Goal: Information Seeking & Learning: Check status

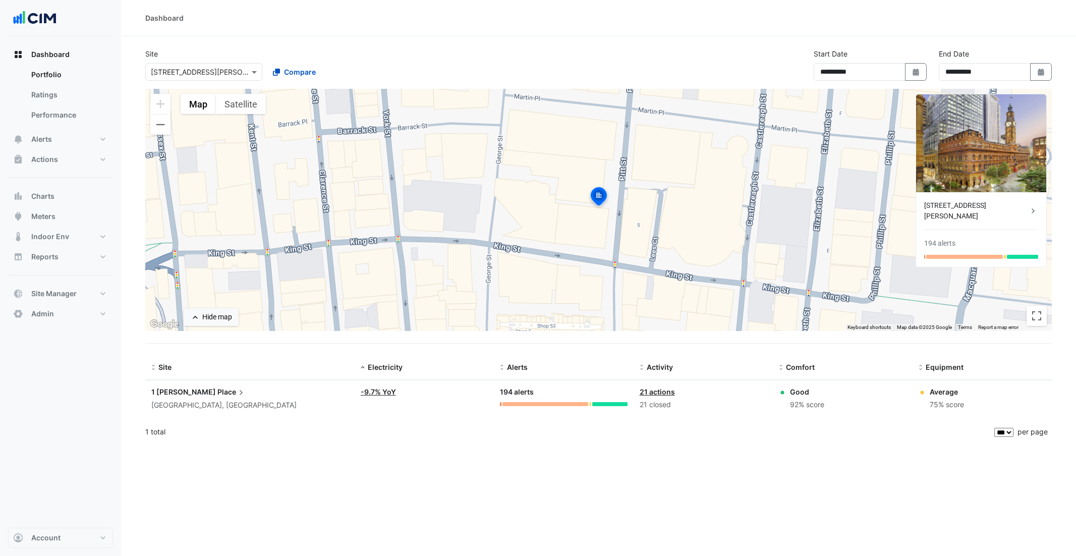
select select "***"
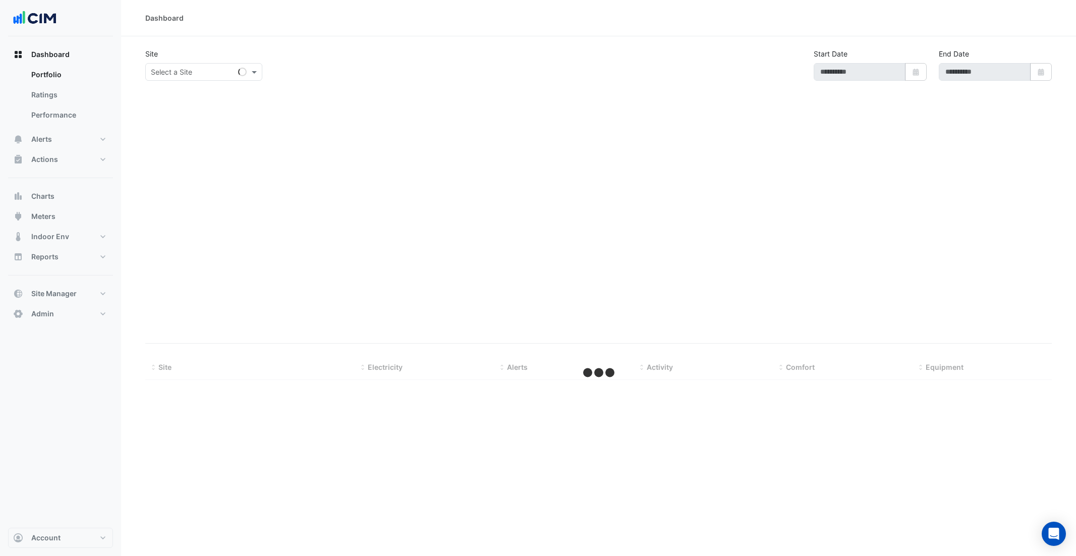
type input "**********"
select select "***"
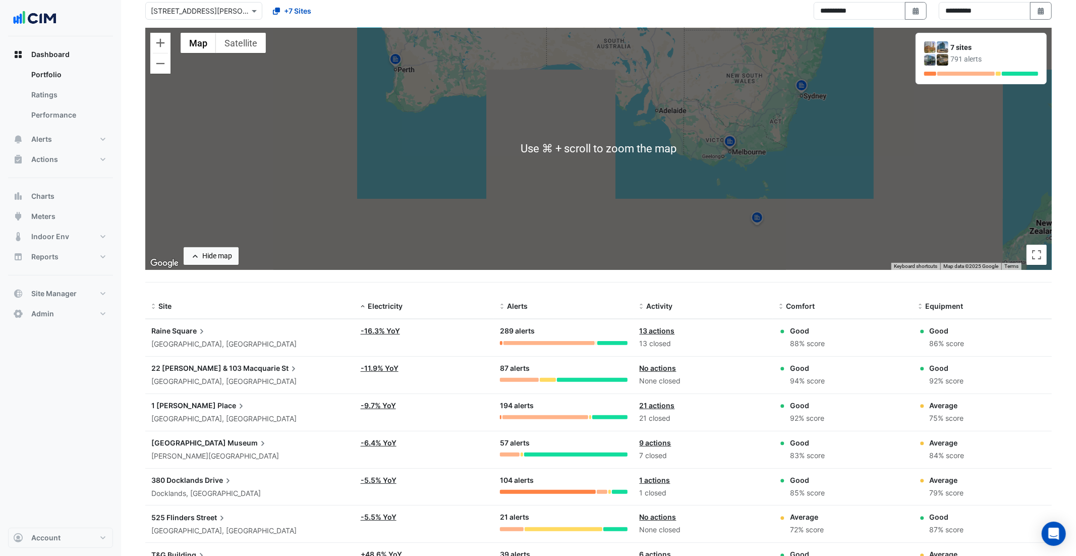
scroll to position [59, 0]
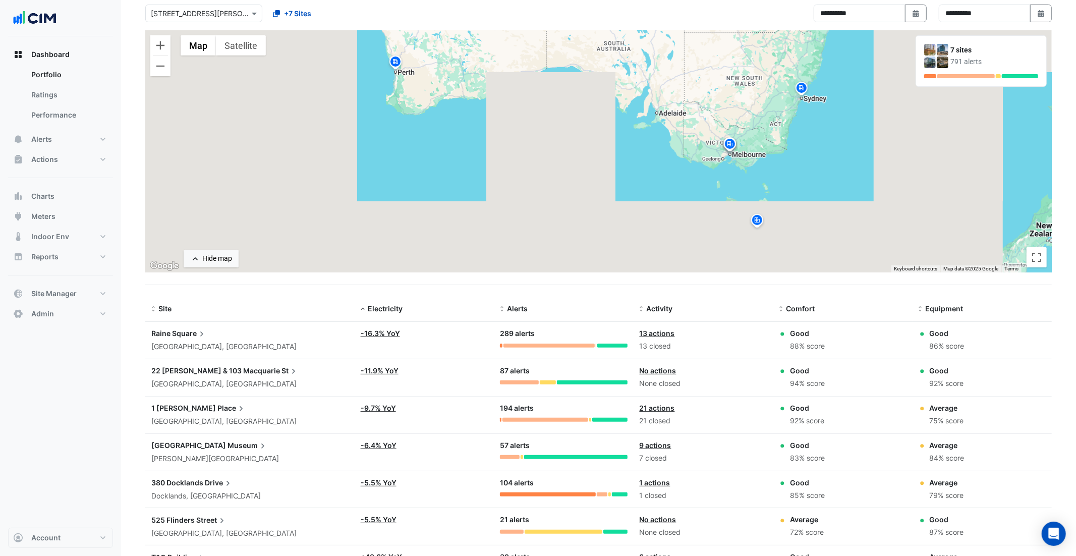
click at [218, 407] on span "Place" at bounding box center [232, 408] width 29 height 11
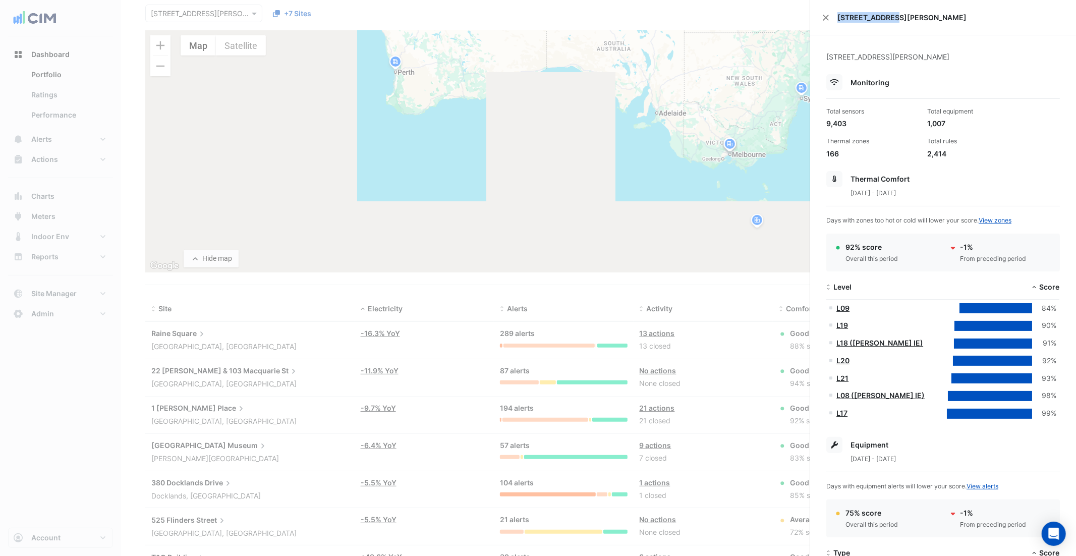
drag, startPoint x: 890, startPoint y: 15, endPoint x: 838, endPoint y: 17, distance: 52.0
click at [838, 17] on span "[STREET_ADDRESS][PERSON_NAME]" at bounding box center [951, 17] width 227 height 11
drag, startPoint x: 947, startPoint y: 123, endPoint x: 925, endPoint y: 123, distance: 22.7
click at [925, 123] on div "Total equipment 1,007" at bounding box center [974, 118] width 101 height 22
click at [951, 124] on div "1,007" at bounding box center [974, 123] width 93 height 11
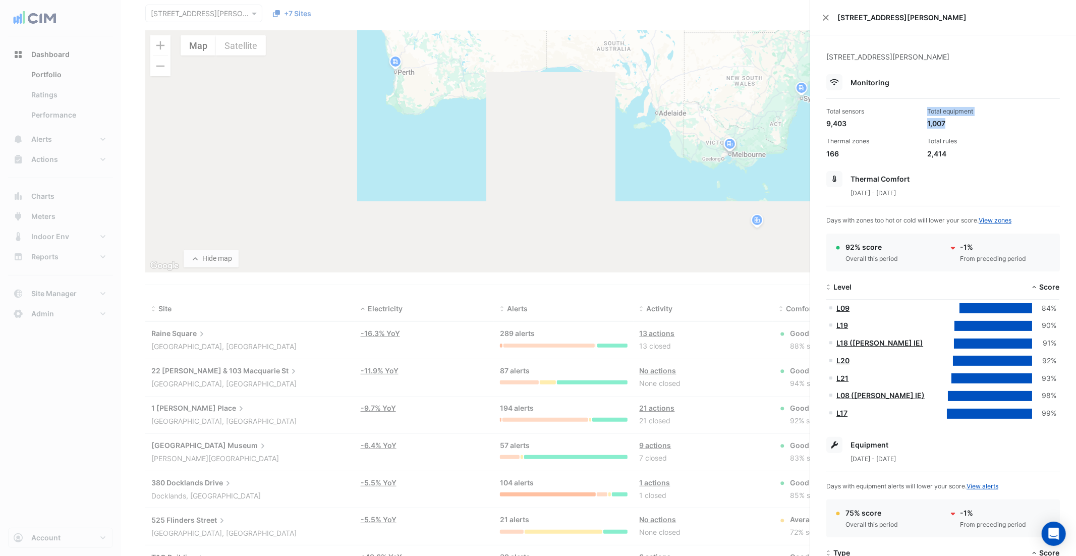
drag, startPoint x: 948, startPoint y: 121, endPoint x: 922, endPoint y: 122, distance: 26.3
click at [922, 122] on div "Total sensors 9,403 Total equipment 1,007 Thermal zones 166 Total rules 2,414" at bounding box center [944, 129] width 242 height 60
click at [854, 122] on div "9,403" at bounding box center [873, 123] width 93 height 11
drag, startPoint x: 846, startPoint y: 122, endPoint x: 825, endPoint y: 123, distance: 21.2
click at [825, 123] on div "Total sensors 9,403" at bounding box center [873, 118] width 101 height 22
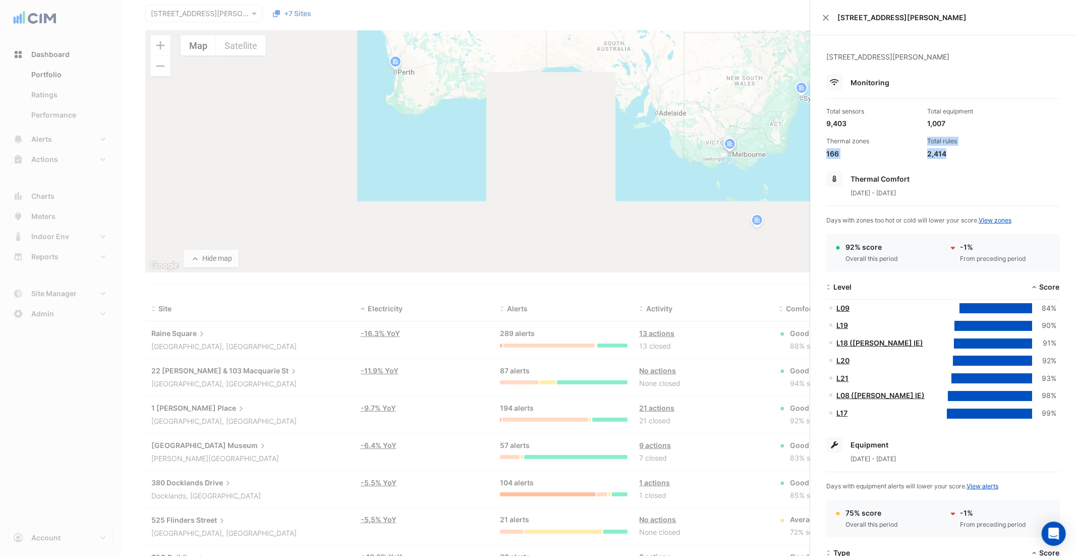
drag, startPoint x: 951, startPoint y: 154, endPoint x: 922, endPoint y: 145, distance: 31.1
click at [922, 145] on div "Total sensors 9,403 Total equipment 1,007 Thermal zones 166 Total rules 2,414" at bounding box center [944, 129] width 242 height 60
click at [978, 159] on app-site-details "1 Martin Place, Sydney, New South Wales Monitoring Total sensors 9,403 Total eq…" at bounding box center [944, 562] width 234 height 1022
drag, startPoint x: 849, startPoint y: 122, endPoint x: 831, endPoint y: 120, distance: 18.3
click at [831, 120] on div "9,403" at bounding box center [873, 123] width 93 height 11
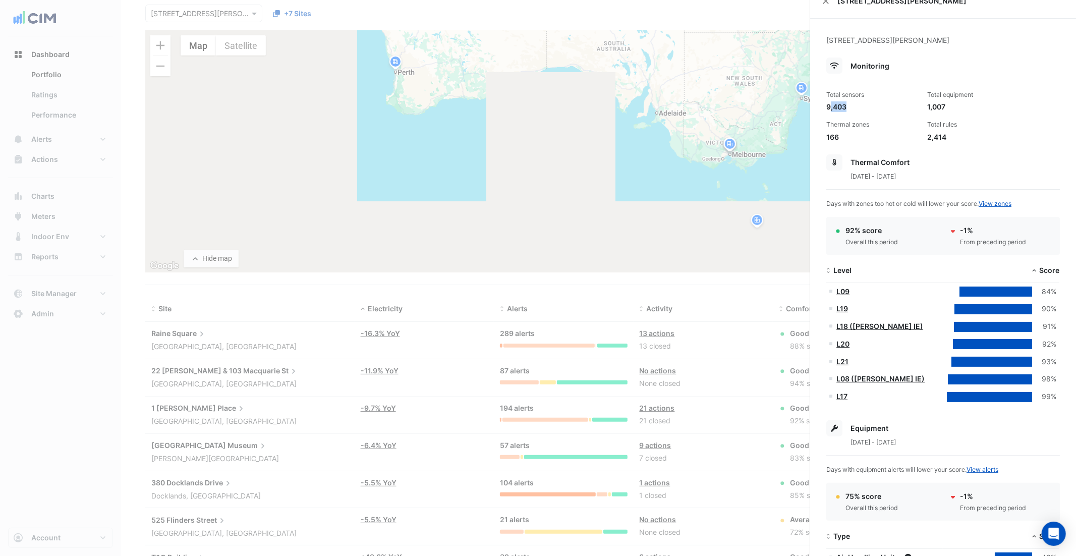
scroll to position [30, 0]
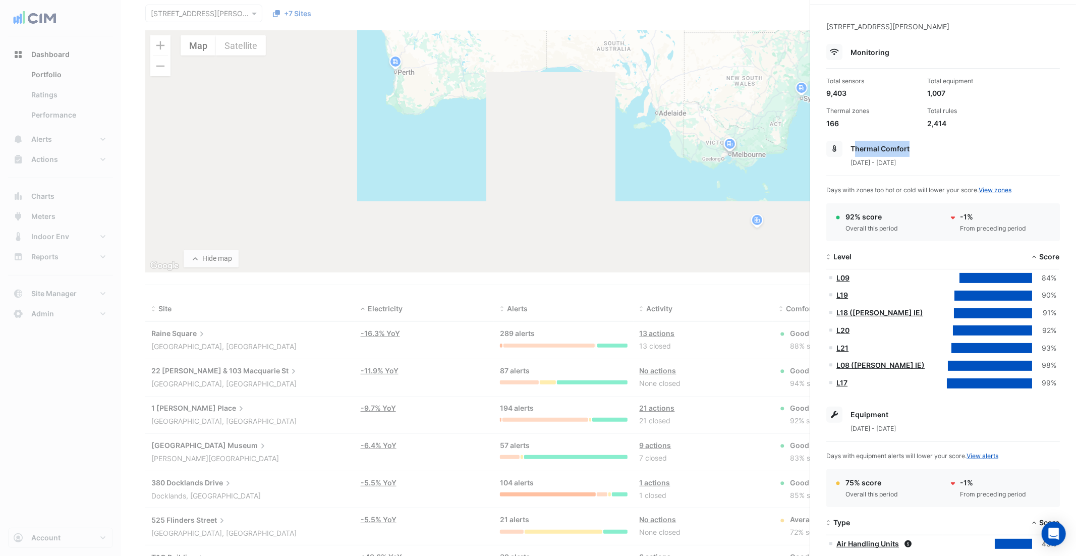
drag, startPoint x: 915, startPoint y: 149, endPoint x: 855, endPoint y: 150, distance: 60.1
click at [855, 150] on div "Thermal Comfort" at bounding box center [944, 149] width 234 height 16
drag, startPoint x: 846, startPoint y: 215, endPoint x: 882, endPoint y: 216, distance: 36.3
click at [881, 216] on div "92% score" at bounding box center [872, 216] width 52 height 11
click at [1047, 256] on span "Score" at bounding box center [1050, 256] width 20 height 9
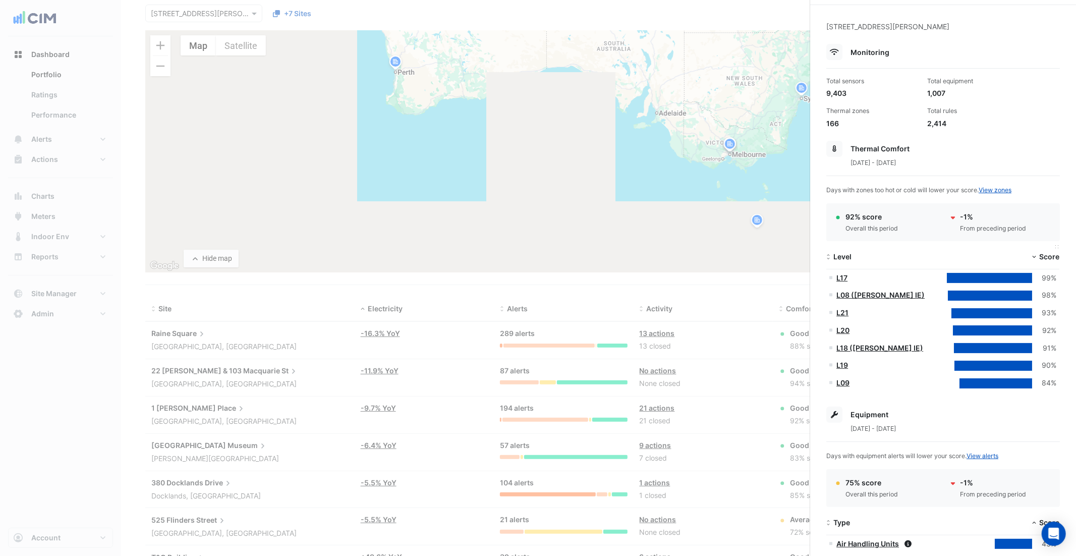
click at [1047, 256] on span "Score" at bounding box center [1050, 256] width 20 height 9
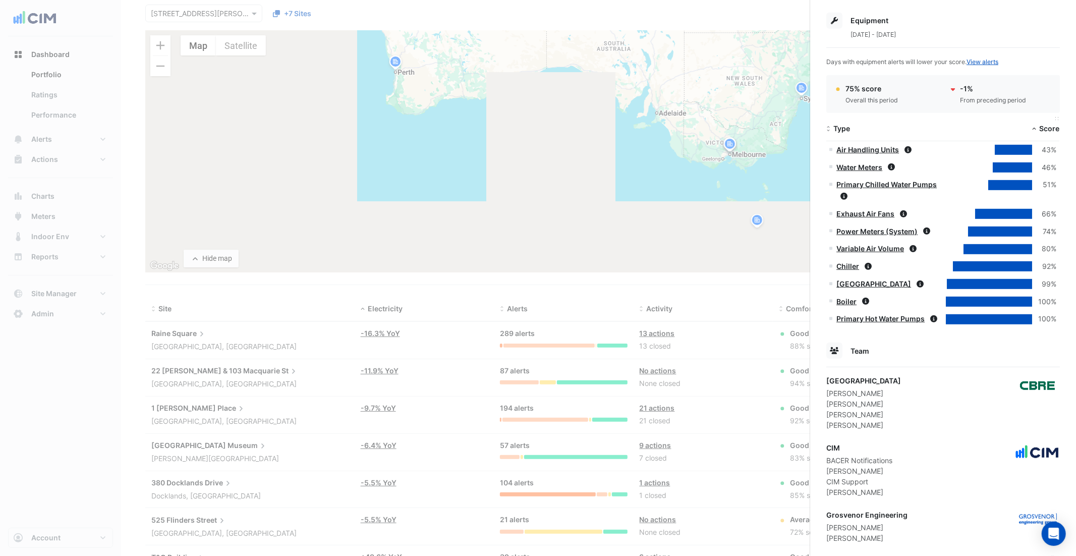
scroll to position [432, 0]
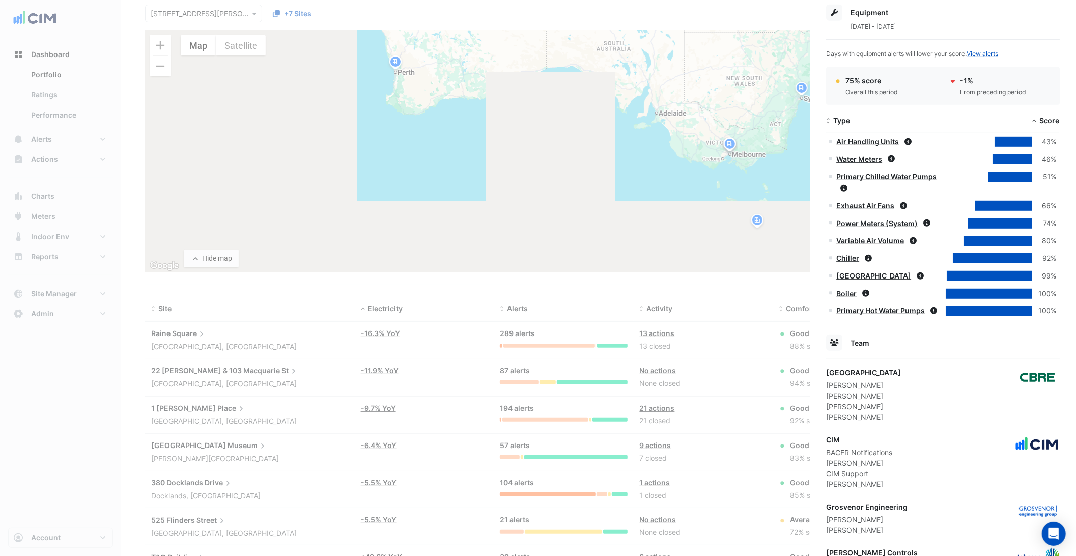
click at [1050, 128] on datatable-header-cell "Score" at bounding box center [1001, 121] width 117 height 24
click at [1046, 122] on span "Score" at bounding box center [1050, 120] width 20 height 9
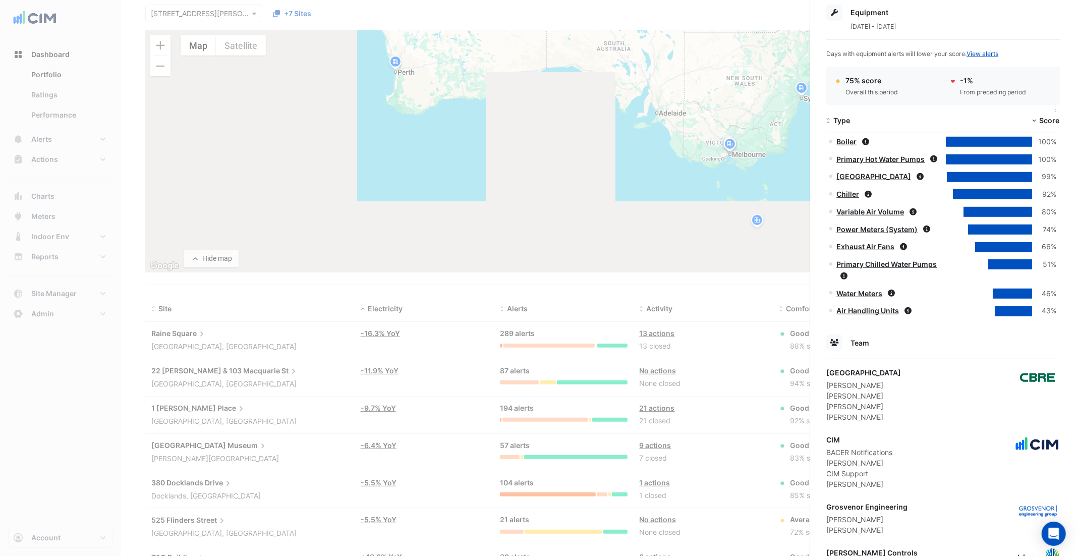
click at [1045, 122] on span "Score" at bounding box center [1050, 120] width 20 height 9
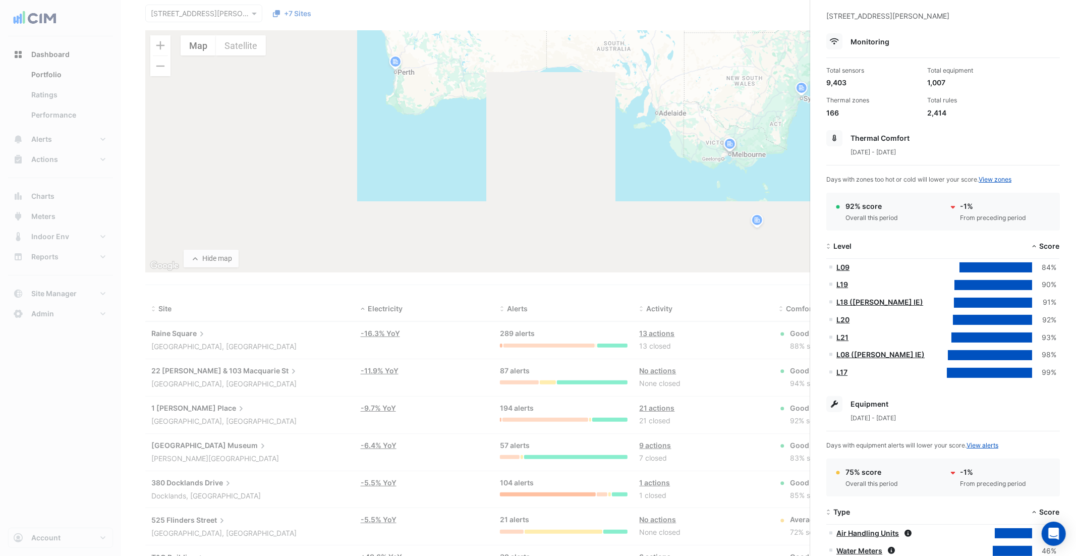
scroll to position [0, 0]
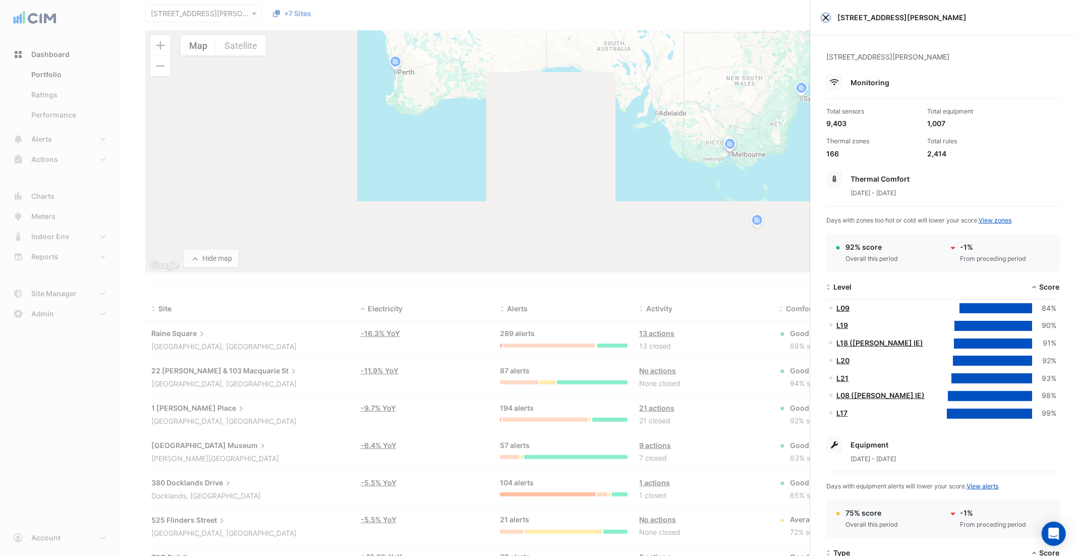
click at [823, 17] on button "Close" at bounding box center [826, 17] width 7 height 7
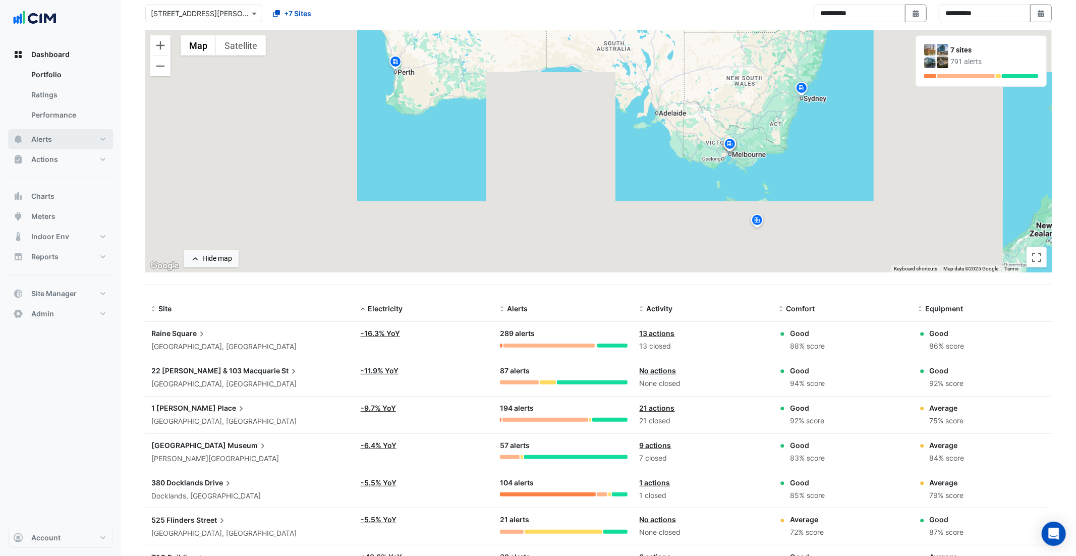
click at [54, 141] on button "Alerts" at bounding box center [60, 139] width 105 height 20
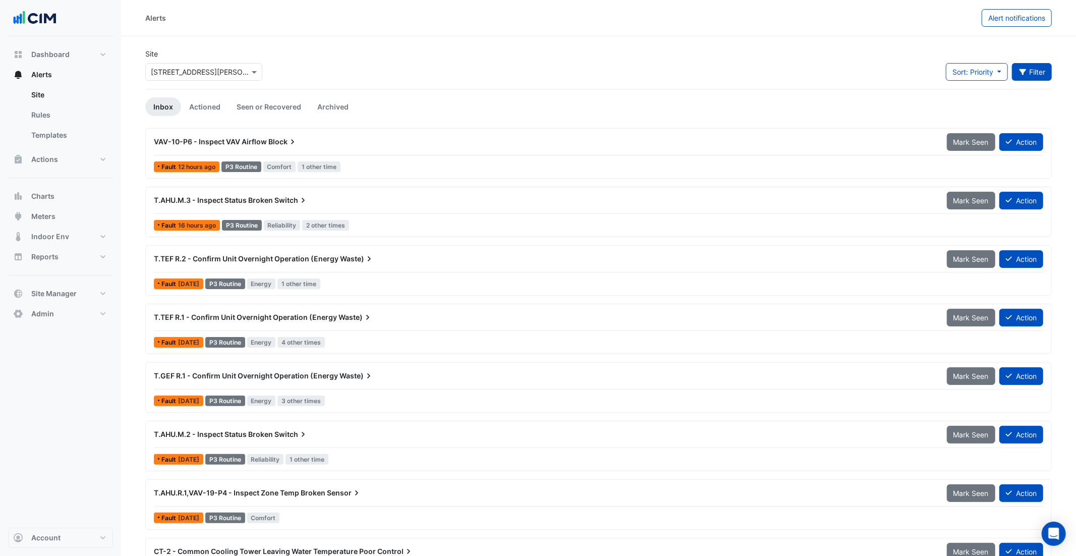
click at [1031, 72] on button "Filter" at bounding box center [1032, 72] width 40 height 18
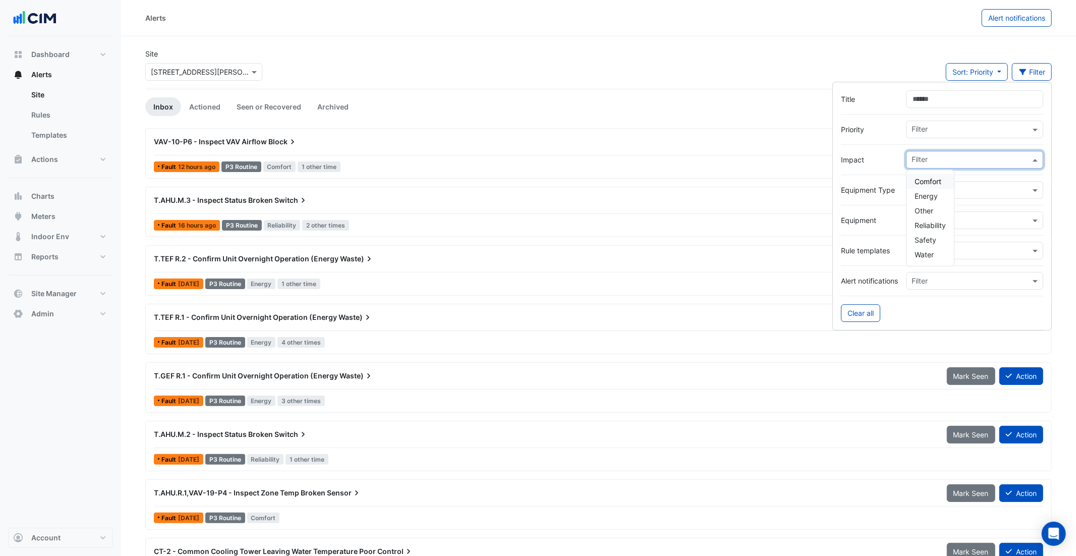
click at [949, 159] on input "text" at bounding box center [971, 160] width 119 height 11
click at [923, 133] on input "text" at bounding box center [971, 130] width 119 height 11
click at [688, 76] on div "Site Select a Site × 1 Martin Place Sort: Priority Priority Updated Filter" at bounding box center [598, 68] width 919 height 40
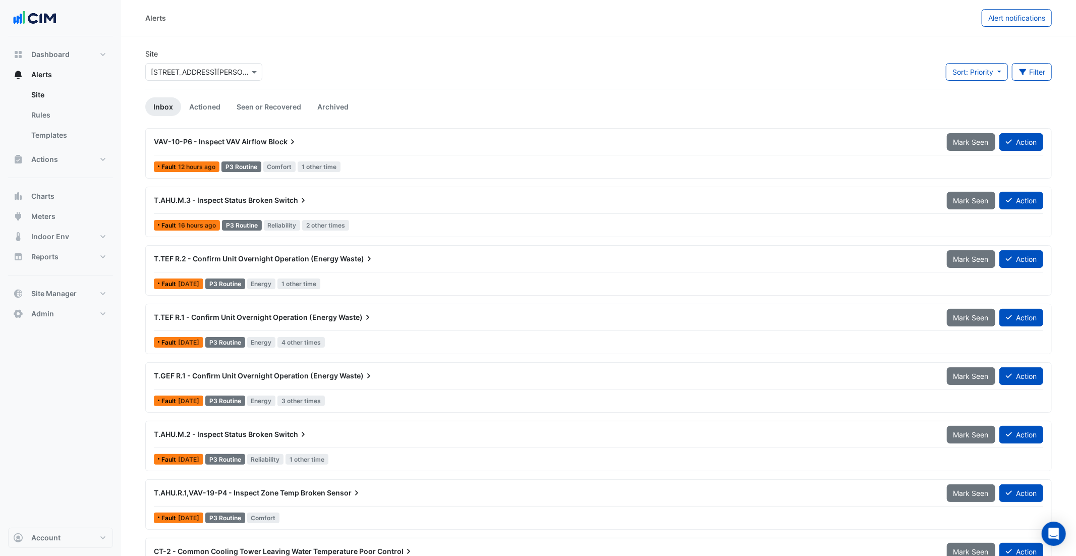
click at [371, 145] on div "VAV-10-P6 - Inspect VAV Airflow Block" at bounding box center [544, 142] width 781 height 10
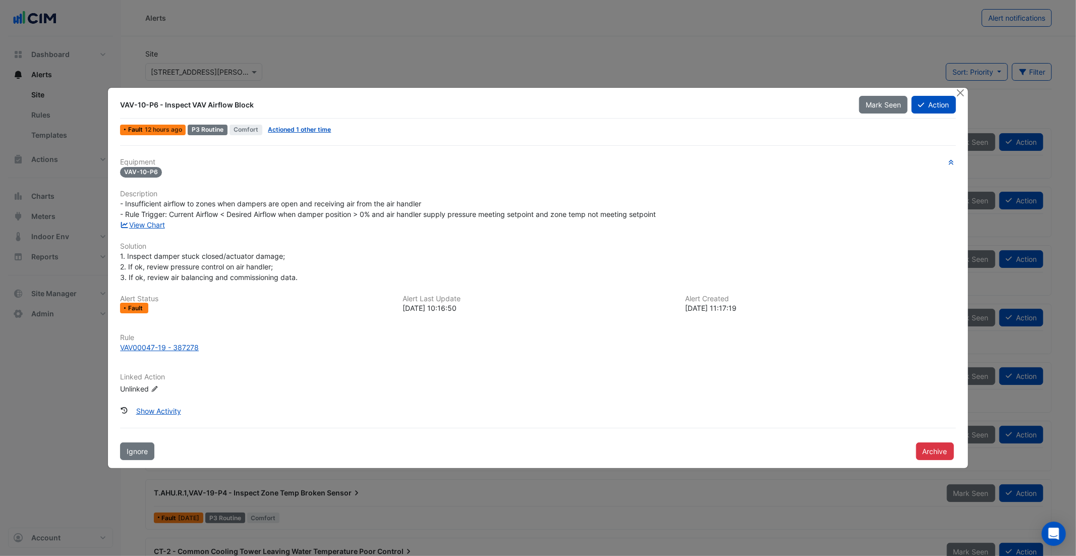
drag, startPoint x: 261, startPoint y: 105, endPoint x: 114, endPoint y: 104, distance: 146.9
click at [115, 104] on div "VAV-10-P6 - Inspect VAV Airflow Block" at bounding box center [483, 105] width 739 height 18
click at [157, 106] on div "VAV-10-P6 - Inspect VAV Airflow Block" at bounding box center [483, 105] width 727 height 10
drag, startPoint x: 158, startPoint y: 105, endPoint x: 115, endPoint y: 105, distance: 43.4
click at [115, 105] on div "VAV-10-P6 - Inspect VAV Airflow Block" at bounding box center [483, 105] width 739 height 18
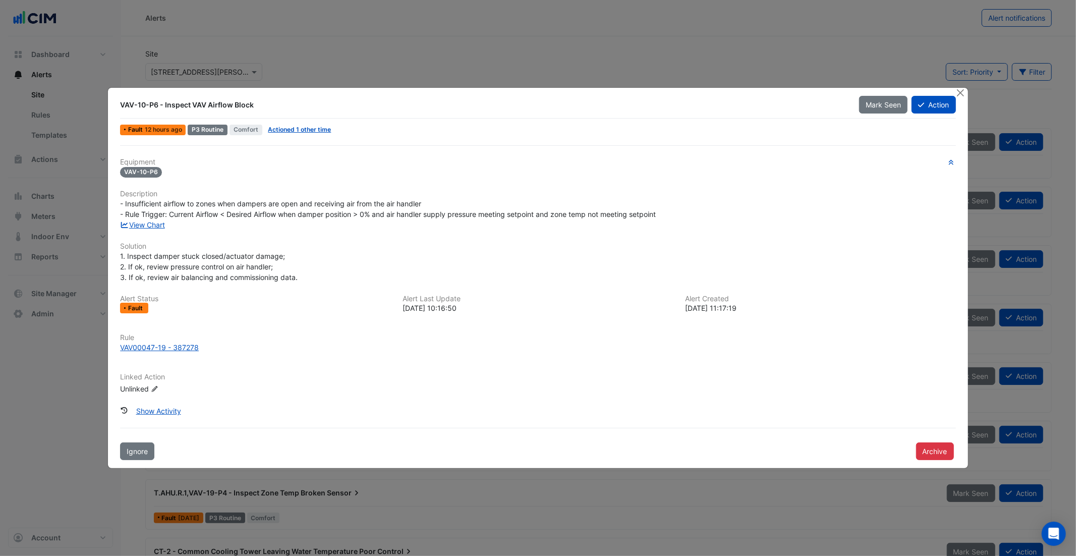
click at [671, 214] on div "- Insufficient airflow to zones when dampers are open and receiving air from th…" at bounding box center [538, 208] width 836 height 21
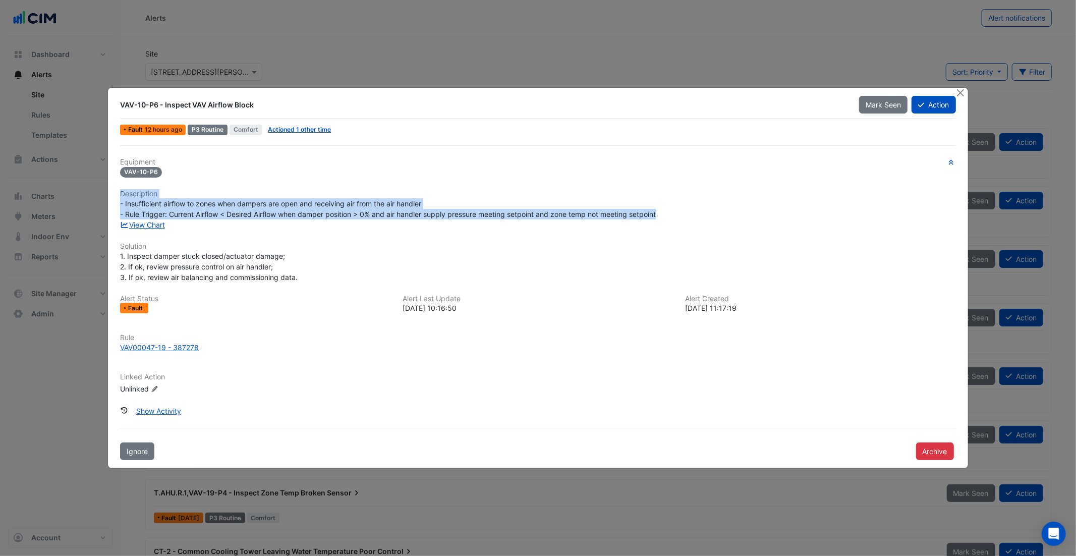
drag, startPoint x: 679, startPoint y: 214, endPoint x: 119, endPoint y: 194, distance: 560.0
click at [119, 194] on div "Equipment VAV-10-P6 Description - Insufficient airflow to zones when dampers ar…" at bounding box center [538, 302] width 844 height 315
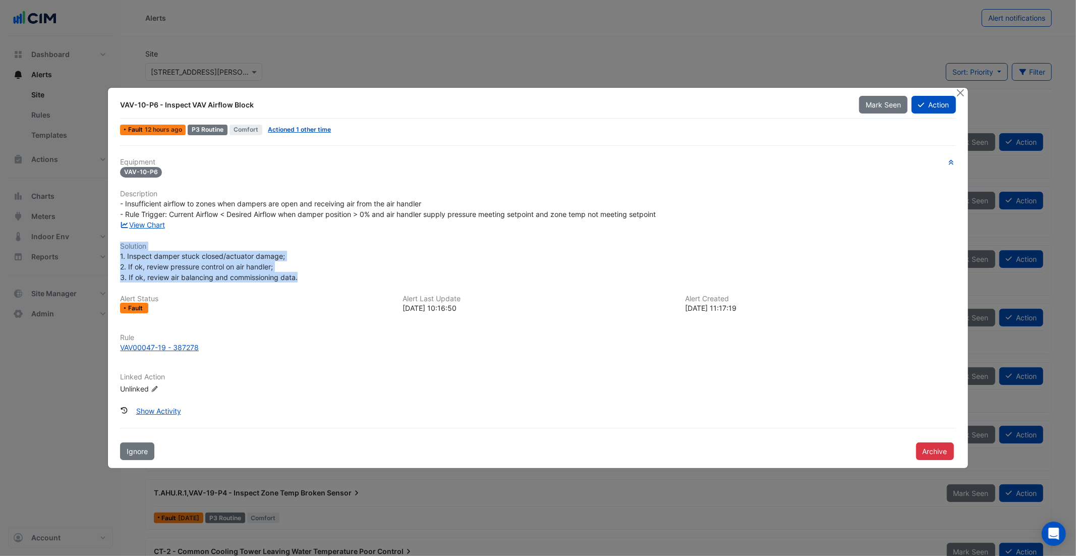
drag, startPoint x: 307, startPoint y: 278, endPoint x: 120, endPoint y: 245, distance: 190.2
click at [120, 245] on div "Equipment VAV-10-P6 Description - Insufficient airflow to zones when dampers ar…" at bounding box center [538, 280] width 836 height 245
click at [140, 227] on link "View Chart" at bounding box center [142, 225] width 45 height 9
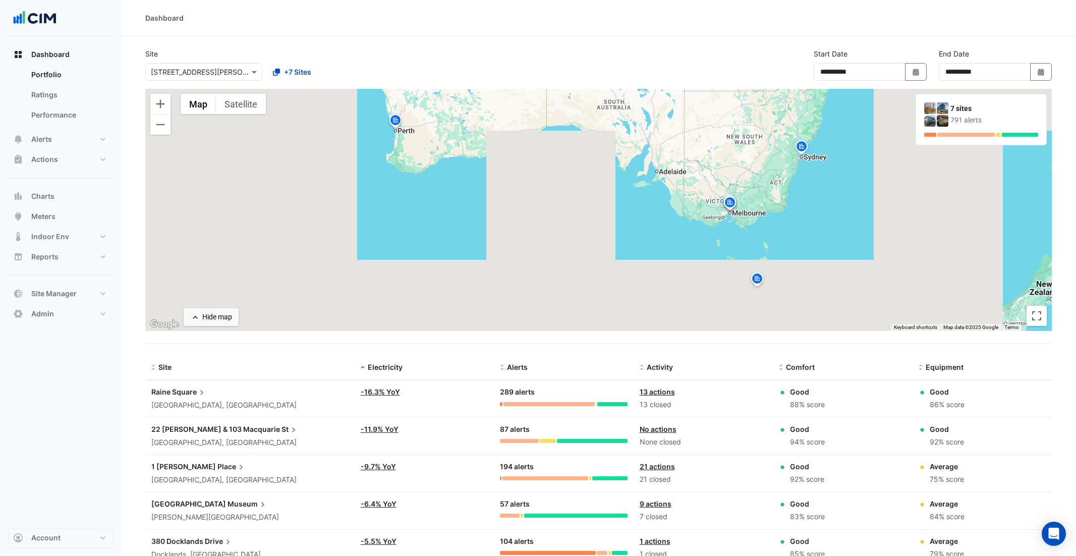
select select "***"
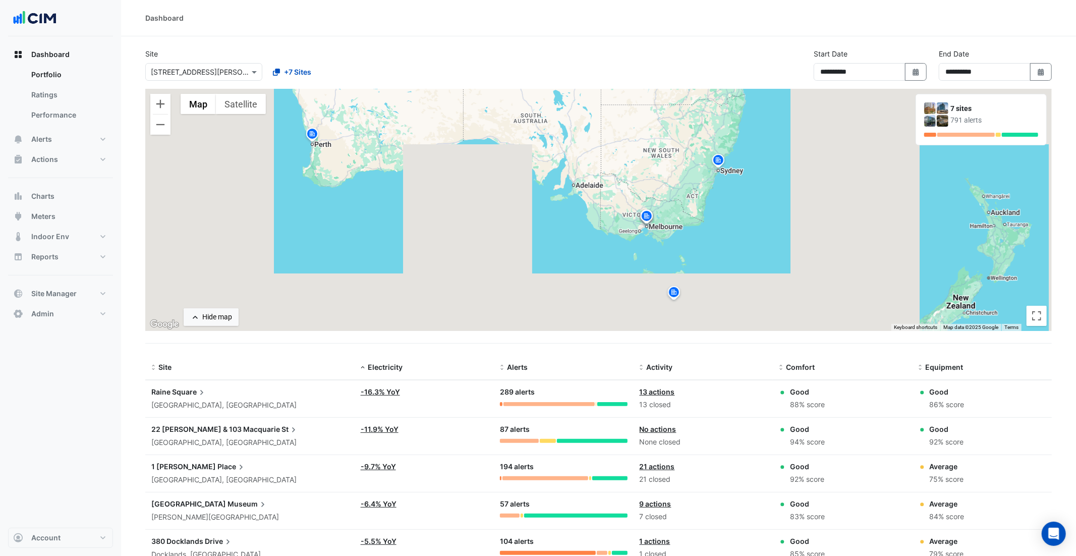
drag, startPoint x: 515, startPoint y: 208, endPoint x: 405, endPoint y: 227, distance: 111.2
click at [406, 227] on div "To activate drag with keyboard, press Alt + Enter. Once in keyboard drag state,…" at bounding box center [598, 210] width 907 height 242
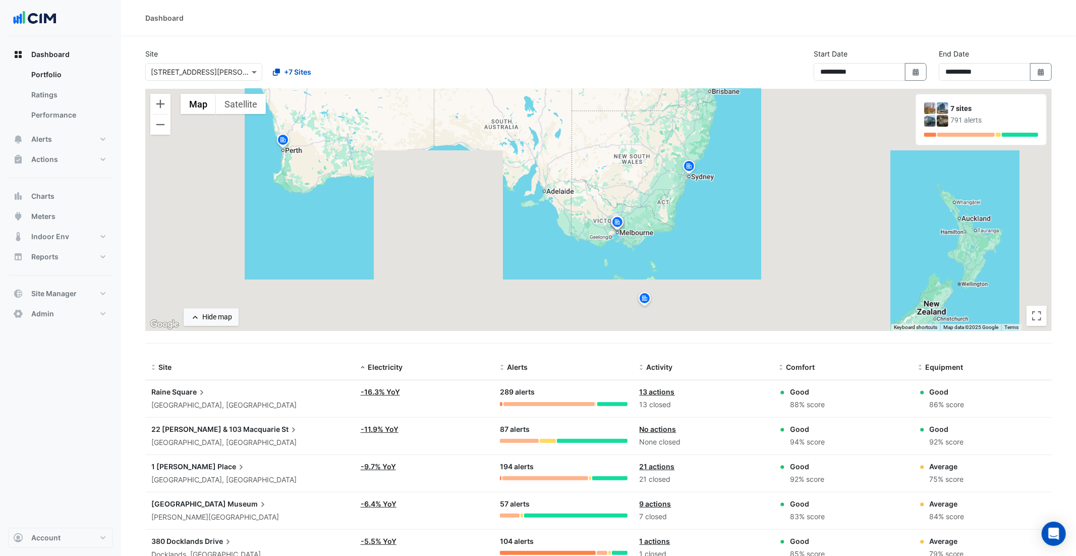
click at [618, 227] on img at bounding box center [618, 224] width 16 height 18
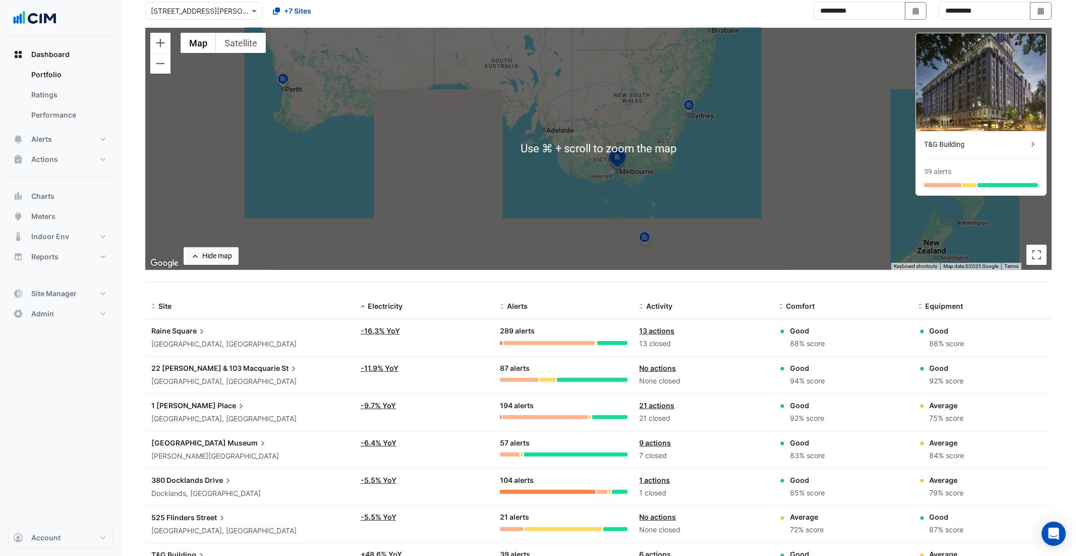
scroll to position [68, 0]
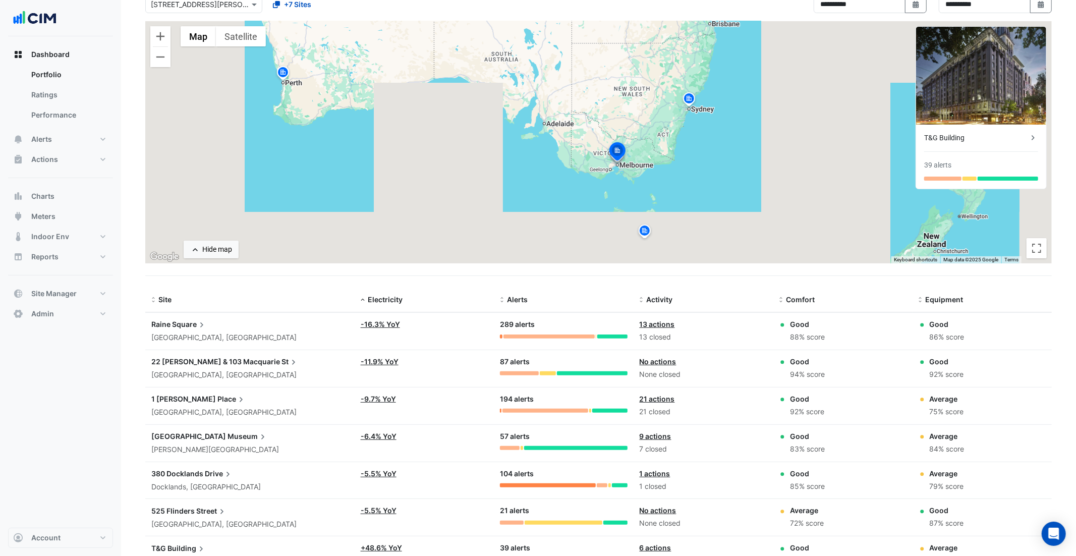
drag, startPoint x: 827, startPoint y: 336, endPoint x: 788, endPoint y: 335, distance: 39.4
click at [788, 335] on div "Good 88% score" at bounding box center [842, 331] width 127 height 24
drag, startPoint x: 966, startPoint y: 336, endPoint x: 931, endPoint y: 338, distance: 35.9
click at [931, 338] on div "Good 86% score" at bounding box center [982, 331] width 127 height 24
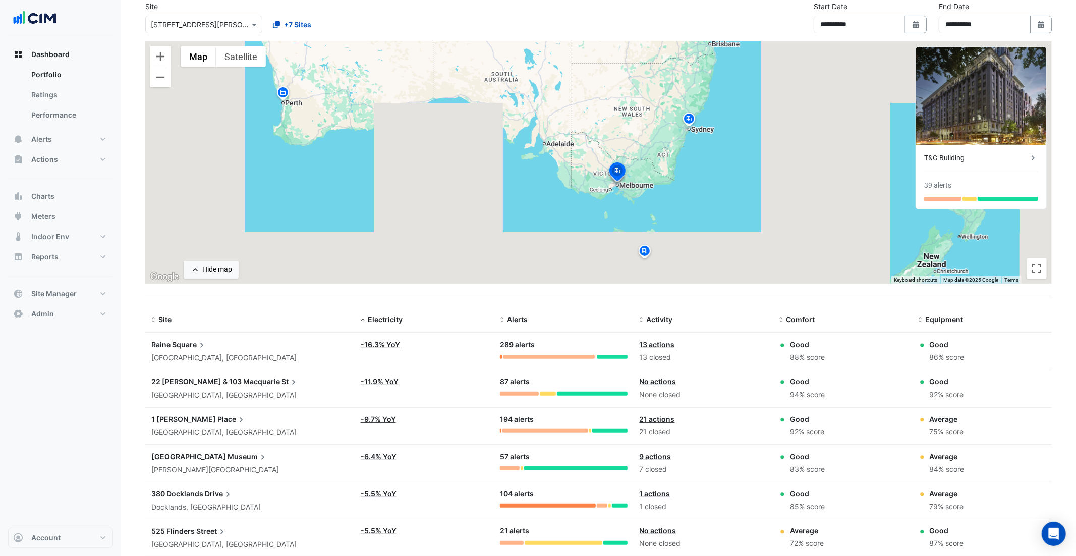
scroll to position [57, 0]
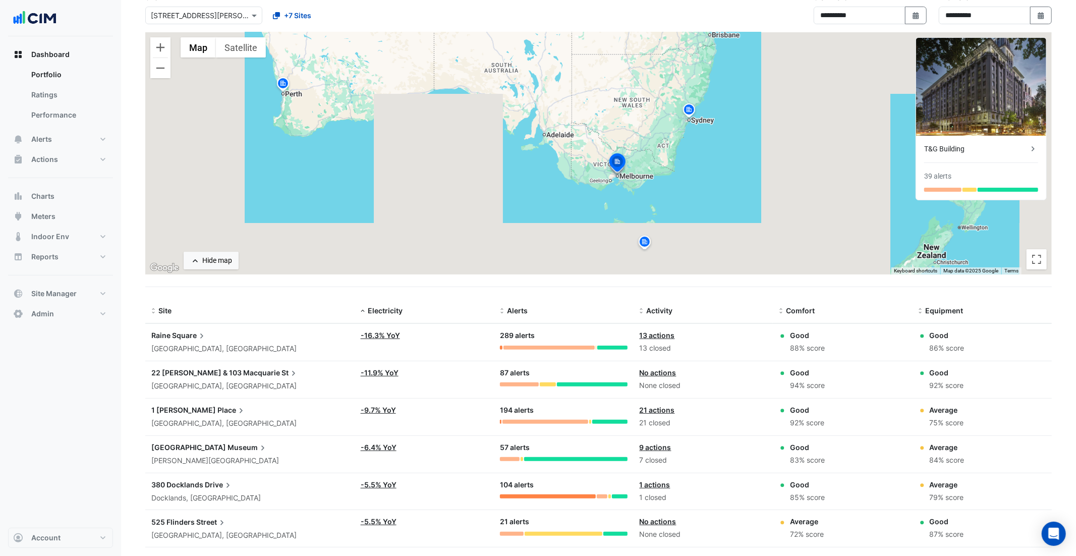
click at [218, 406] on span "Place" at bounding box center [232, 410] width 29 height 11
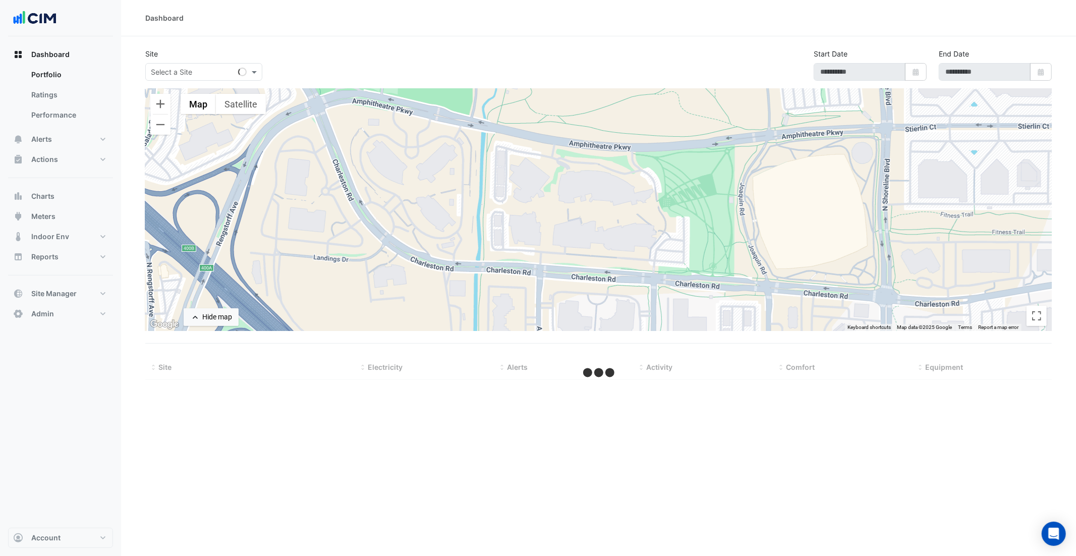
type input "**********"
select select "***"
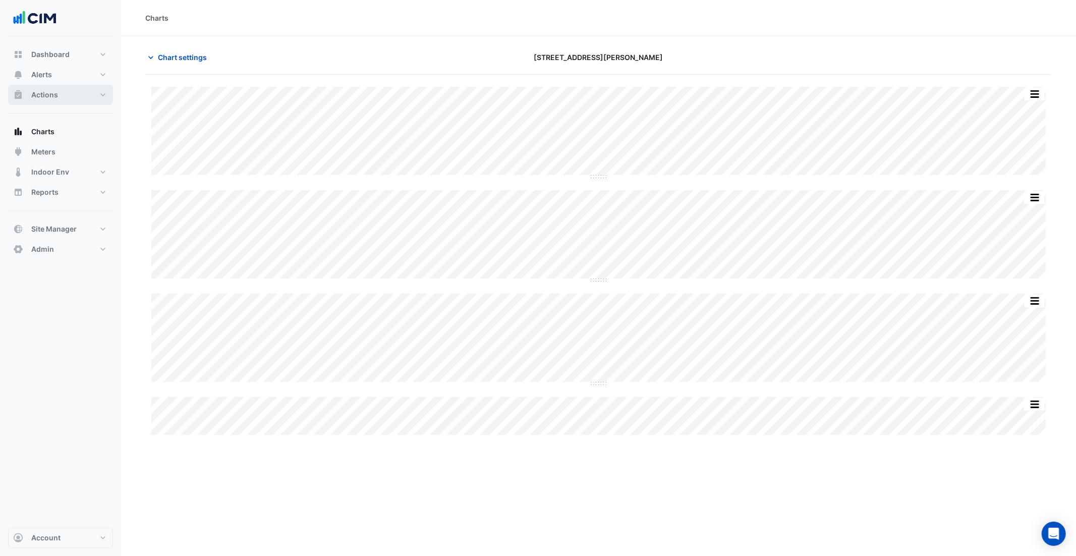
click at [65, 89] on button "Actions" at bounding box center [60, 95] width 105 height 20
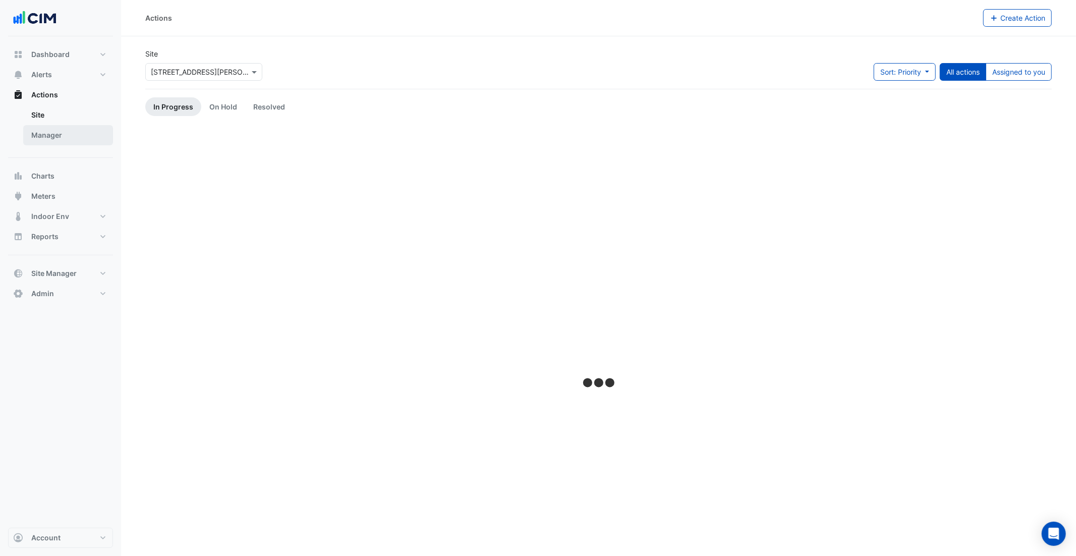
click at [66, 132] on link "Manager" at bounding box center [68, 135] width 90 height 20
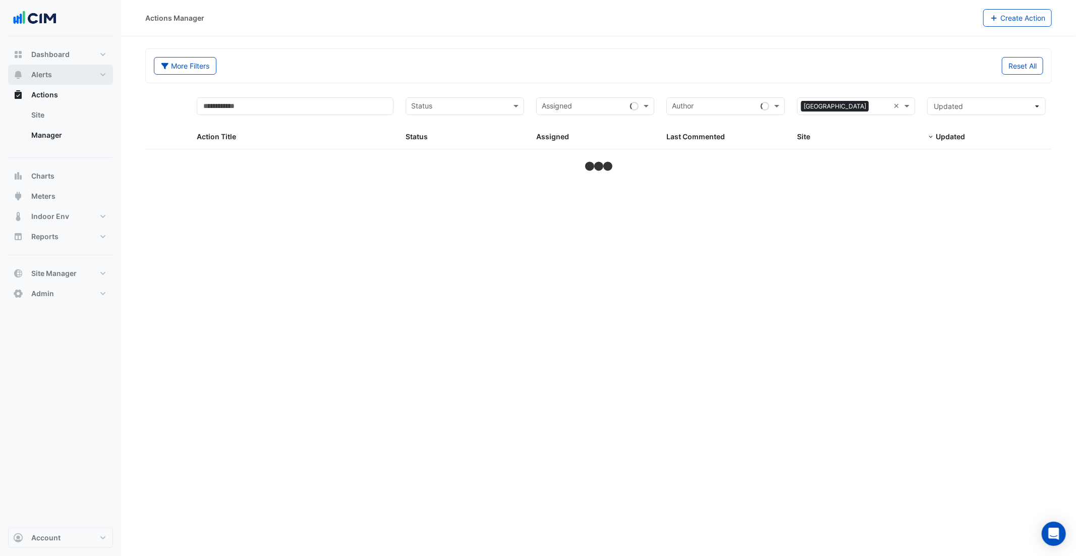
click at [66, 74] on button "Alerts" at bounding box center [60, 75] width 105 height 20
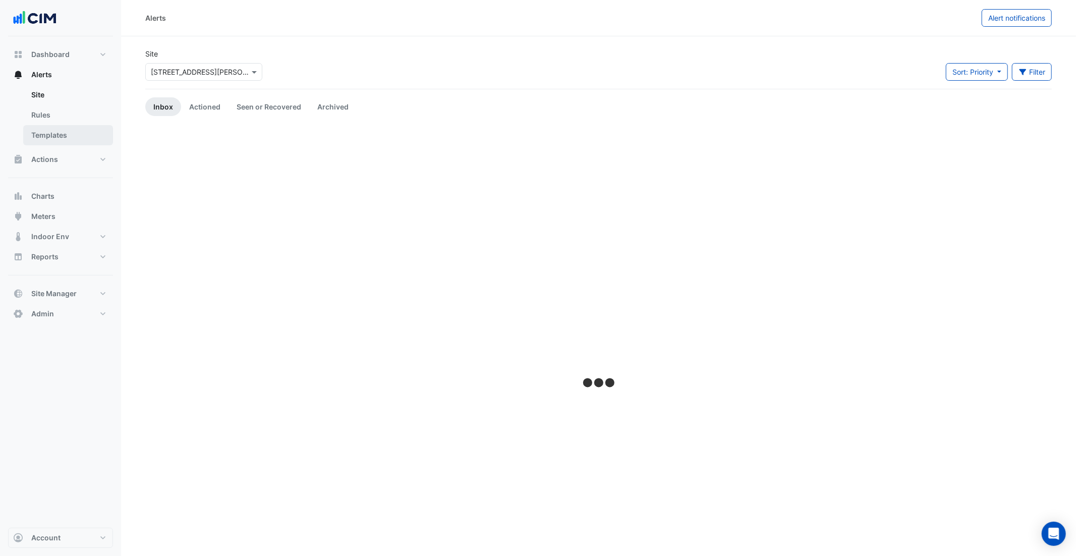
click at [71, 138] on link "Templates" at bounding box center [68, 135] width 90 height 20
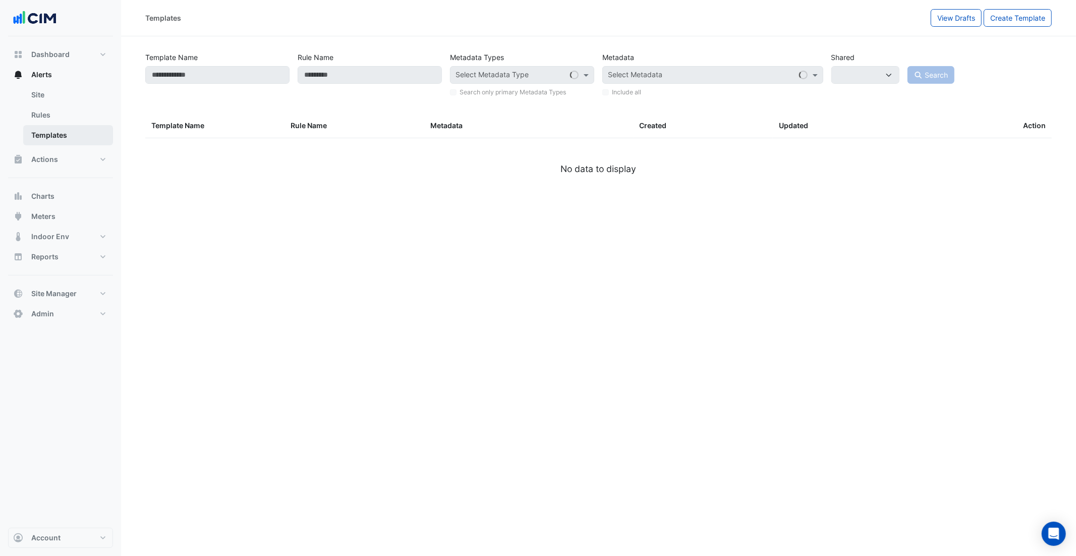
select select
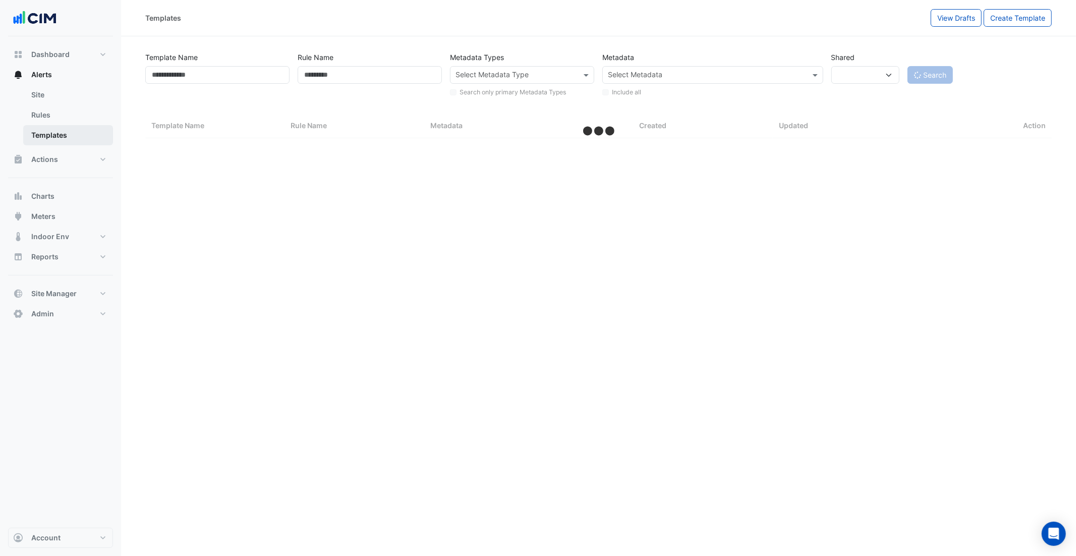
select select "***"
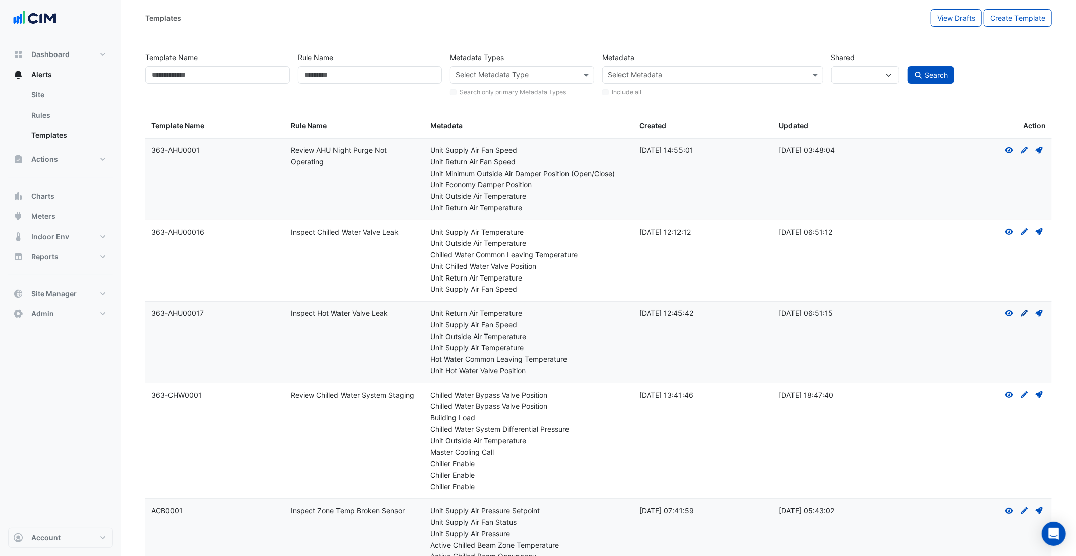
click at [1025, 313] on icon at bounding box center [1024, 313] width 7 height 7
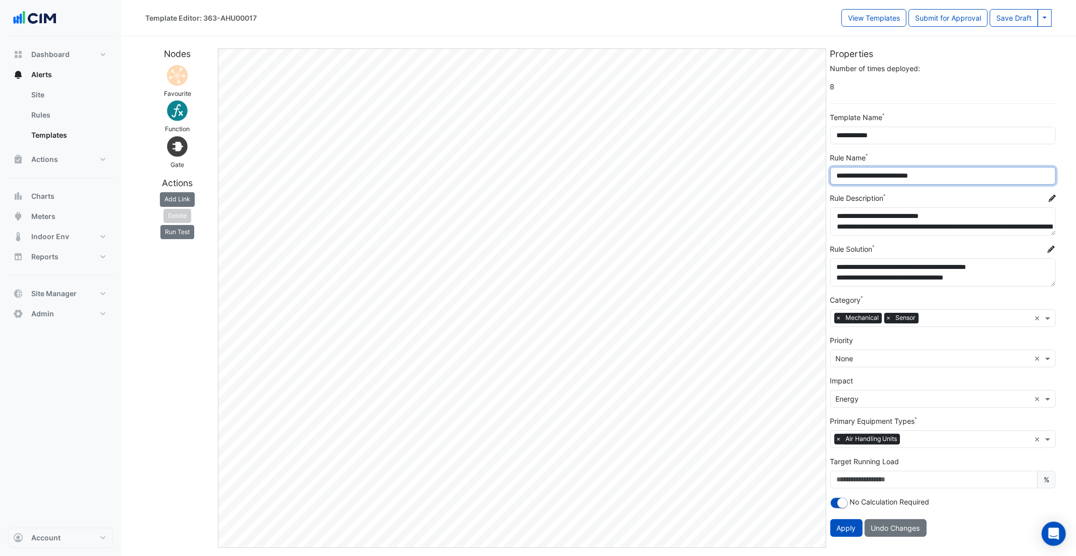
drag, startPoint x: 947, startPoint y: 176, endPoint x: 831, endPoint y: 179, distance: 115.6
click at [831, 179] on input "**********" at bounding box center [944, 176] width 226 height 18
drag, startPoint x: 180, startPoint y: 72, endPoint x: 923, endPoint y: 9, distance: 745.6
click at [60, 69] on button "Alerts" at bounding box center [60, 75] width 105 height 20
click at [73, 89] on link "Site" at bounding box center [68, 95] width 90 height 20
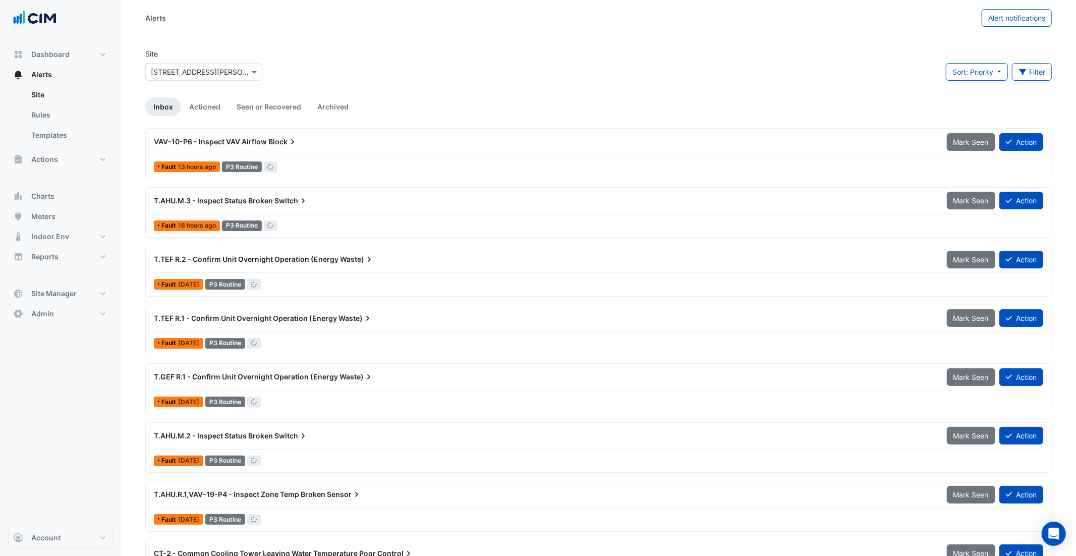
click at [343, 138] on div "VAV-10-P6 - Inspect VAV Airflow Block" at bounding box center [544, 142] width 781 height 10
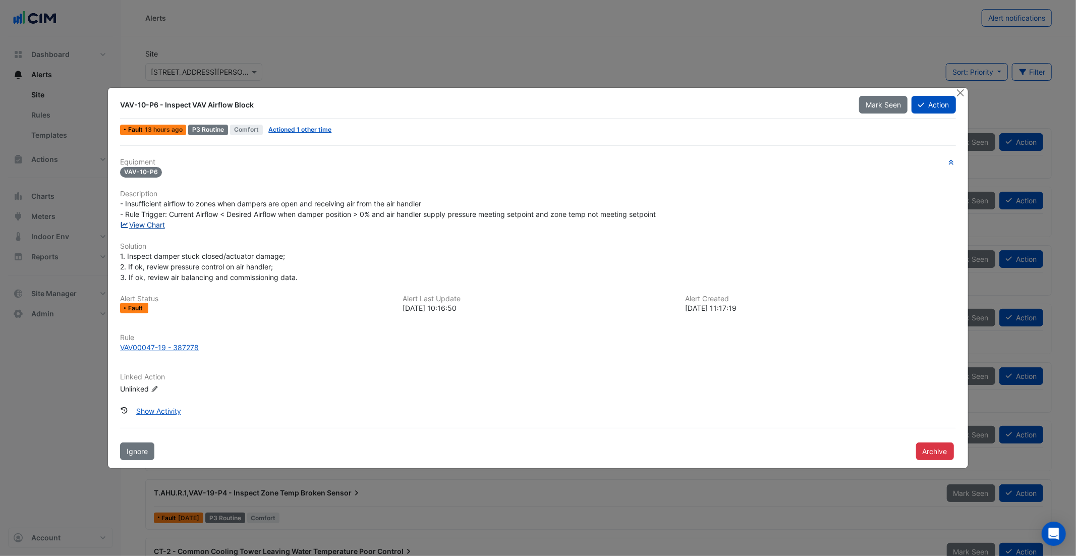
click at [156, 223] on link "View Chart" at bounding box center [142, 225] width 45 height 9
click at [966, 94] on button "Close" at bounding box center [961, 93] width 11 height 11
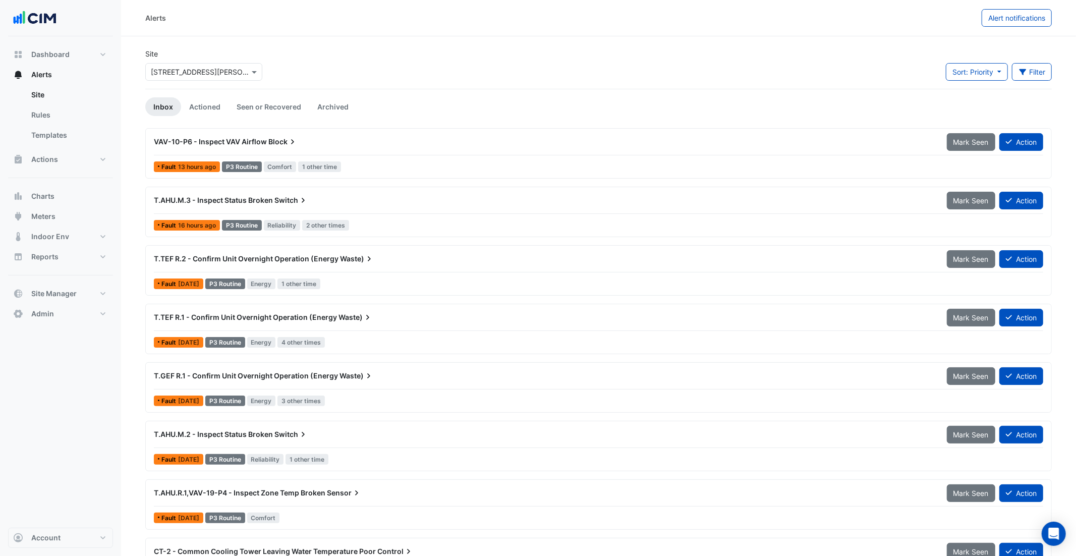
click at [376, 266] on div "T.TEF R.2 - Confirm Unit Overnight Operation (Energy Waste)" at bounding box center [544, 259] width 793 height 18
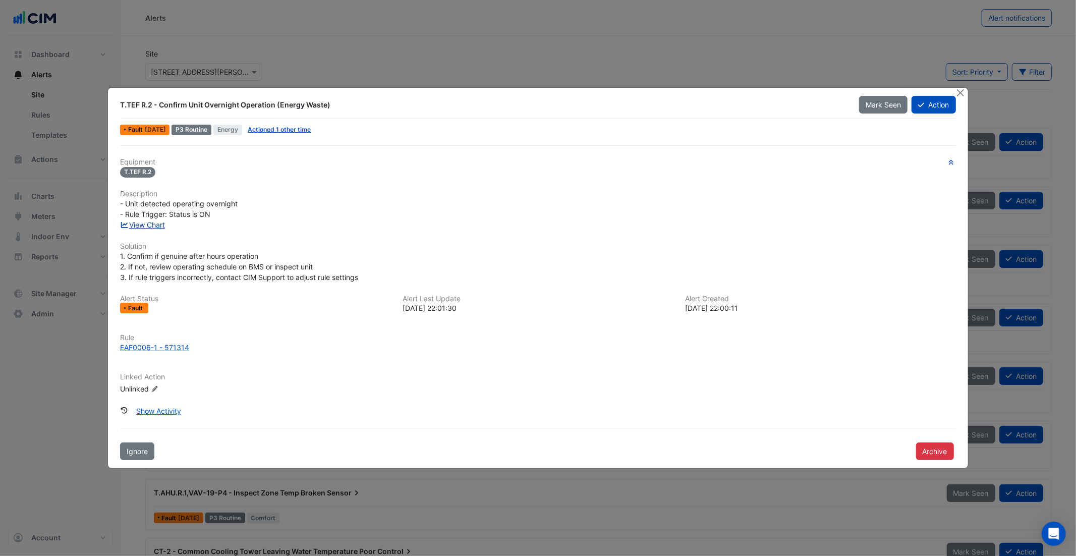
click at [155, 224] on link "View Chart" at bounding box center [142, 225] width 45 height 9
drag, startPoint x: 128, startPoint y: 102, endPoint x: 139, endPoint y: 102, distance: 10.6
click at [139, 102] on div "T.TEF R.2 - Confirm Unit Overnight Operation (Energy Waste)" at bounding box center [483, 105] width 727 height 10
drag, startPoint x: 154, startPoint y: 102, endPoint x: 120, endPoint y: 102, distance: 34.8
click at [120, 102] on div "T.TEF R.2 - Confirm Unit Overnight Operation (Energy Waste)" at bounding box center [483, 105] width 739 height 18
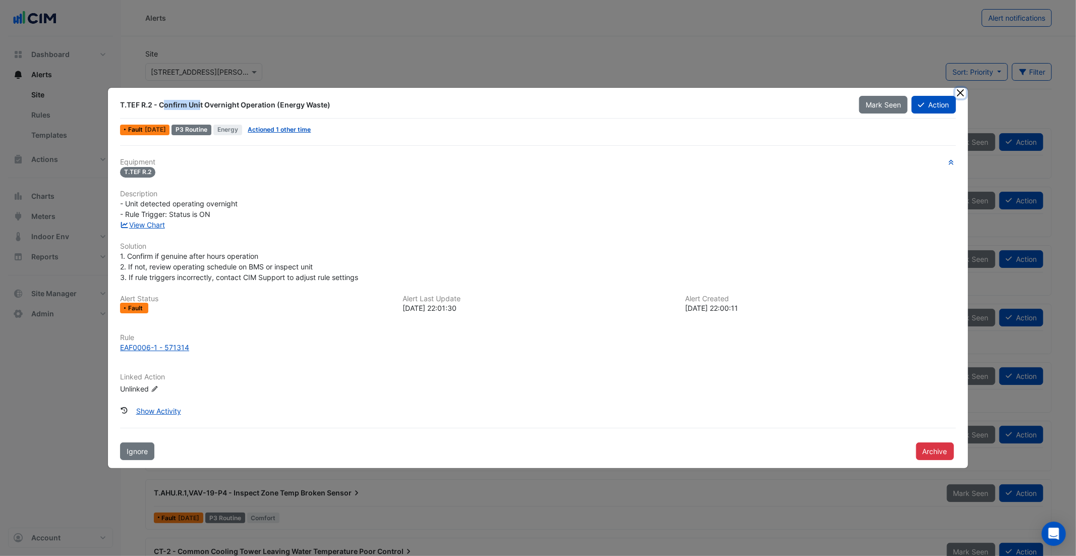
click at [961, 95] on button "Close" at bounding box center [961, 93] width 11 height 11
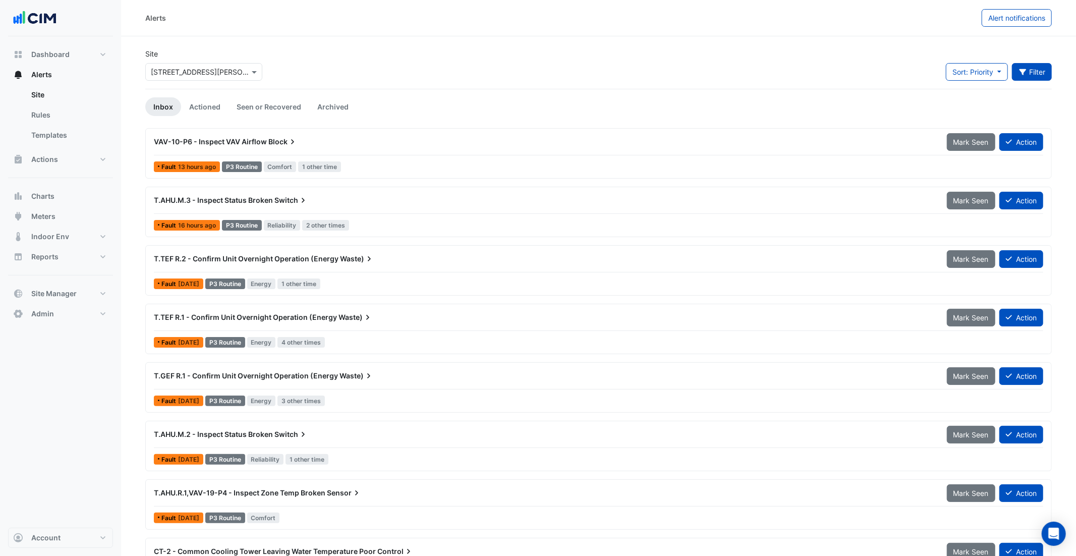
click at [1027, 75] on button "Filter" at bounding box center [1032, 72] width 40 height 18
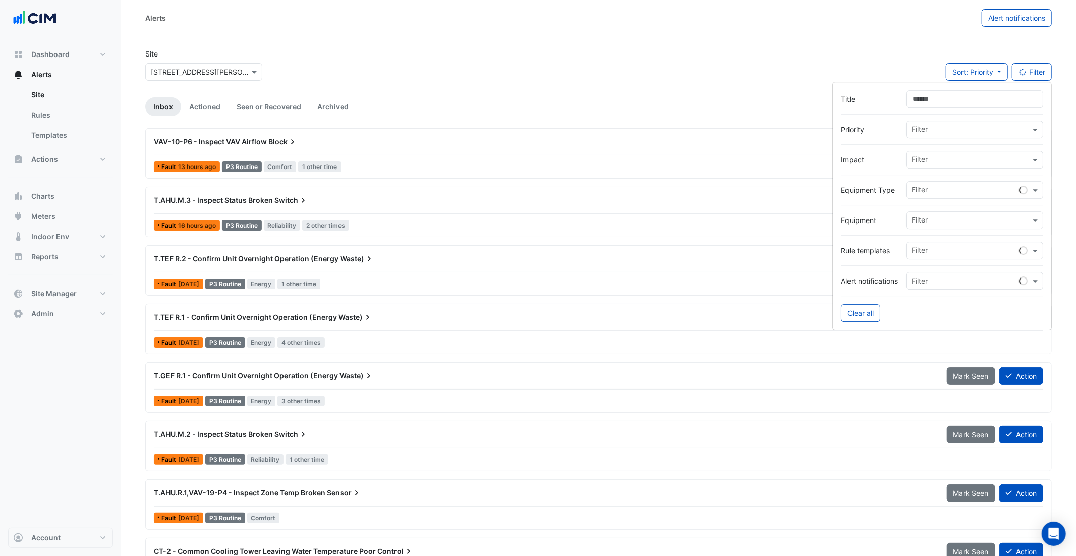
click at [964, 138] on div "Filter" at bounding box center [974, 130] width 137 height 18
click at [993, 149] on div at bounding box center [942, 144] width 202 height 13
click at [992, 152] on div "Filter" at bounding box center [969, 160] width 124 height 16
click at [938, 194] on span "Energy" at bounding box center [926, 196] width 23 height 9
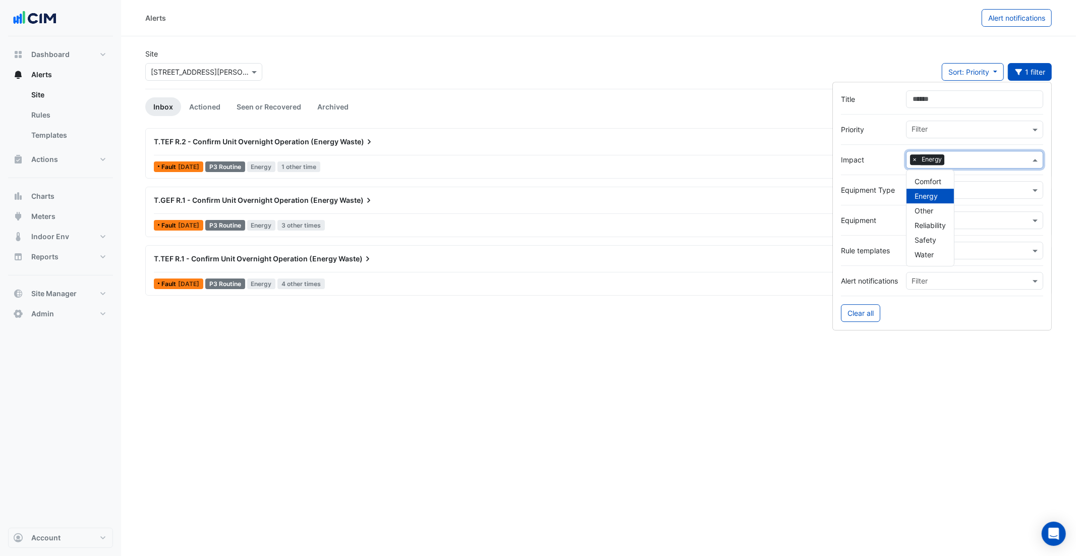
click at [701, 109] on ul "Inbox Actioned Seen or Recovered Archived" at bounding box center [598, 106] width 907 height 19
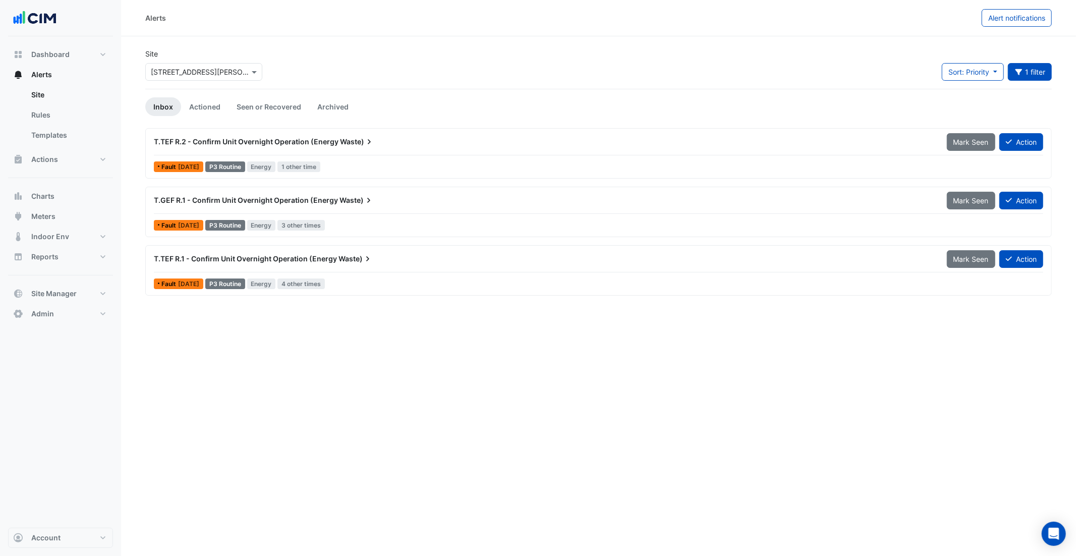
click at [380, 157] on div "T.TEF R.2 - Confirm Unit Overnight Operation (Energy Waste) Mark Seen Action Fa…" at bounding box center [599, 153] width 898 height 41
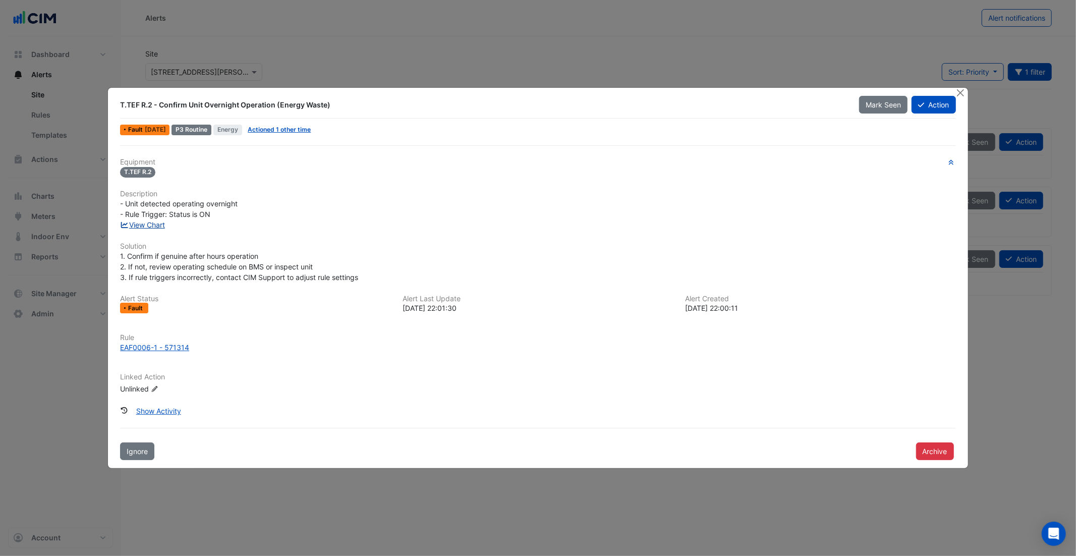
click at [158, 228] on link "View Chart" at bounding box center [142, 225] width 45 height 9
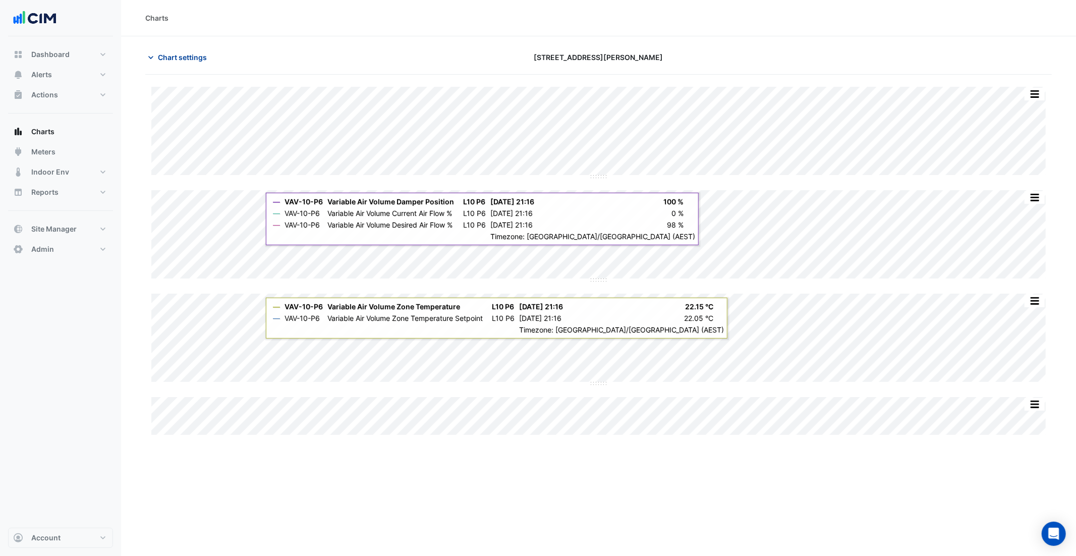
click at [189, 56] on span "Chart settings" at bounding box center [182, 57] width 49 height 11
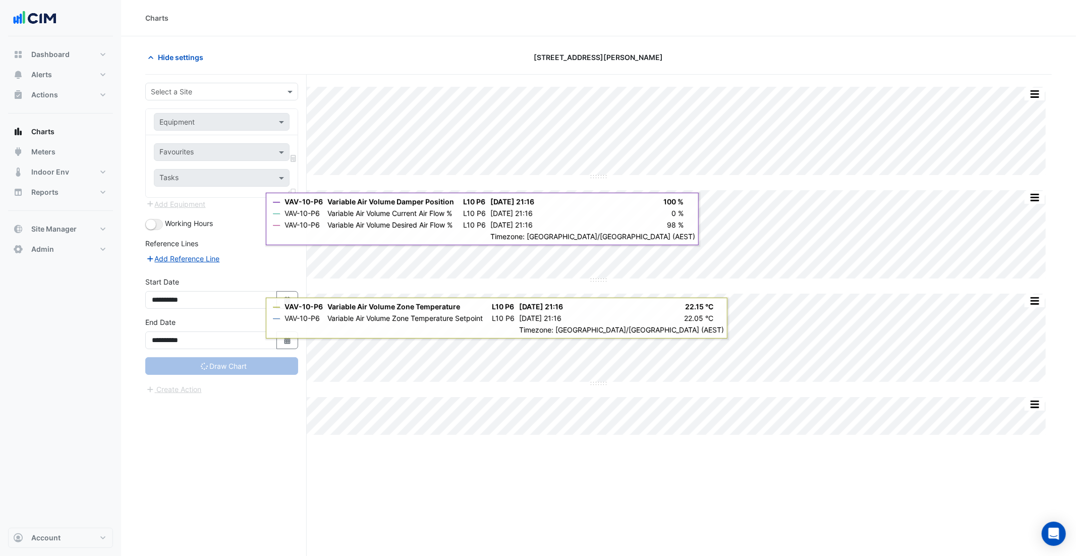
type input "**********"
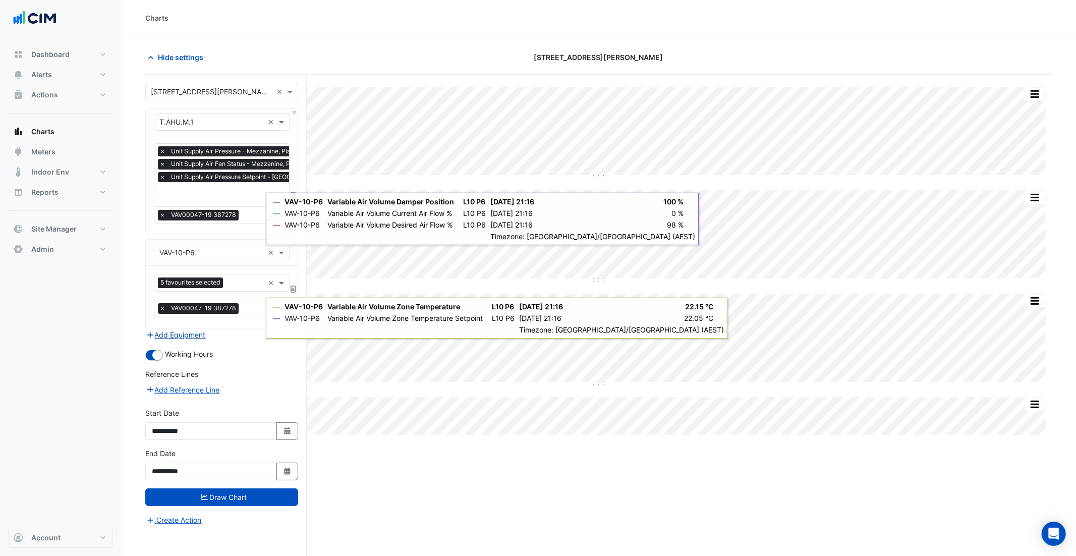
click at [182, 333] on button "Add Equipment" at bounding box center [175, 335] width 61 height 12
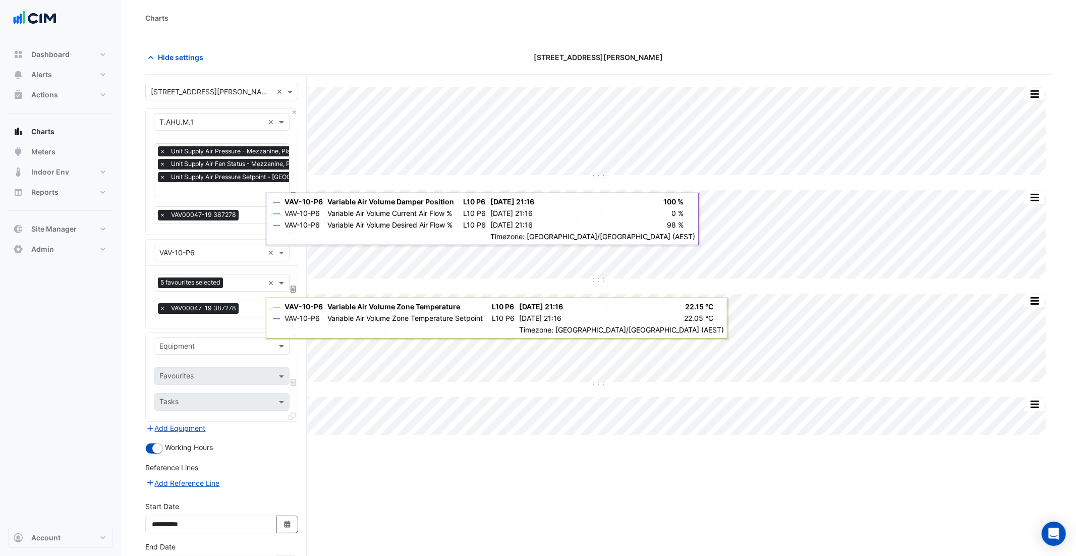
click at [226, 350] on div "Equipment" at bounding box center [213, 346] width 118 height 11
type input "*******"
click at [222, 368] on div "Weather" at bounding box center [221, 367] width 135 height 15
click at [207, 374] on input "text" at bounding box center [210, 377] width 102 height 11
click at [178, 429] on span "Temperature (Celcius)" at bounding box center [215, 426] width 106 height 9
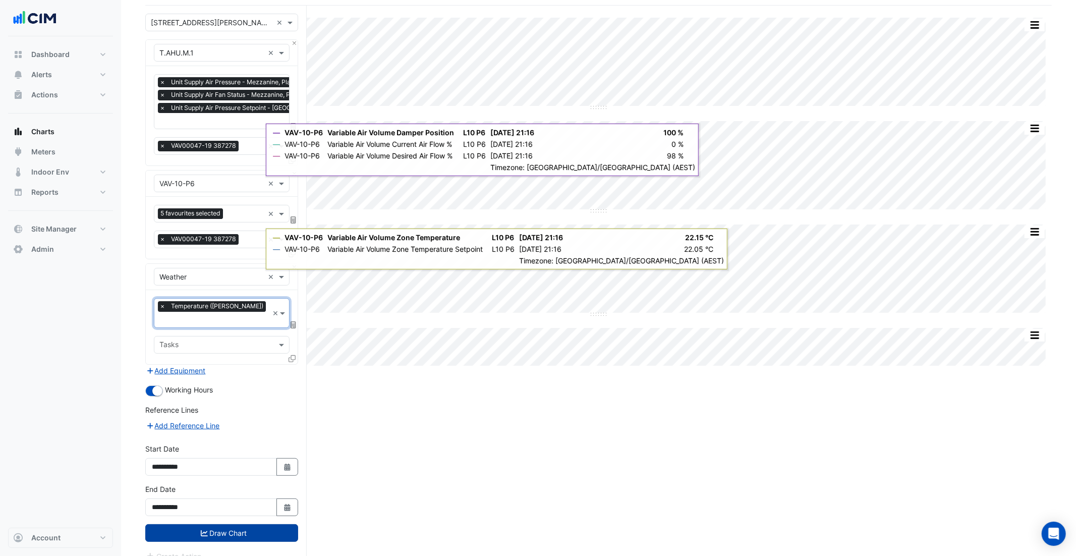
click at [237, 524] on button "Draw Chart" at bounding box center [221, 533] width 153 height 18
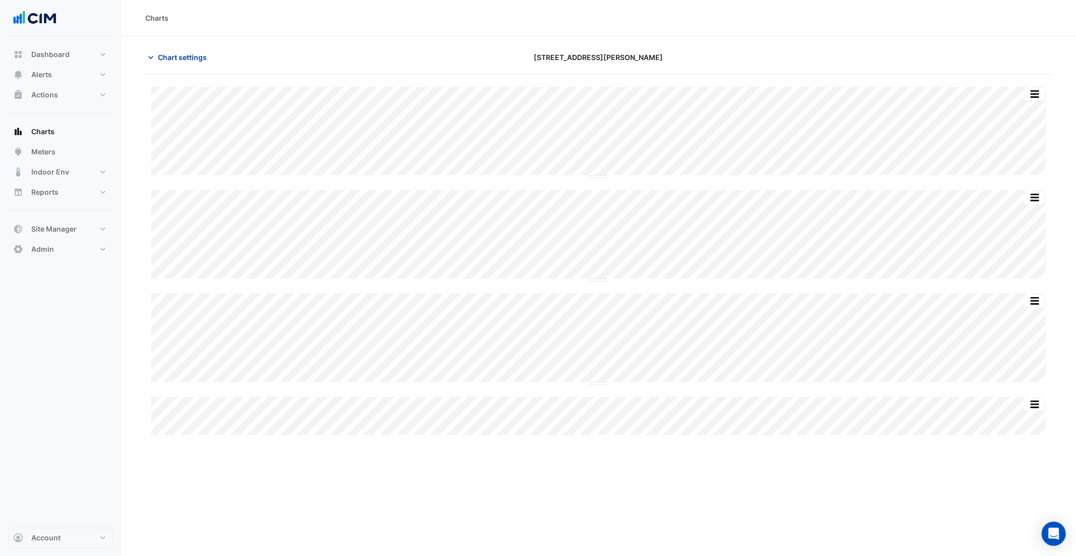
click at [179, 55] on span "Chart settings" at bounding box center [182, 57] width 49 height 11
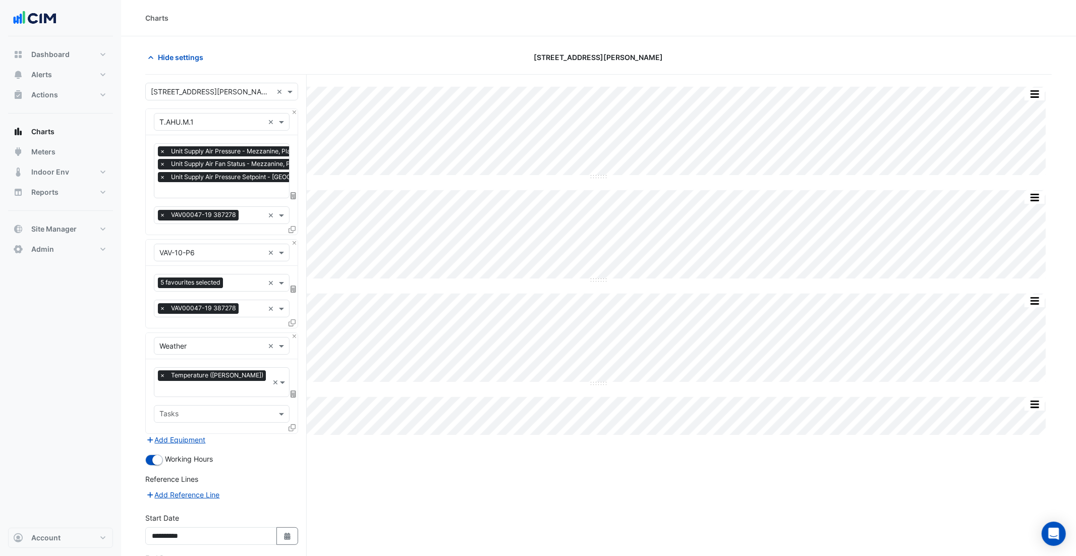
click at [290, 229] on icon at bounding box center [292, 229] width 7 height 7
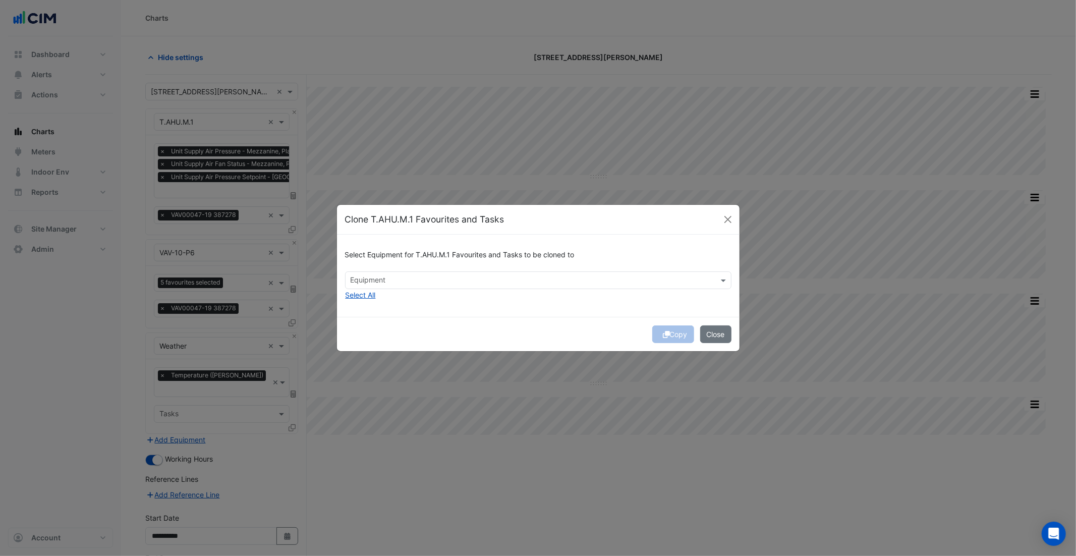
click at [452, 284] on input "text" at bounding box center [533, 281] width 364 height 11
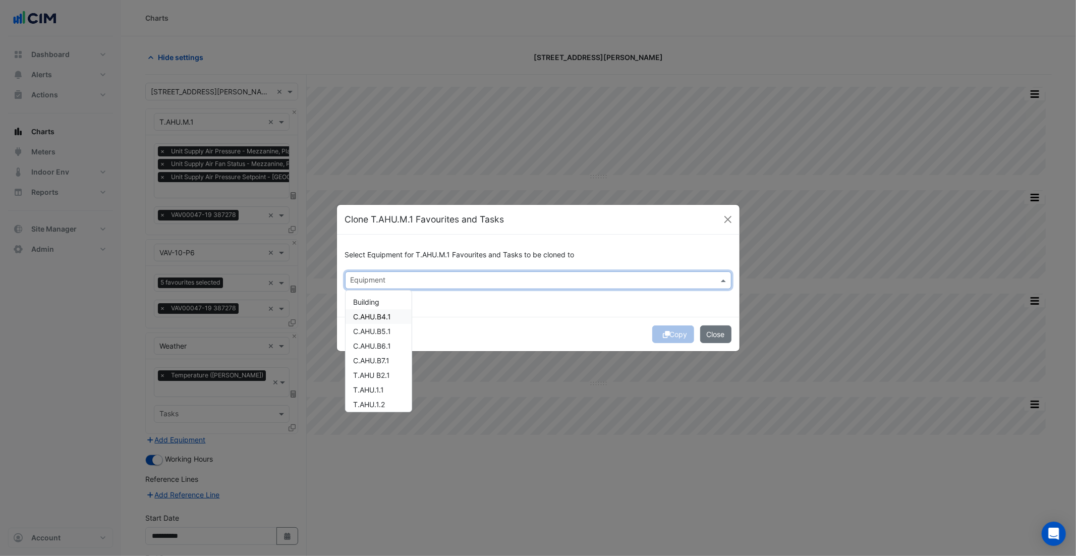
click at [392, 315] on div "C.AHU.B4.1" at bounding box center [379, 316] width 66 height 15
click at [393, 329] on div "C.AHU.B5.1" at bounding box center [379, 331] width 66 height 15
drag, startPoint x: 388, startPoint y: 345, endPoint x: 419, endPoint y: 349, distance: 31.5
click at [389, 345] on span "C.AHU.B6.1" at bounding box center [373, 346] width 38 height 9
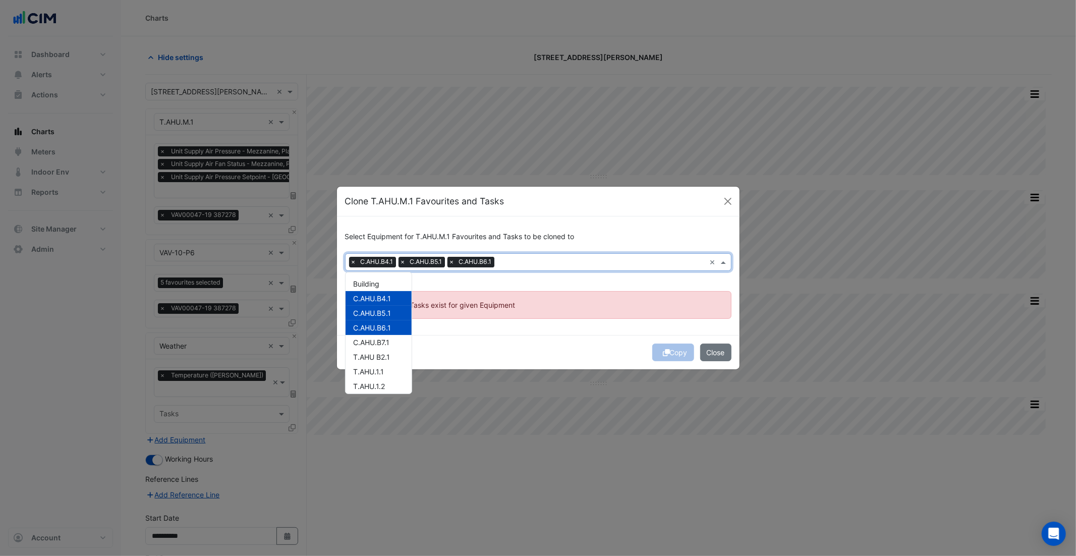
click at [451, 263] on span "×" at bounding box center [452, 262] width 9 height 10
drag, startPoint x: 404, startPoint y: 262, endPoint x: 374, endPoint y: 260, distance: 29.8
click at [404, 262] on span "×" at bounding box center [403, 262] width 9 height 10
click at [354, 261] on span "×" at bounding box center [353, 262] width 9 height 10
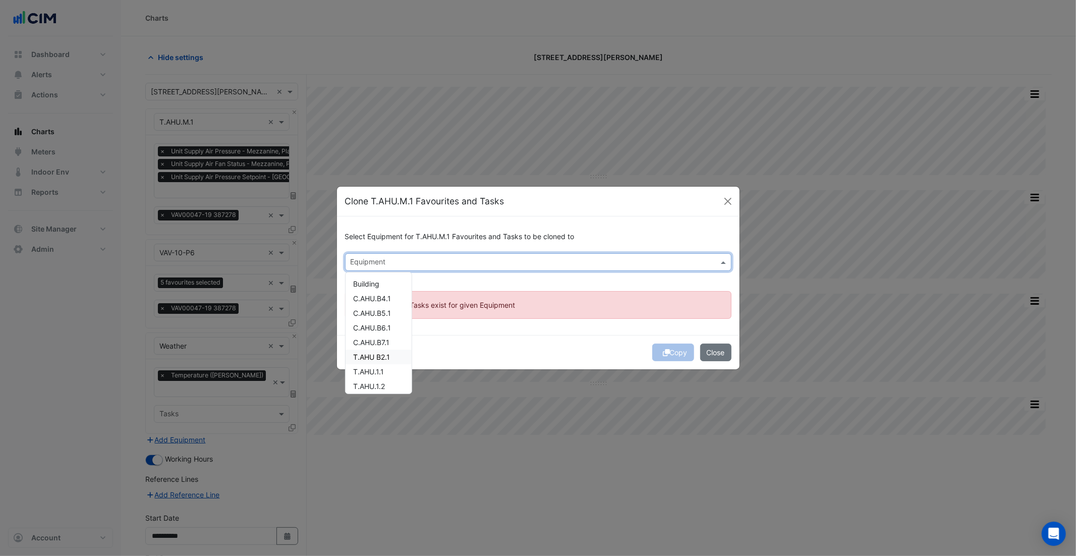
click at [376, 358] on span "T.AHU B2.1" at bounding box center [372, 357] width 37 height 9
click at [385, 371] on div "T.AHU.1.1" at bounding box center [379, 371] width 66 height 15
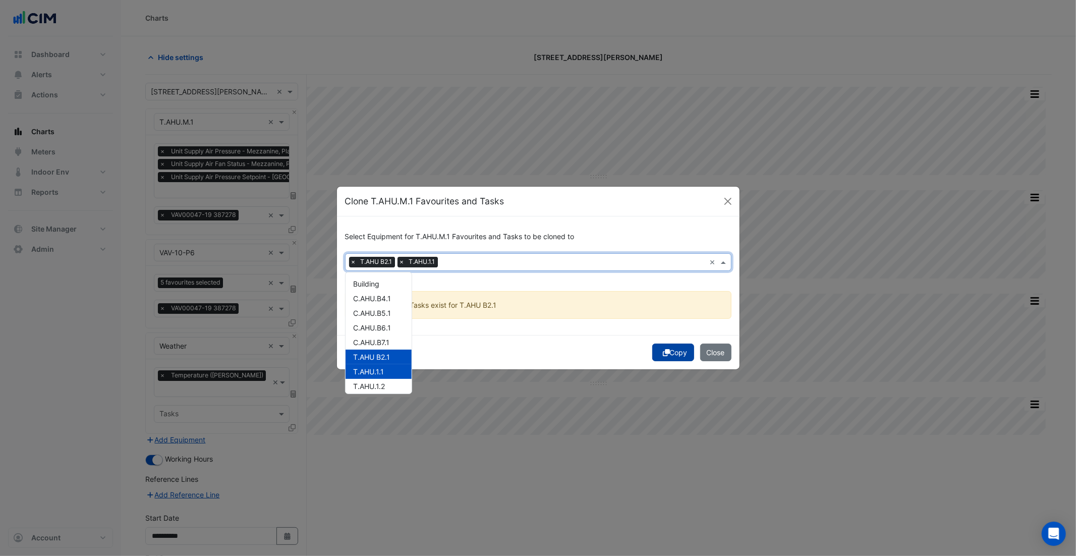
click at [658, 352] on button "Copy" at bounding box center [674, 353] width 42 height 18
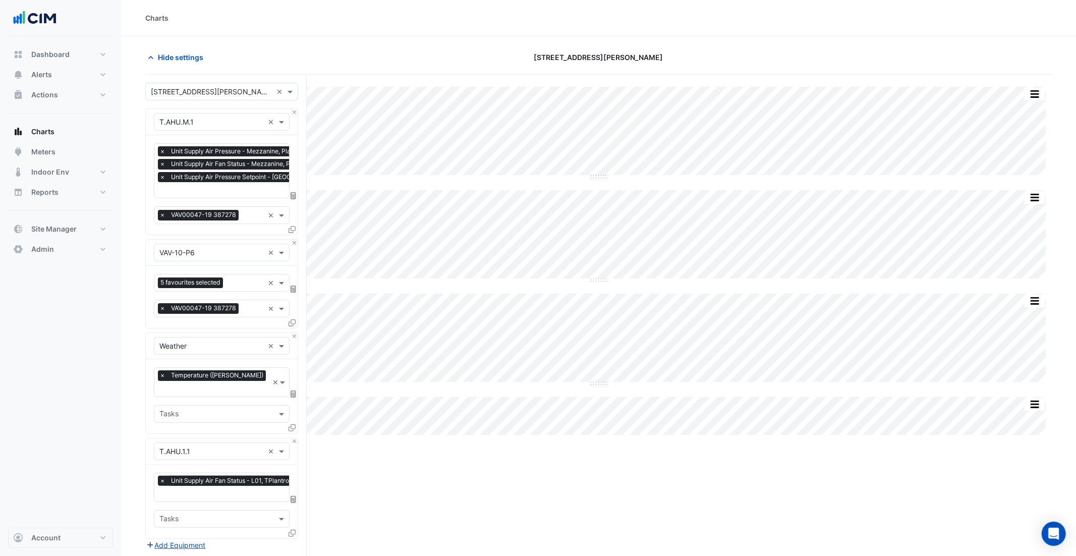
scroll to position [174, 0]
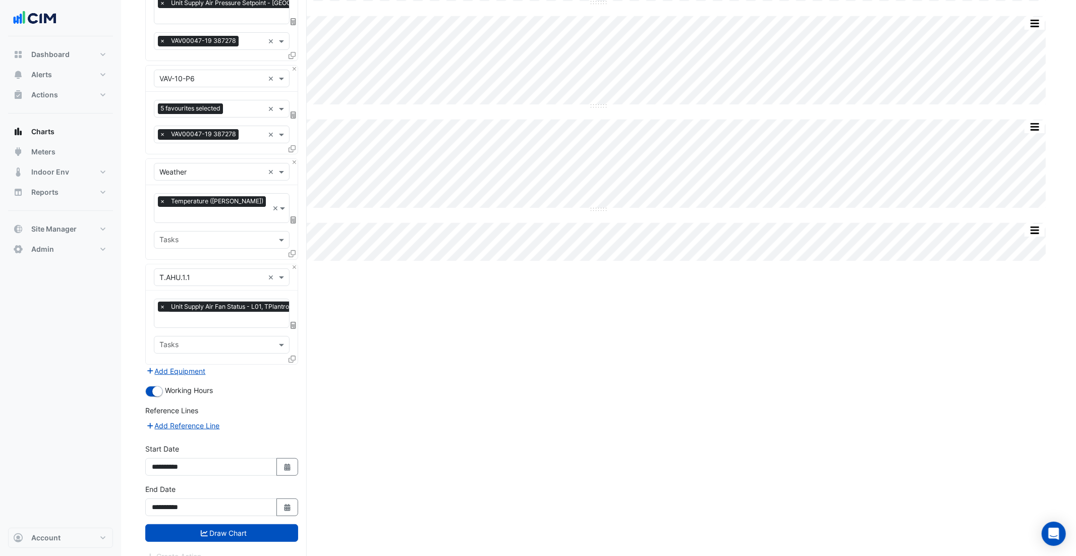
click at [254, 524] on button "Draw Chart" at bounding box center [221, 533] width 153 height 18
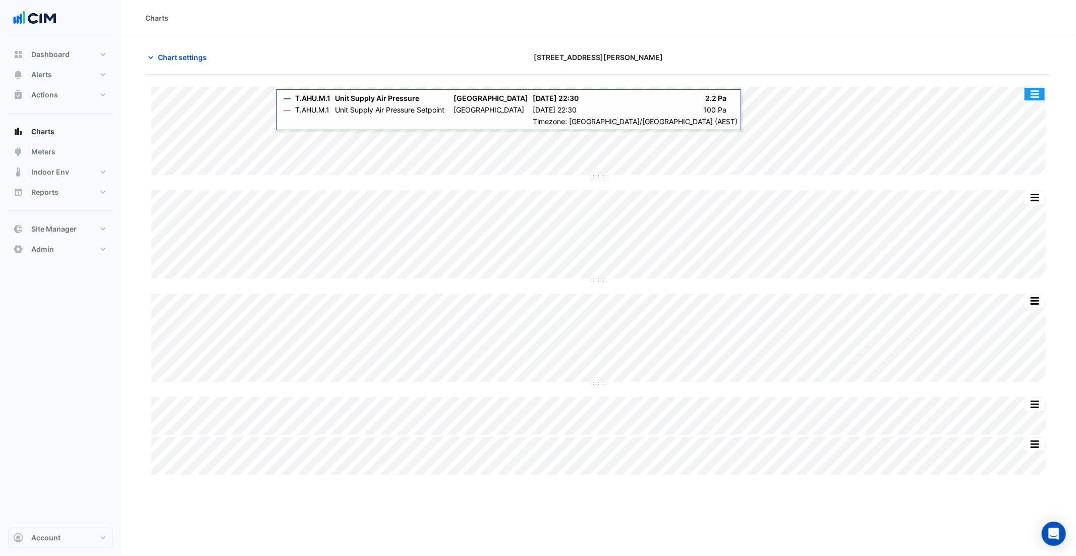
click at [1036, 94] on button "button" at bounding box center [1035, 94] width 20 height 13
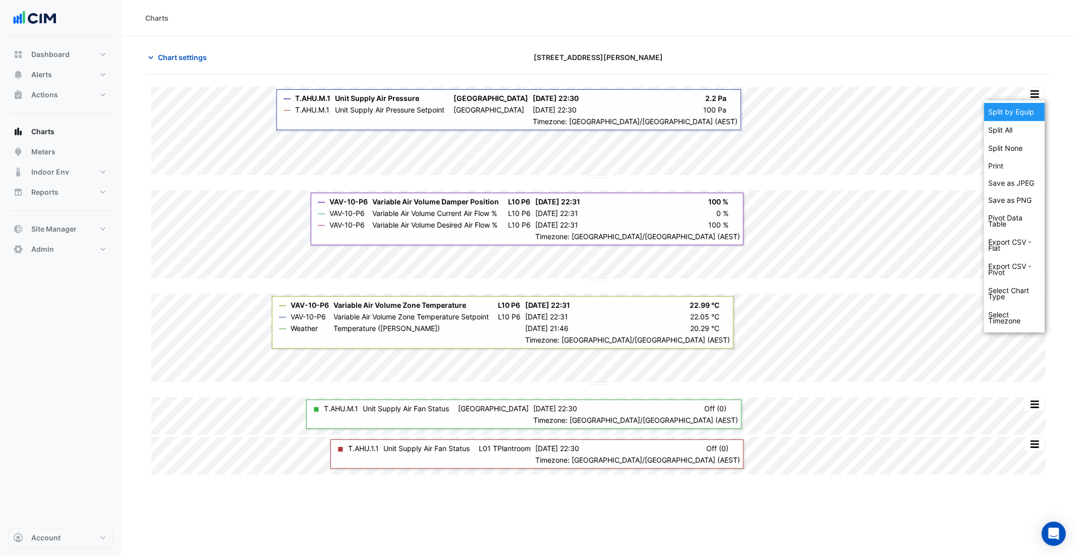
click at [1024, 111] on div "Split by Equip" at bounding box center [1015, 112] width 61 height 18
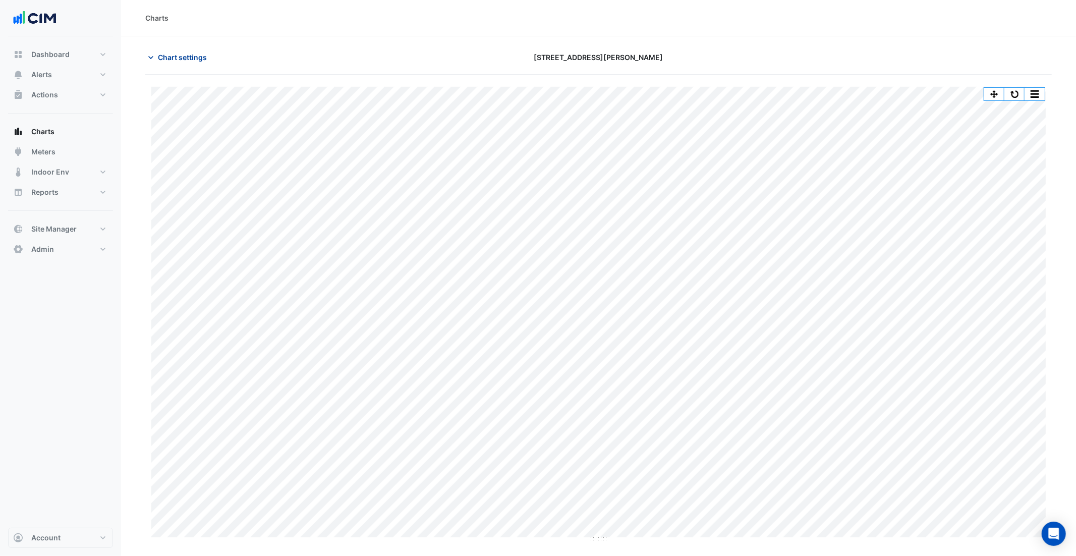
click at [180, 59] on span "Chart settings" at bounding box center [182, 57] width 49 height 11
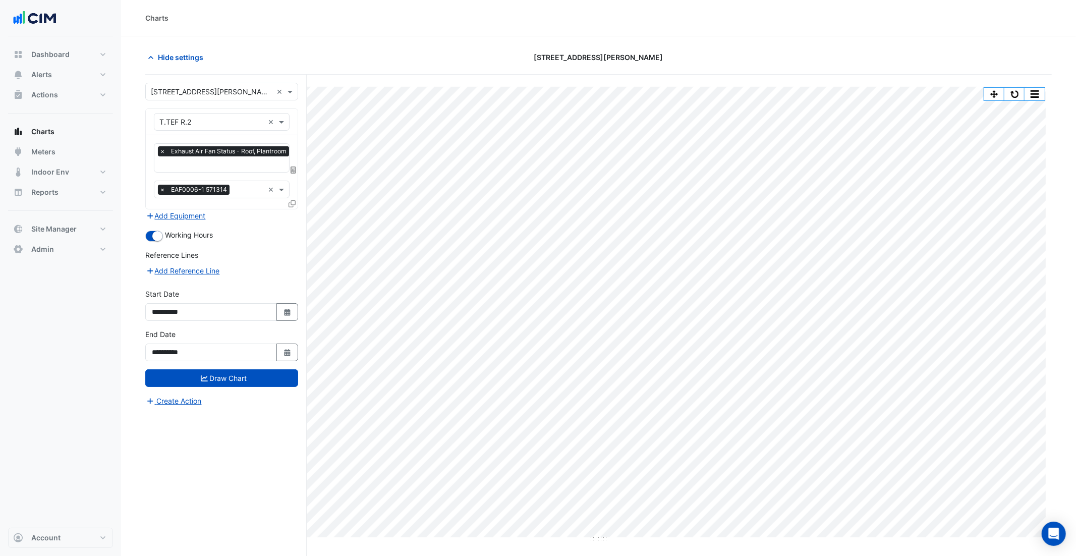
click at [294, 201] on icon at bounding box center [292, 203] width 7 height 7
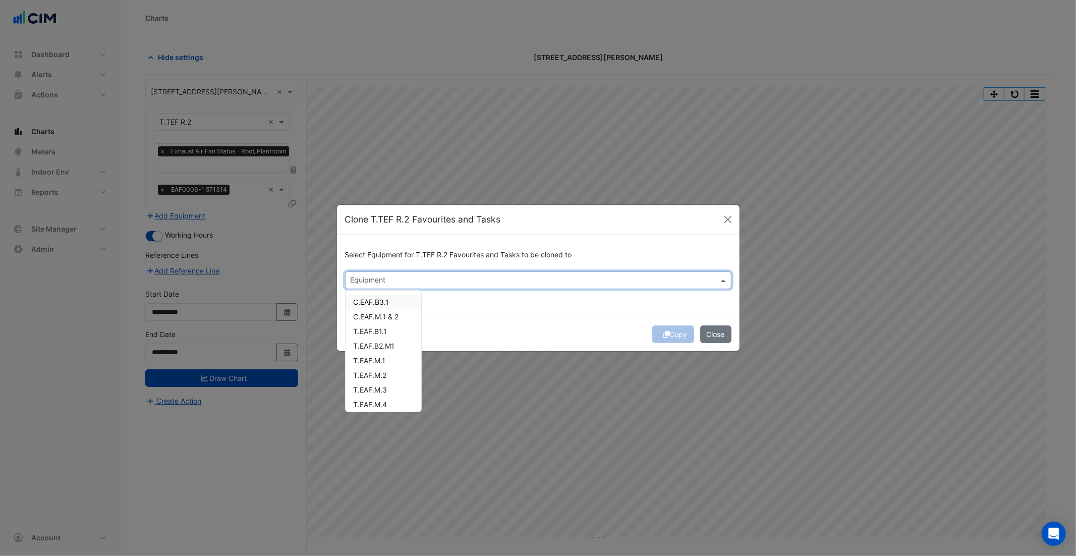
click at [520, 277] on input "text" at bounding box center [533, 281] width 364 height 11
click at [371, 333] on span "T.EAF.B1.1" at bounding box center [371, 331] width 34 height 9
click at [370, 345] on span "T.EAF.B2.M1" at bounding box center [374, 346] width 41 height 9
click at [370, 359] on span "T.EAF.M.1" at bounding box center [370, 360] width 32 height 9
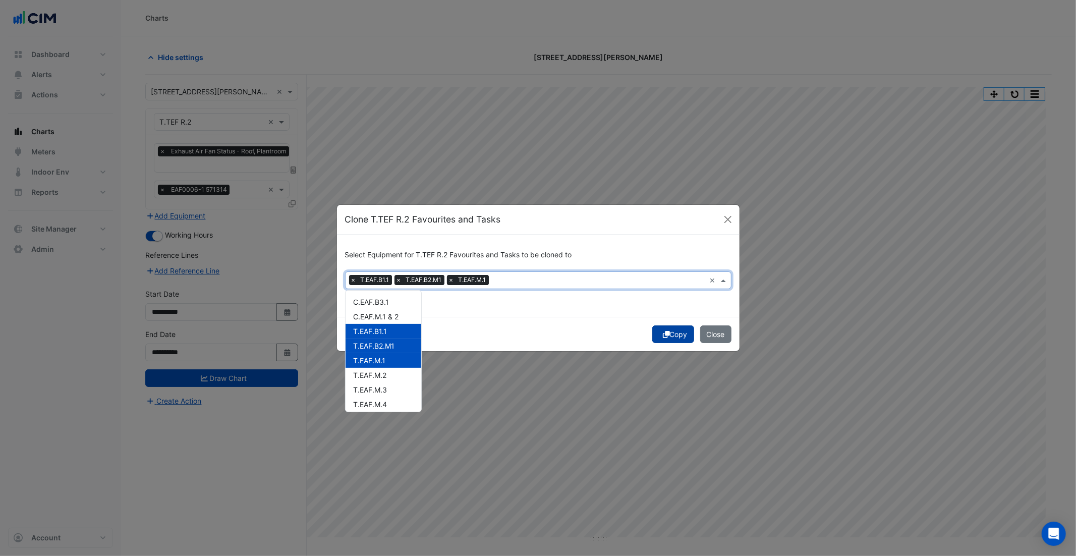
click at [672, 336] on button "Copy" at bounding box center [674, 335] width 42 height 18
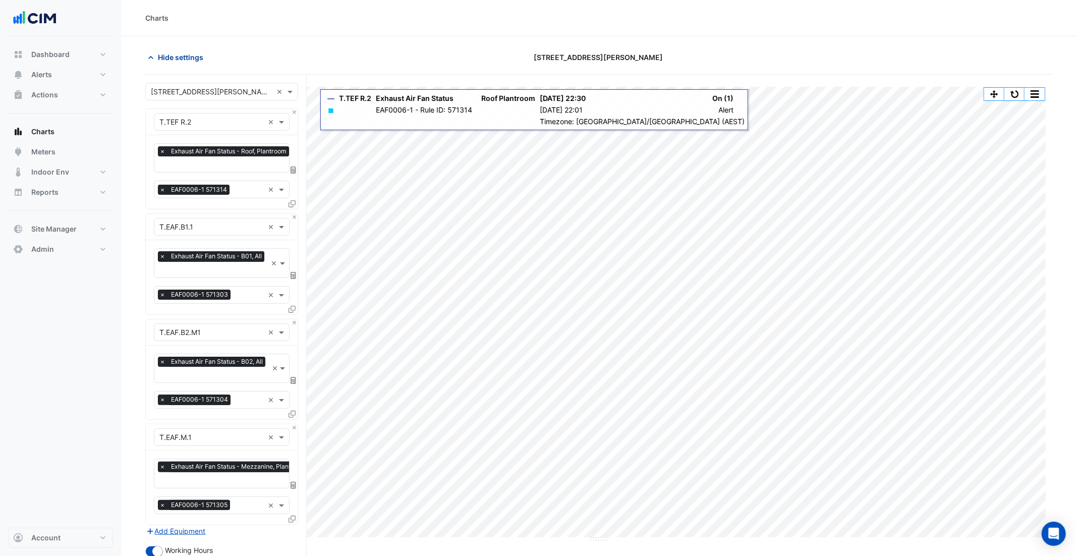
click at [172, 59] on span "Hide settings" at bounding box center [180, 57] width 45 height 11
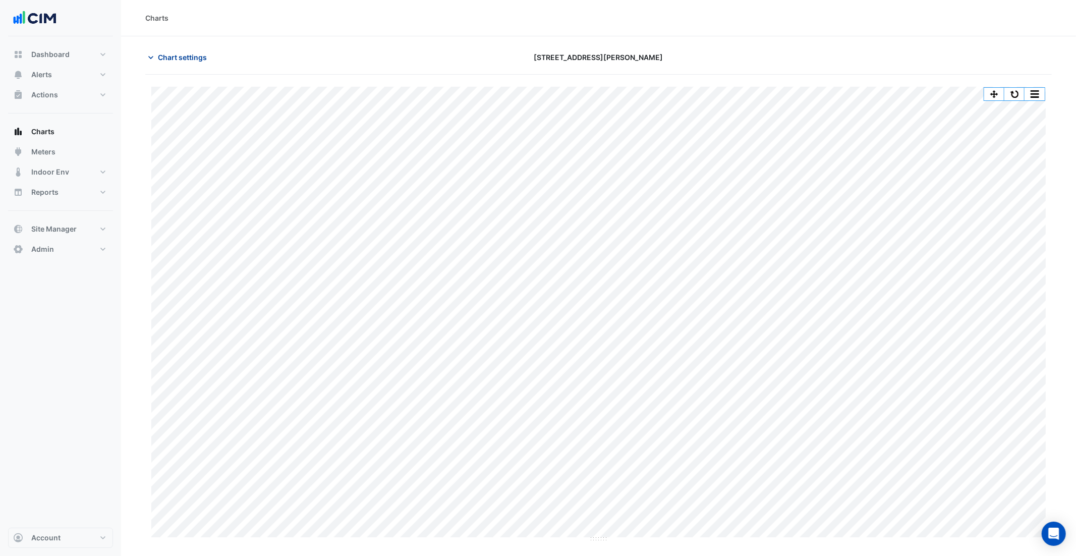
click at [179, 60] on span "Chart settings" at bounding box center [182, 57] width 49 height 11
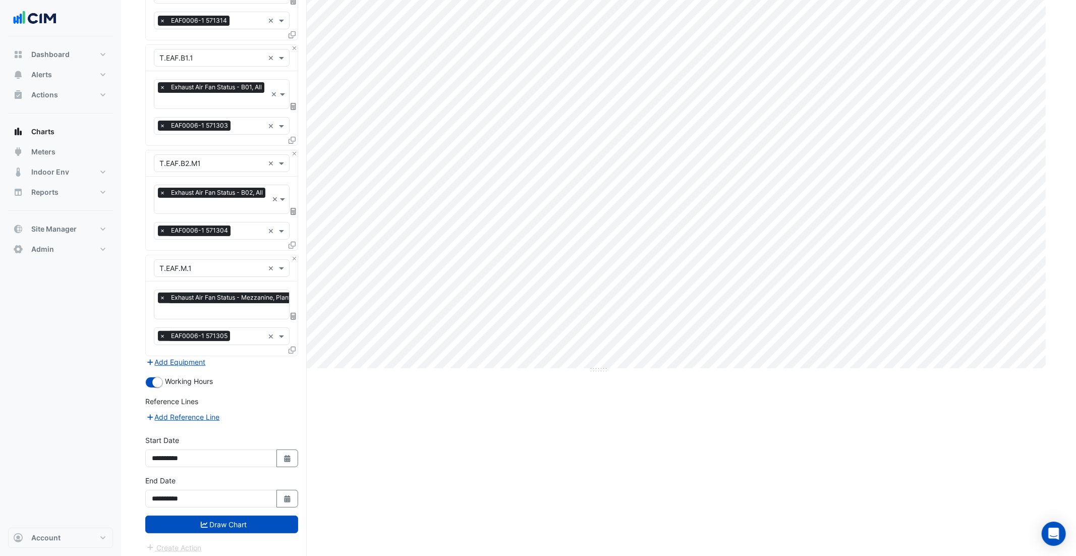
scroll to position [170, 0]
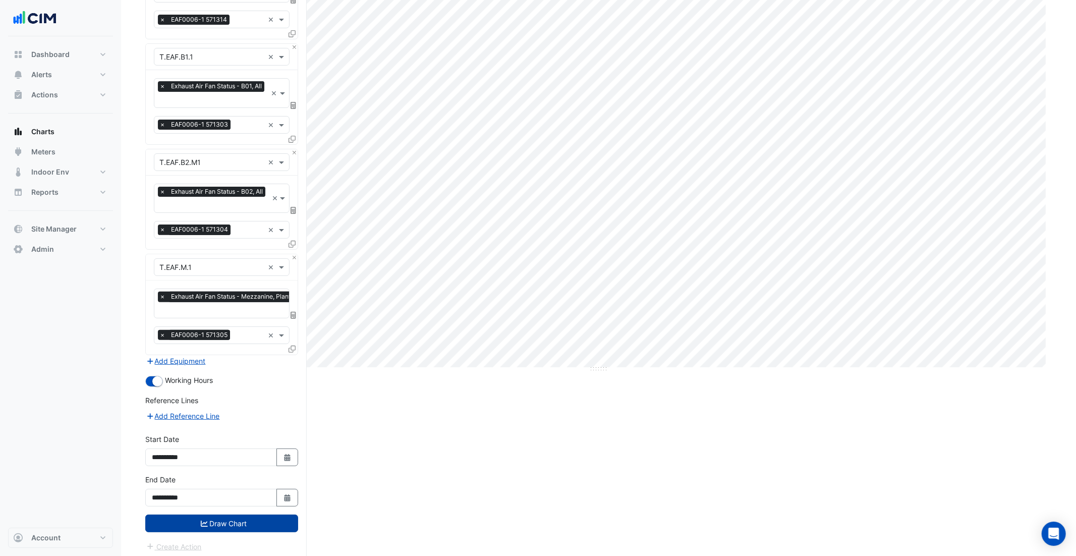
click at [233, 521] on button "Draw Chart" at bounding box center [221, 524] width 153 height 18
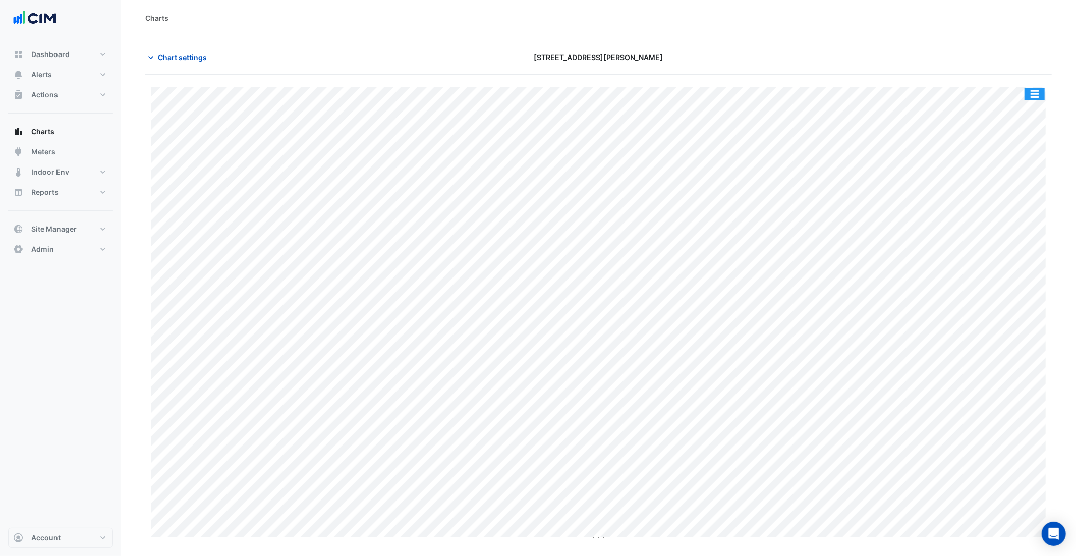
click at [1029, 94] on button "button" at bounding box center [1035, 94] width 20 height 13
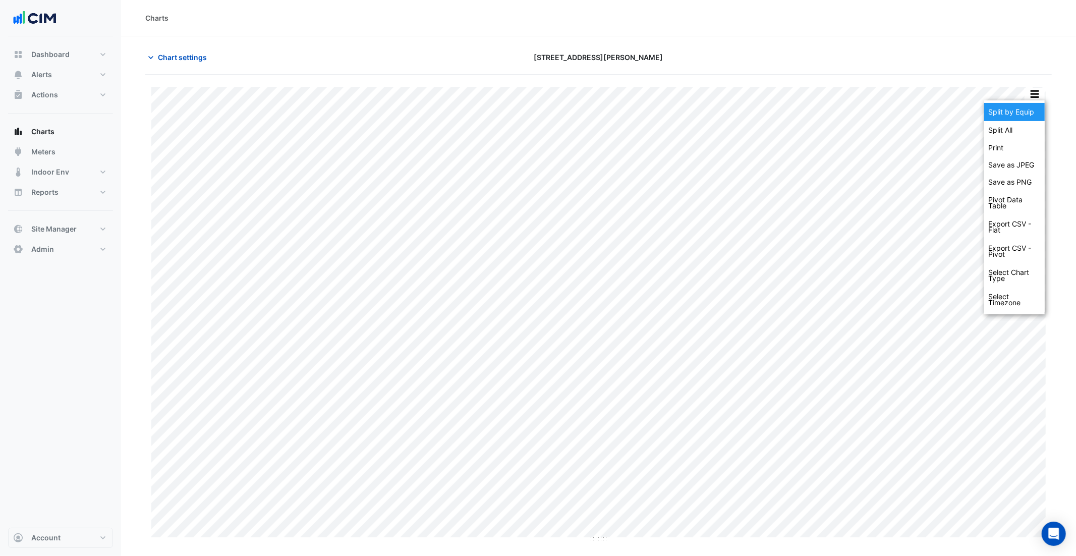
click at [1020, 108] on div "Split by Equip" at bounding box center [1015, 112] width 61 height 18
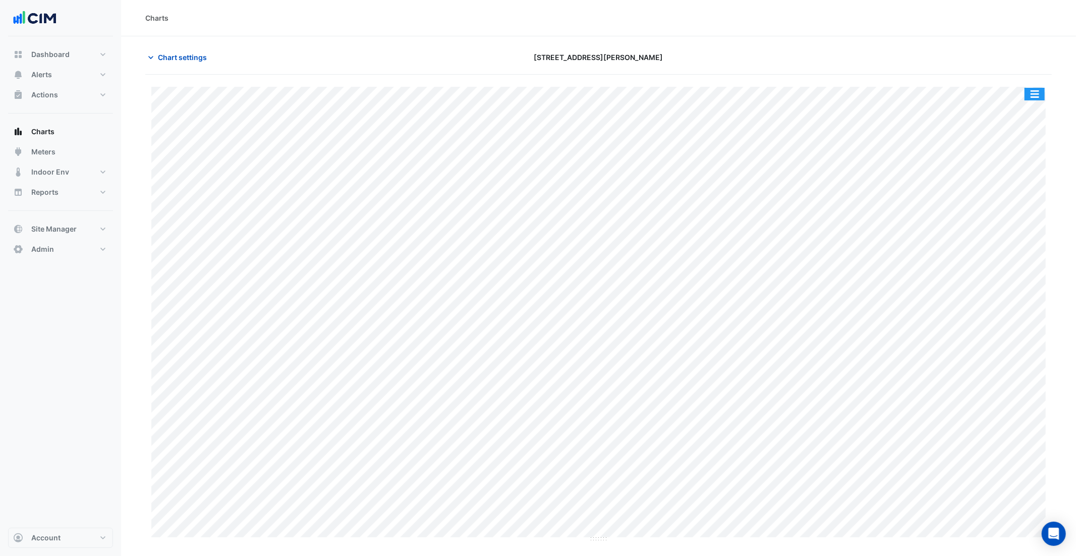
click at [1034, 98] on button "button" at bounding box center [1035, 94] width 20 height 13
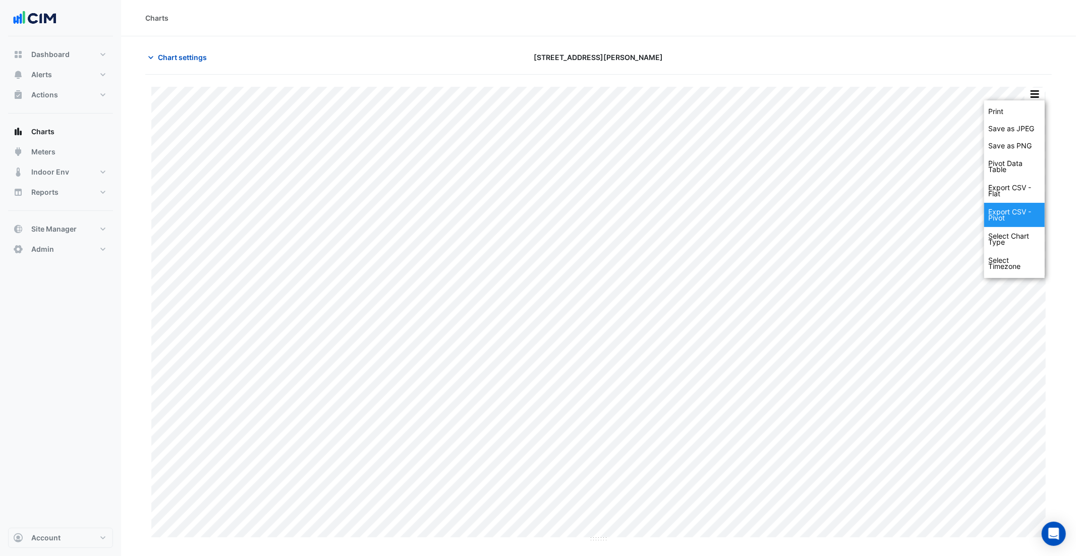
click at [1009, 219] on div "Export CSV - Pivot" at bounding box center [1015, 215] width 61 height 24
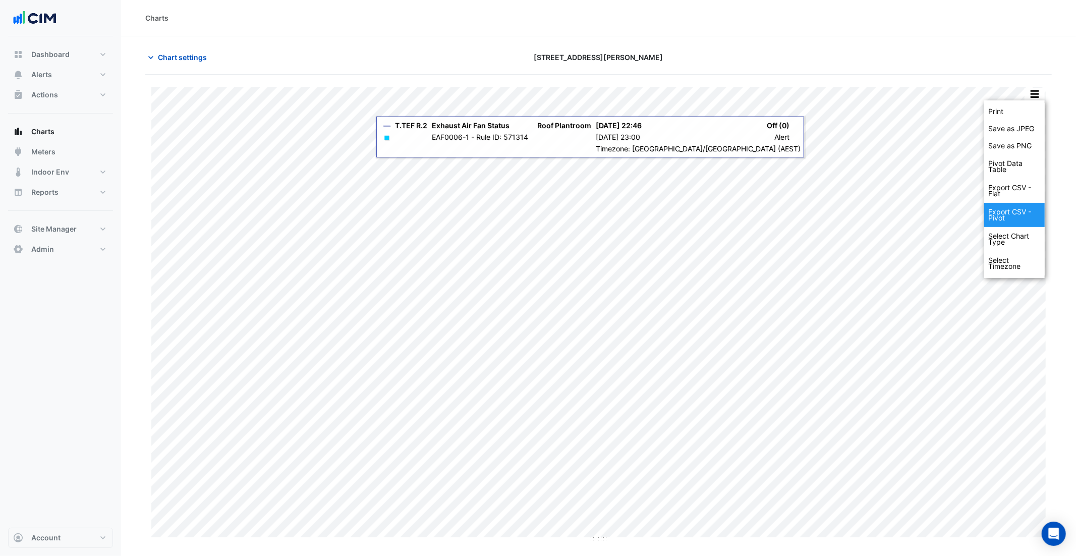
click at [1013, 213] on div "Export CSV - Pivot" at bounding box center [1015, 215] width 61 height 24
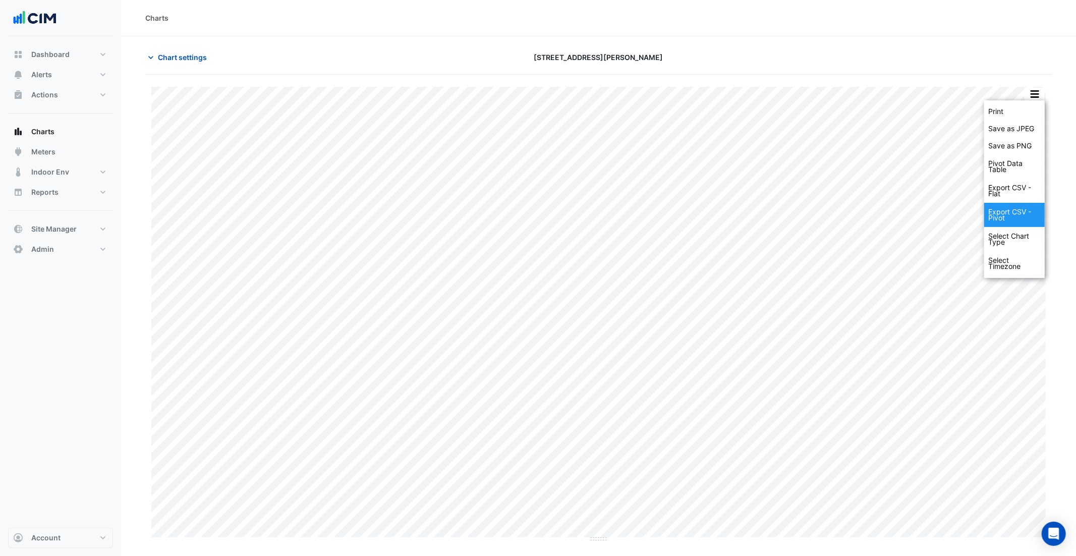
click at [1024, 222] on div "Export CSV - Pivot" at bounding box center [1015, 215] width 61 height 24
click at [1011, 213] on div "Export CSV - Pivot" at bounding box center [1015, 215] width 61 height 24
click at [1015, 169] on div "Pivot Data Table" at bounding box center [1015, 166] width 61 height 24
click at [1016, 187] on div "Export CSV - Flat" at bounding box center [1015, 191] width 61 height 24
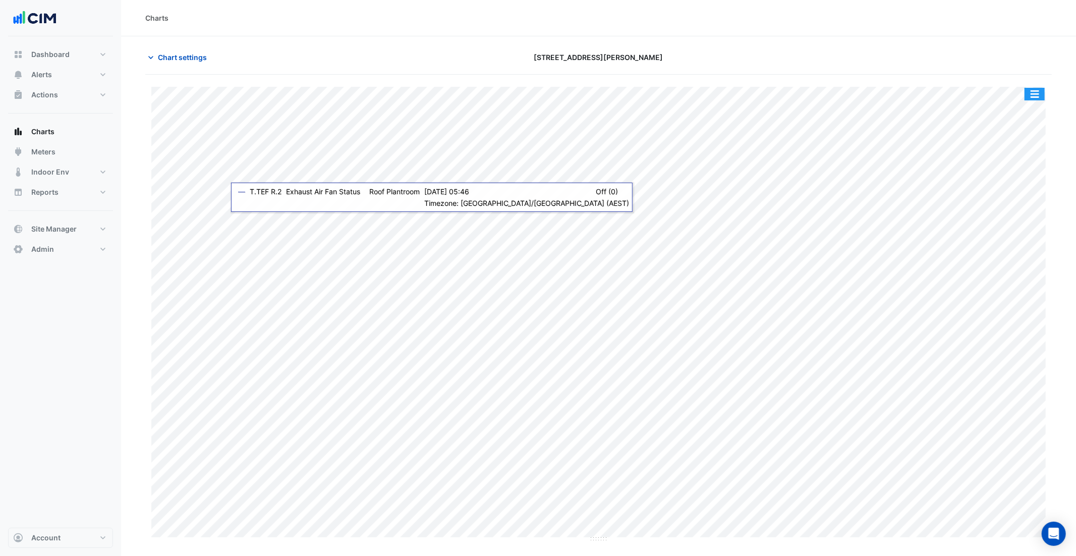
click at [1035, 88] on button "button" at bounding box center [1035, 94] width 20 height 13
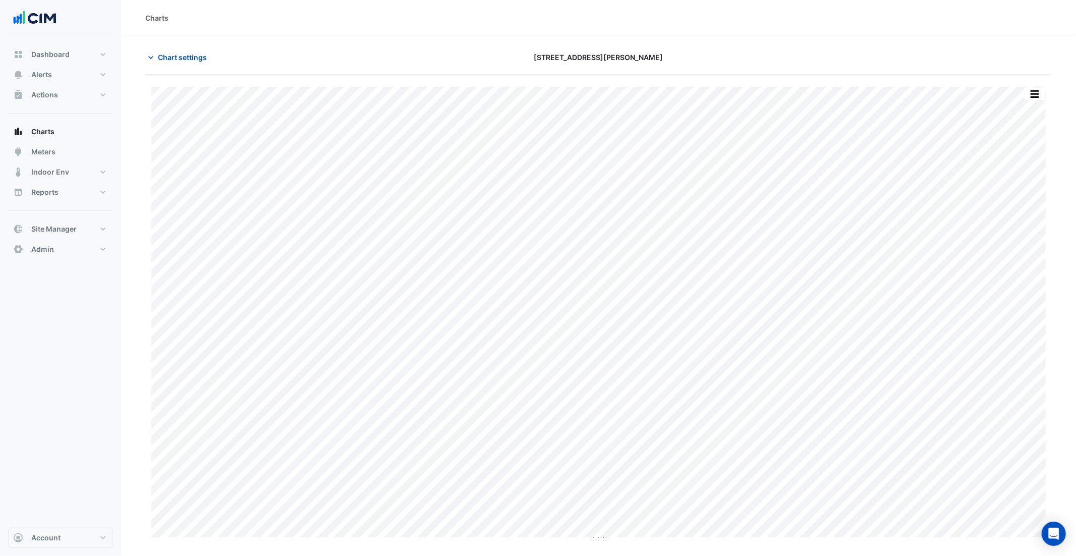
click at [965, 64] on div at bounding box center [905, 57] width 306 height 18
click at [60, 68] on button "Alerts" at bounding box center [60, 75] width 105 height 20
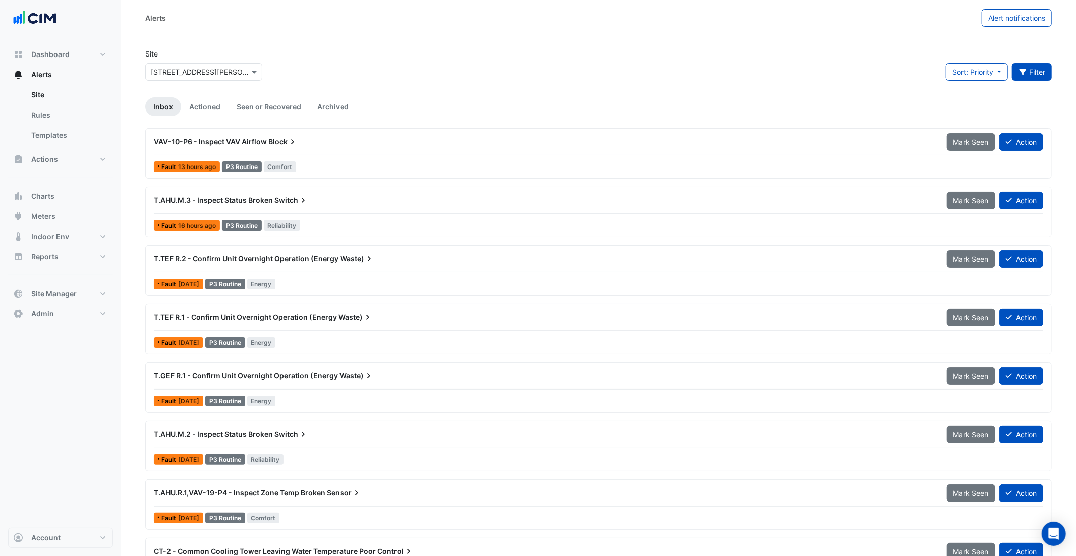
click at [1022, 75] on fa-icon "button" at bounding box center [1023, 72] width 9 height 9
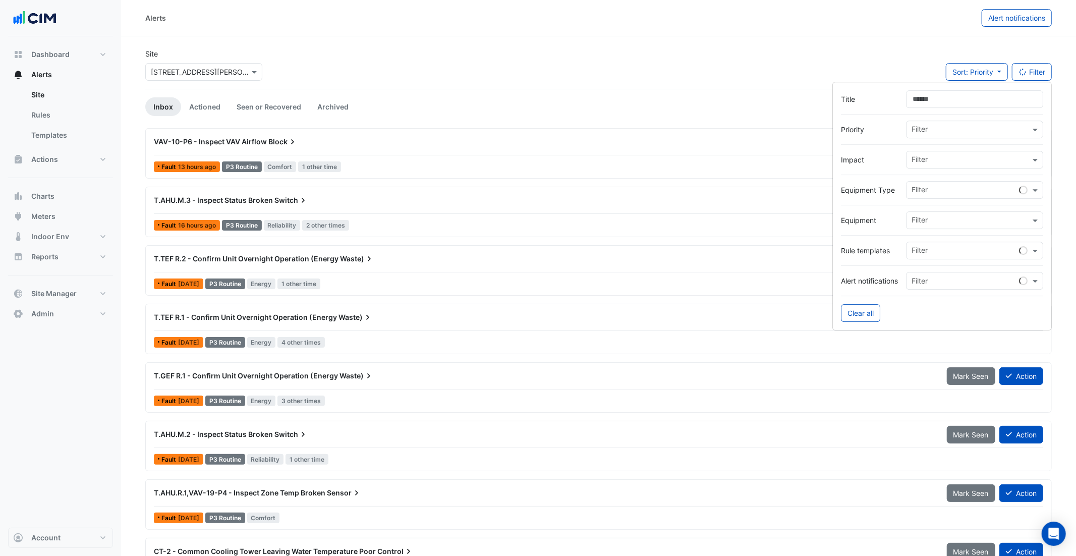
click at [998, 138] on div "Filter" at bounding box center [974, 130] width 137 height 18
click at [986, 164] on input "text" at bounding box center [971, 160] width 119 height 11
click at [939, 202] on div "Energy" at bounding box center [930, 196] width 47 height 15
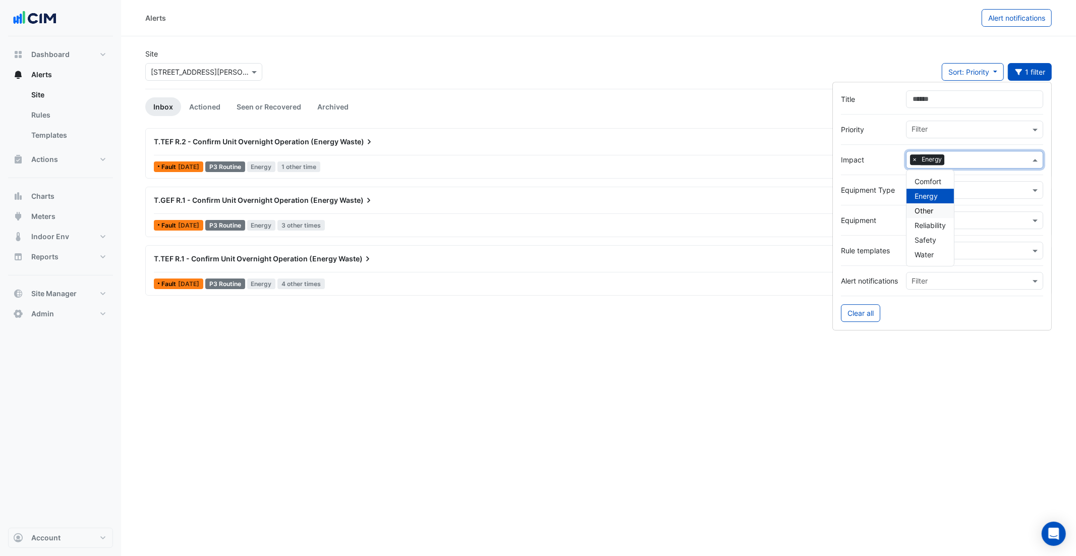
click at [381, 142] on div "T.TEF R.2 - Confirm Unit Overnight Operation (Energy Waste)" at bounding box center [544, 142] width 781 height 10
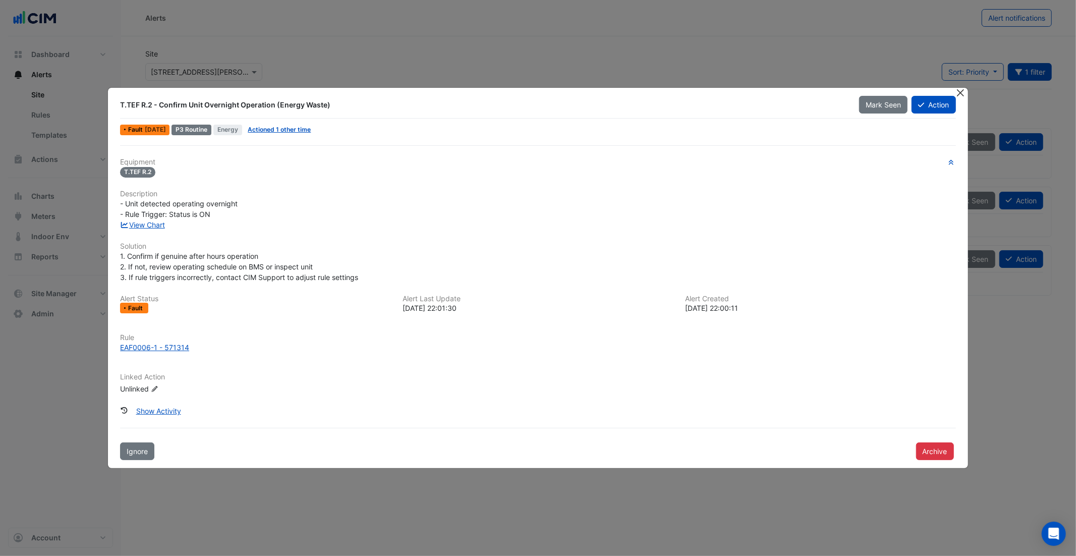
click at [957, 92] on button "Close" at bounding box center [961, 93] width 11 height 11
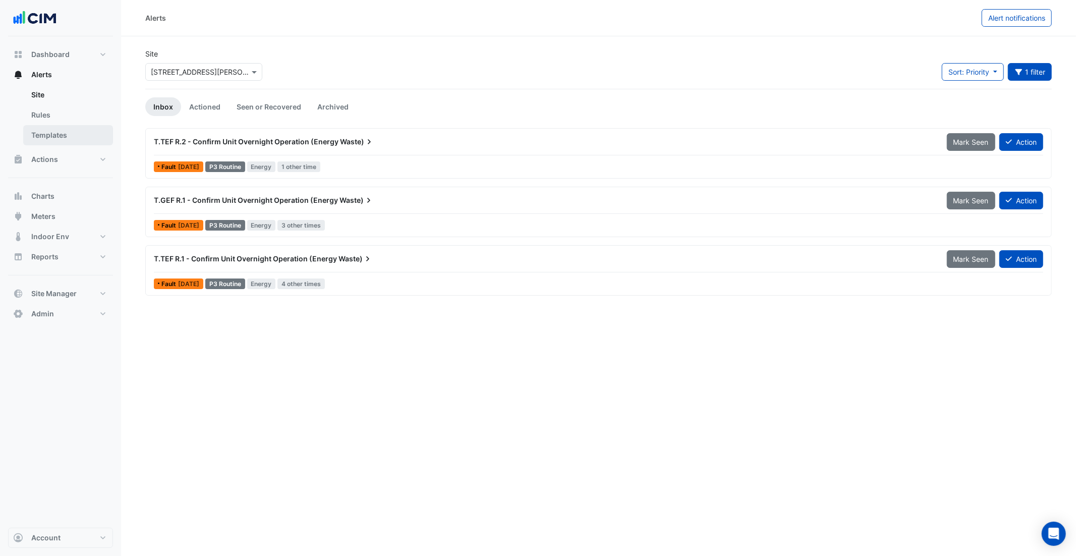
click at [64, 139] on link "Templates" at bounding box center [68, 135] width 90 height 20
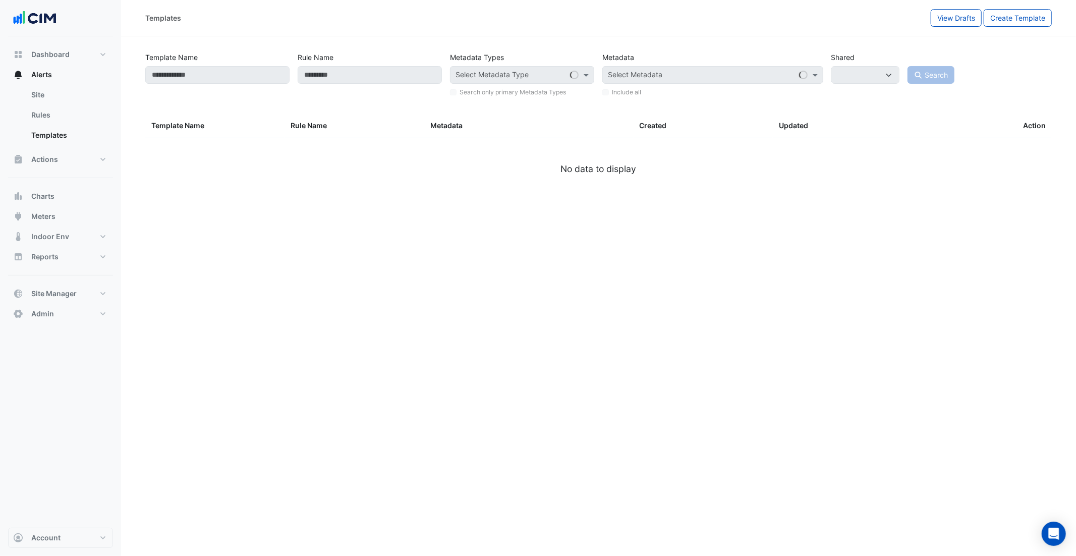
select select
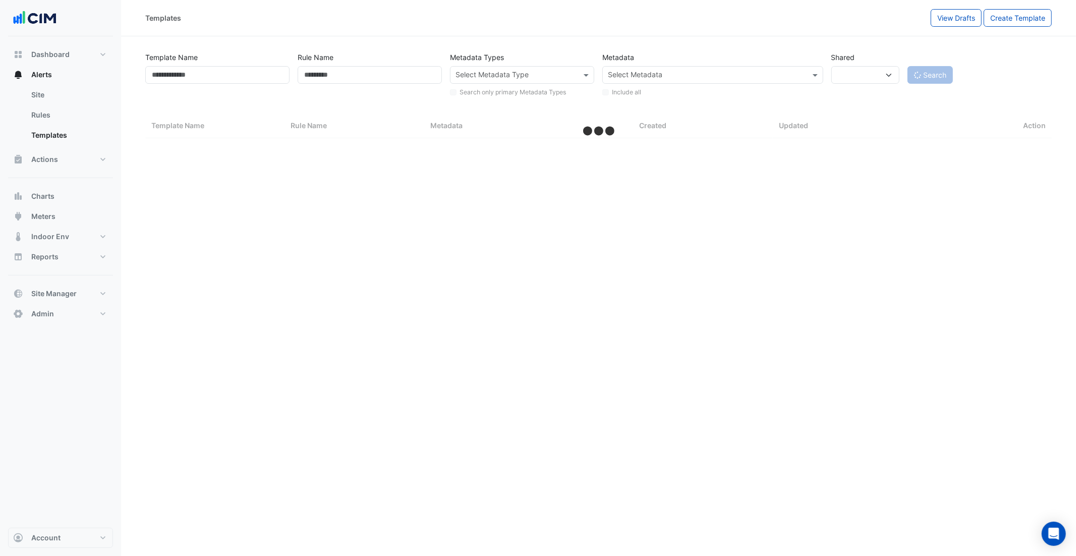
select select "***"
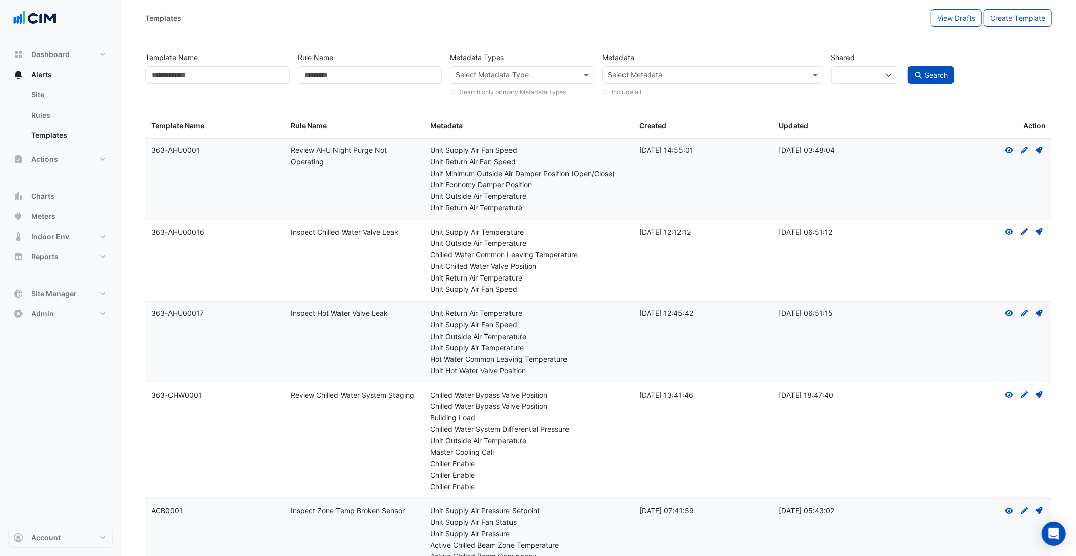
click at [1024, 234] on icon "Create Draft - to edit a template, you first need to create a draft, and then s…" at bounding box center [1024, 231] width 9 height 7
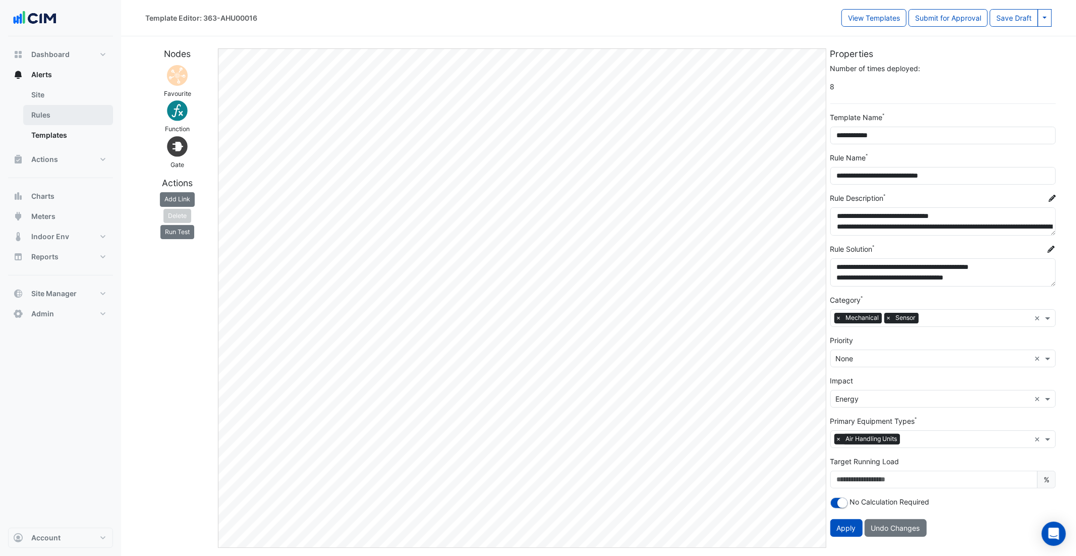
click at [76, 115] on link "Rules" at bounding box center [68, 115] width 90 height 20
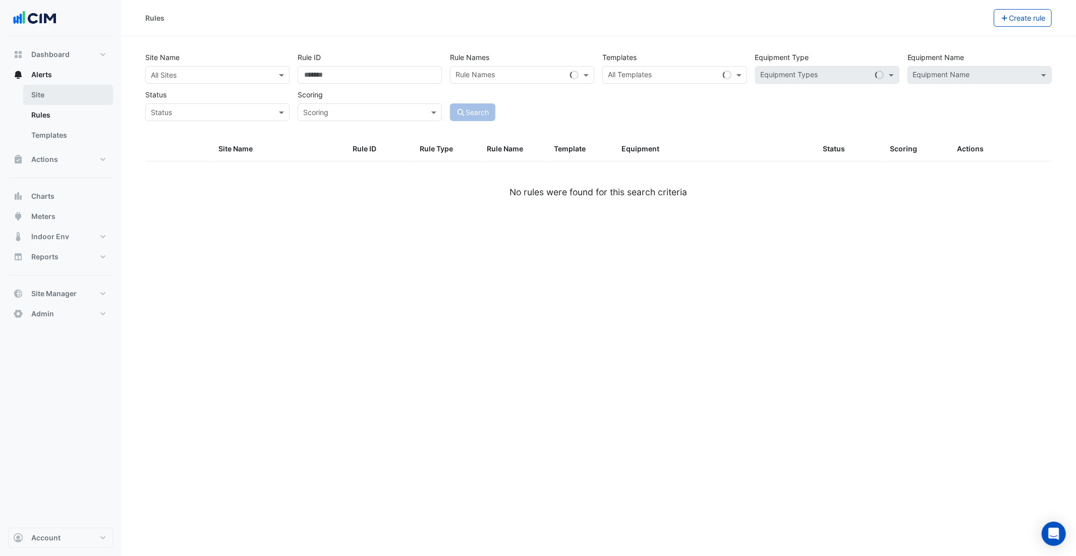
click at [74, 93] on link "Site" at bounding box center [68, 95] width 90 height 20
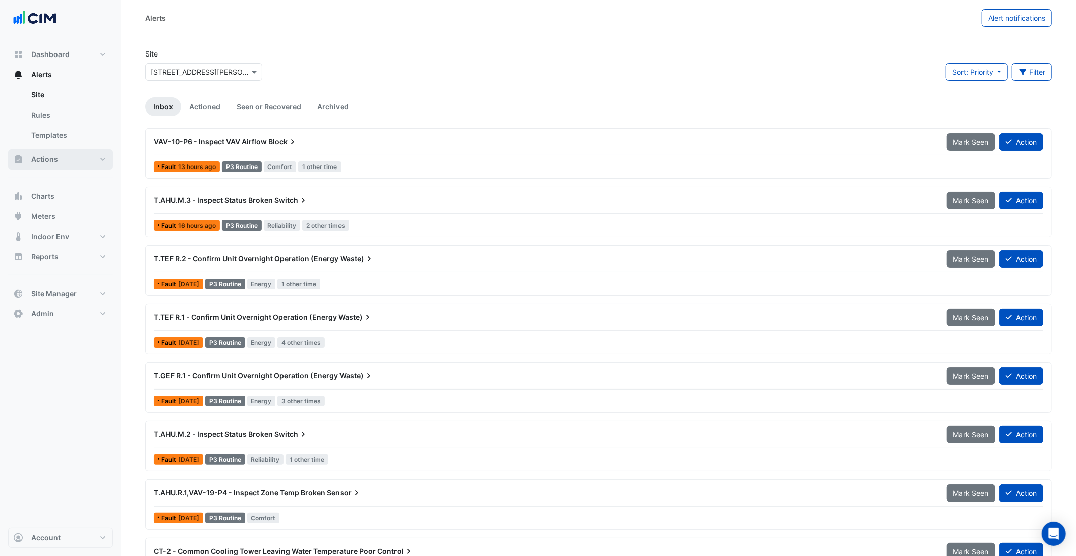
click at [56, 167] on button "Actions" at bounding box center [60, 159] width 105 height 20
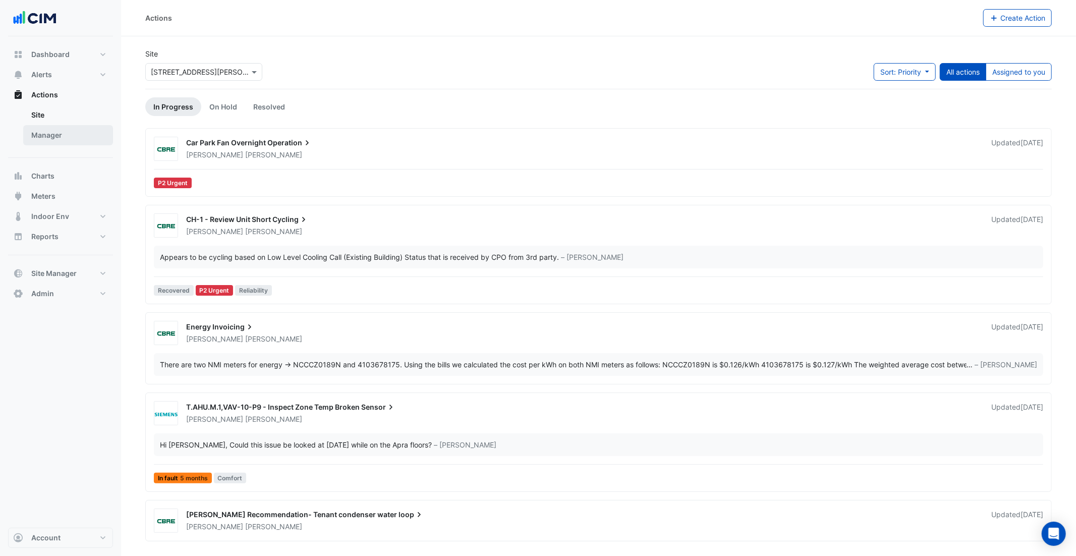
click at [71, 139] on link "Manager" at bounding box center [68, 135] width 90 height 20
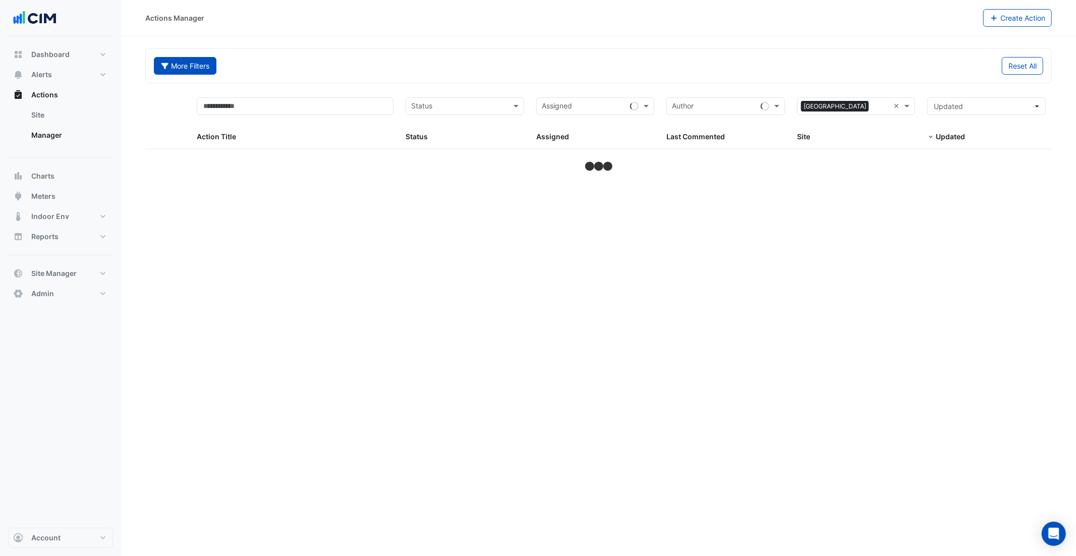
click at [176, 61] on button "More Filters" at bounding box center [185, 66] width 63 height 18
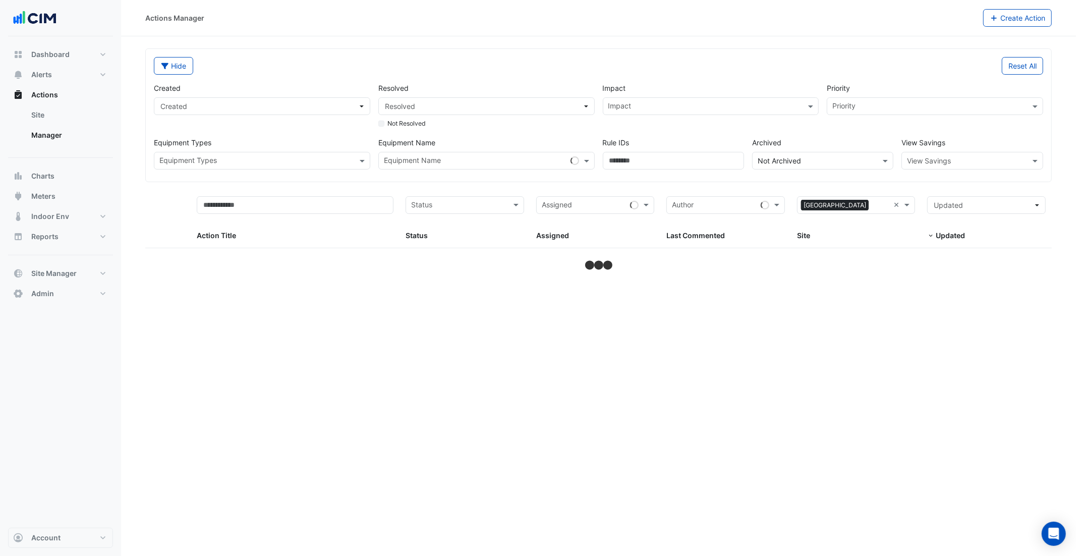
select select "***"
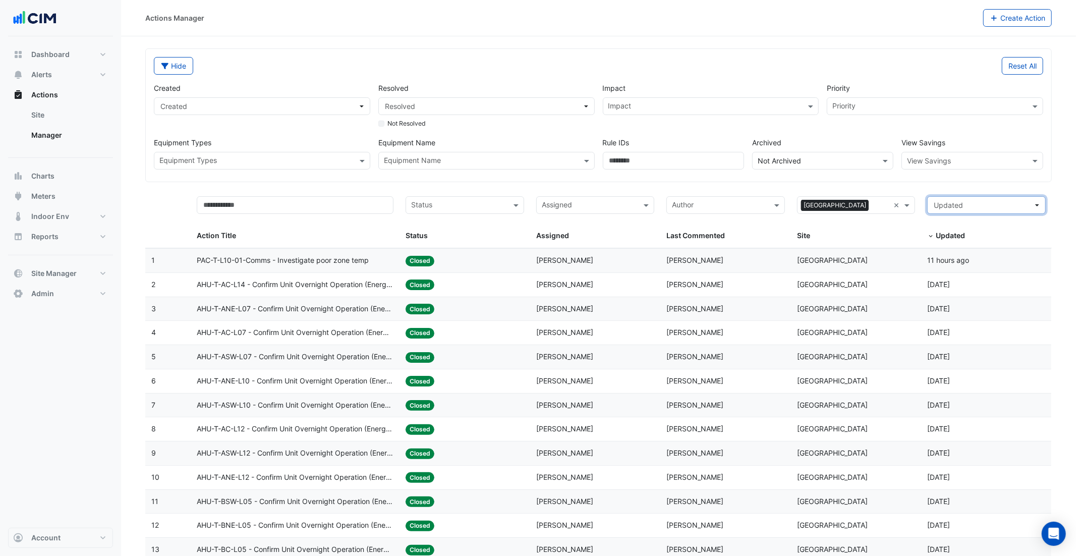
click at [993, 209] on span "Updated" at bounding box center [983, 205] width 99 height 11
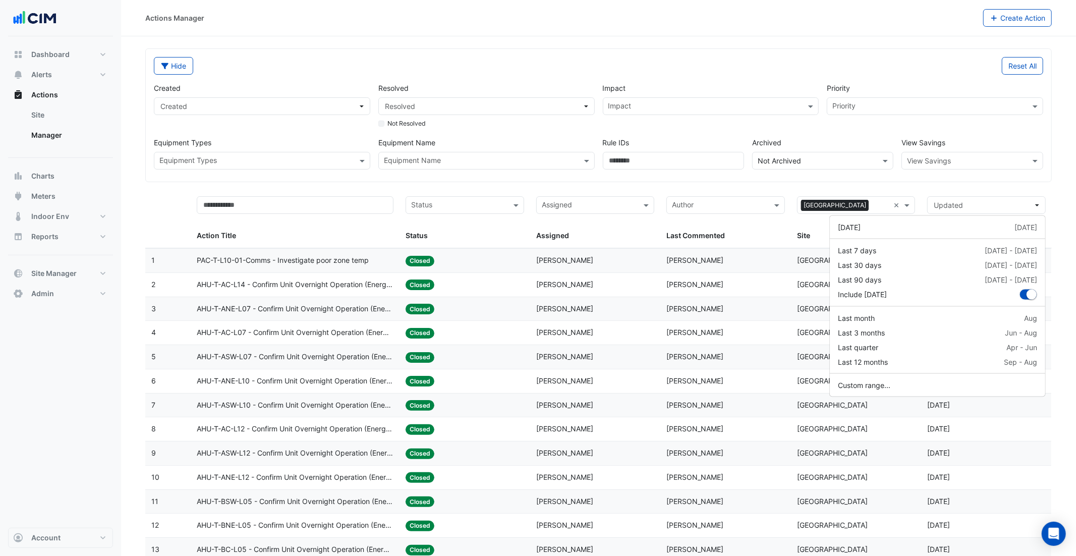
click at [963, 181] on div "Hide Reset All Created Created Resolved Resolved Not Resolved Impact Impact Pri…" at bounding box center [599, 115] width 906 height 133
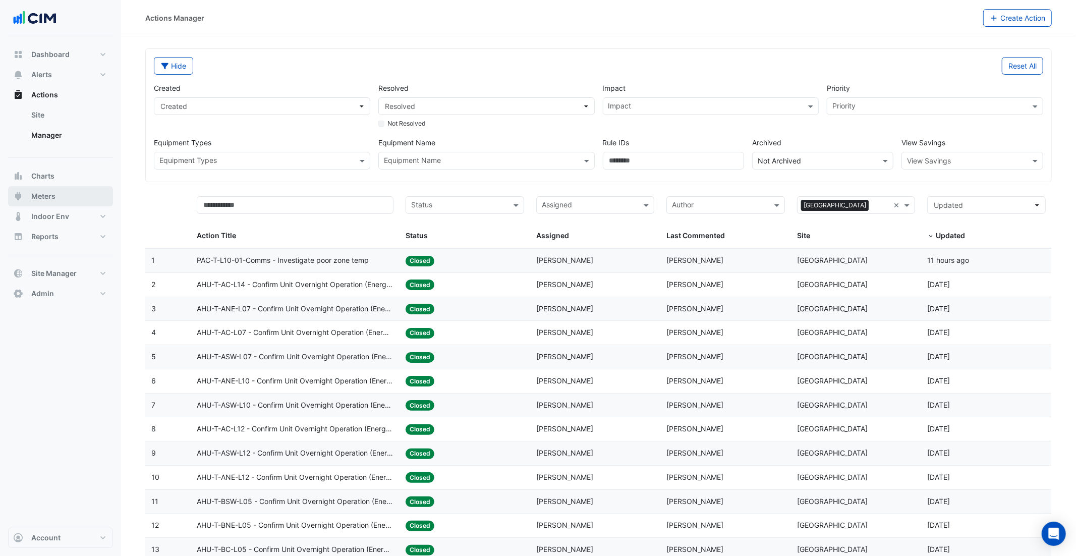
click at [61, 200] on button "Meters" at bounding box center [60, 196] width 105 height 20
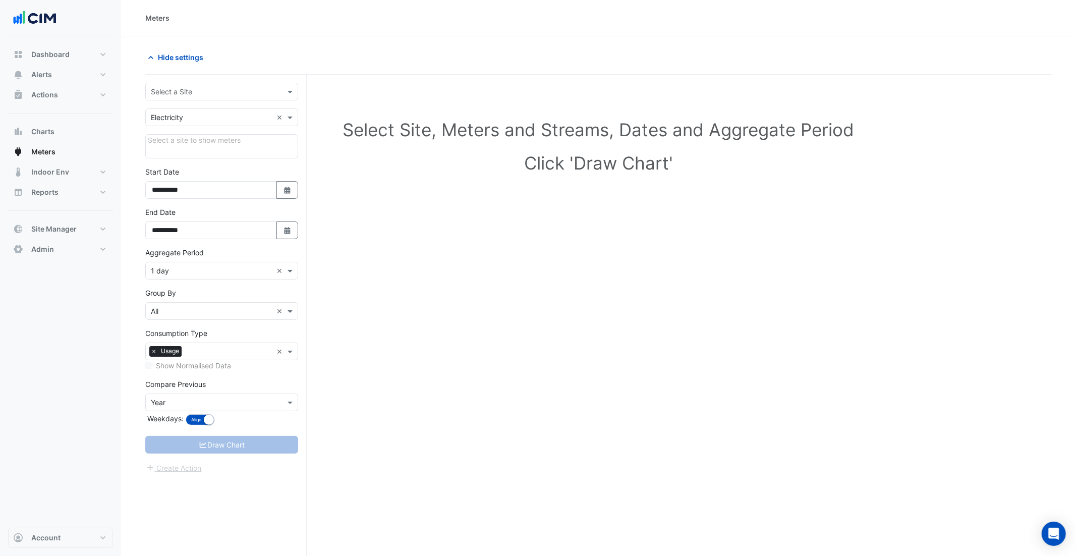
click at [207, 97] on div "Select a Site" at bounding box center [221, 92] width 153 height 18
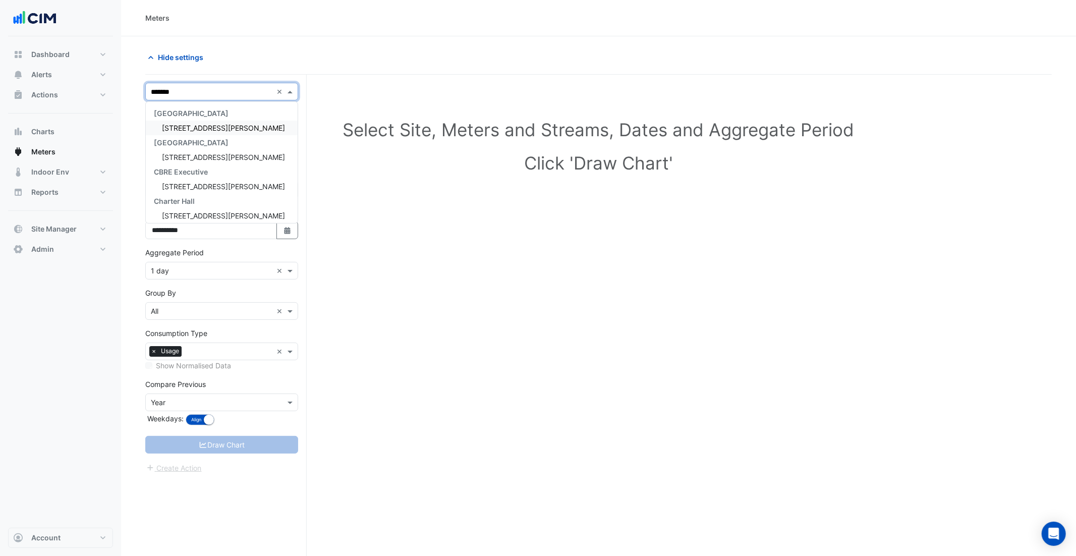
type input "********"
click at [208, 134] on div "1 Martin Place" at bounding box center [222, 128] width 152 height 15
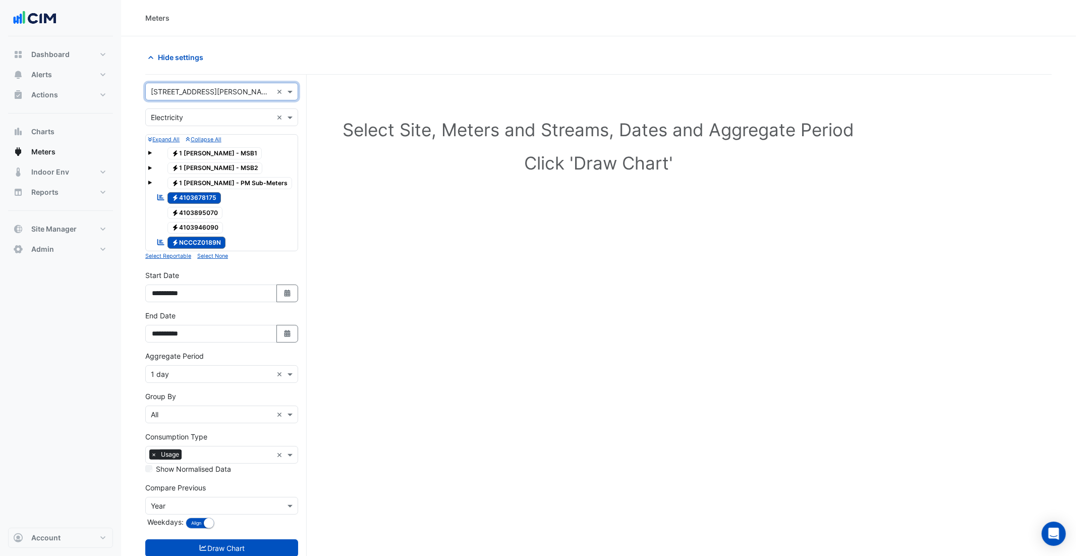
scroll to position [38, 0]
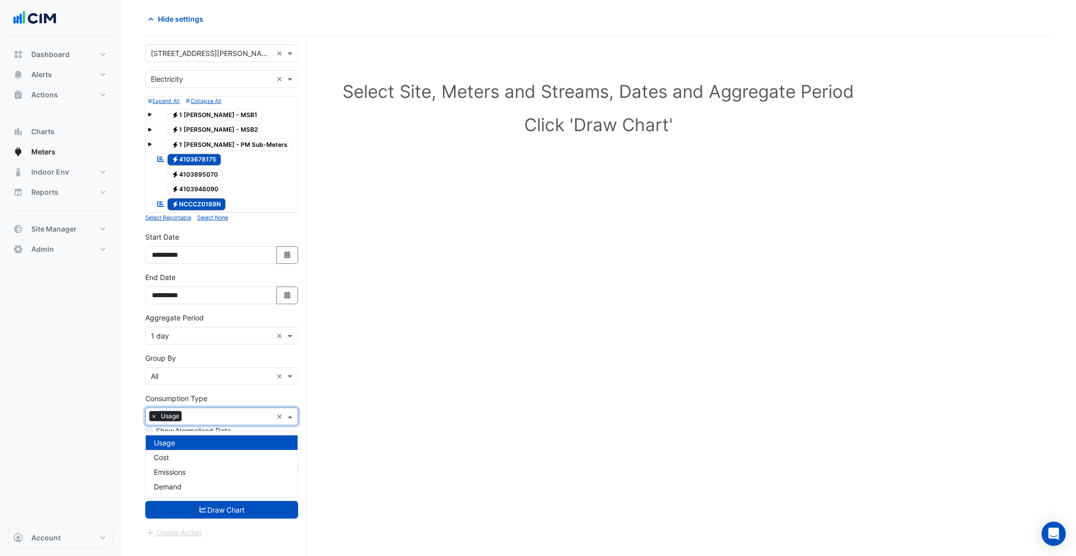
click at [217, 414] on div "Consumption Type × Usage" at bounding box center [209, 417] width 127 height 16
click at [201, 452] on div "Cost" at bounding box center [222, 457] width 152 height 15
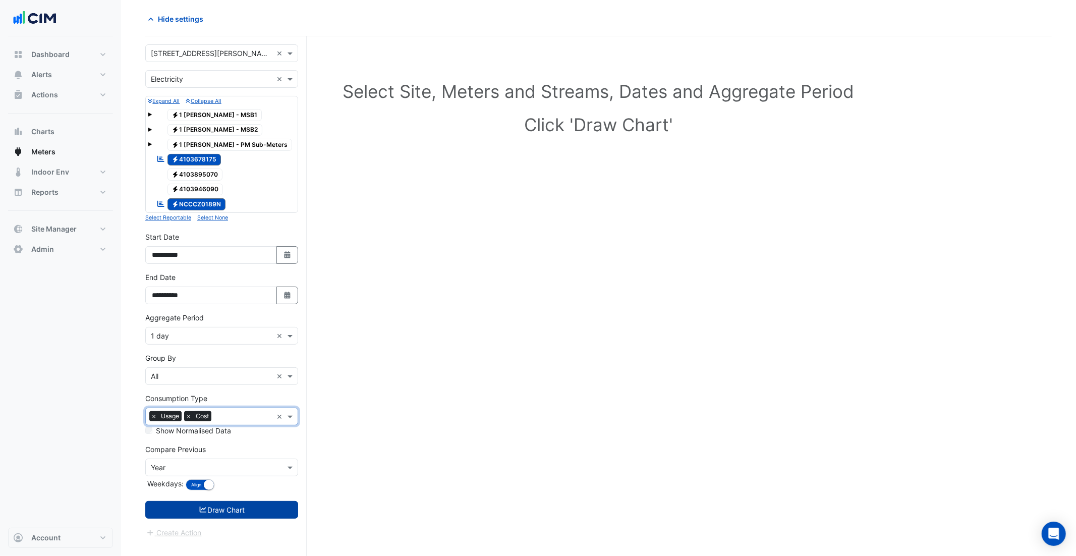
click at [227, 515] on button "Draw Chart" at bounding box center [221, 510] width 153 height 18
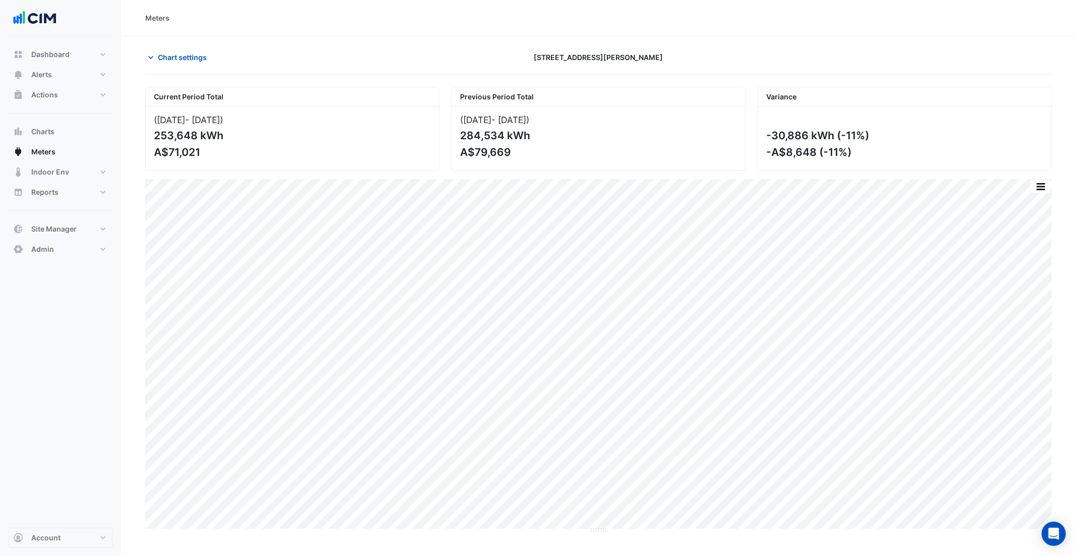
drag, startPoint x: 861, startPoint y: 131, endPoint x: 825, endPoint y: 129, distance: 36.4
click at [826, 130] on div "-30,886 kWh (-11%)" at bounding box center [904, 135] width 275 height 13
drag, startPoint x: 849, startPoint y: 150, endPoint x: 820, endPoint y: 149, distance: 29.3
click at [820, 150] on div "-A$8,648 (-11%)" at bounding box center [904, 152] width 275 height 13
click at [166, 57] on span "Chart settings" at bounding box center [182, 57] width 49 height 11
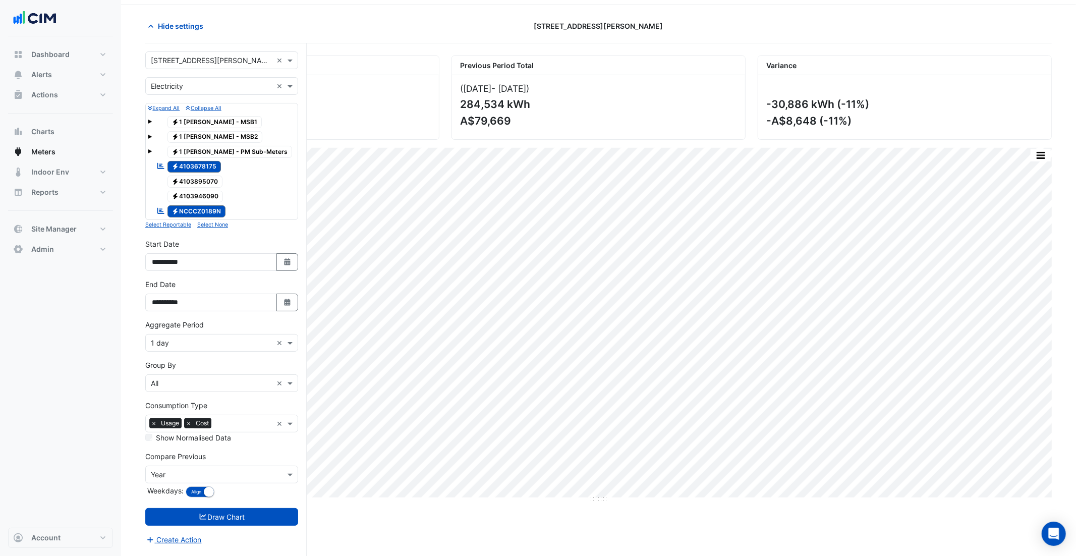
scroll to position [34, 0]
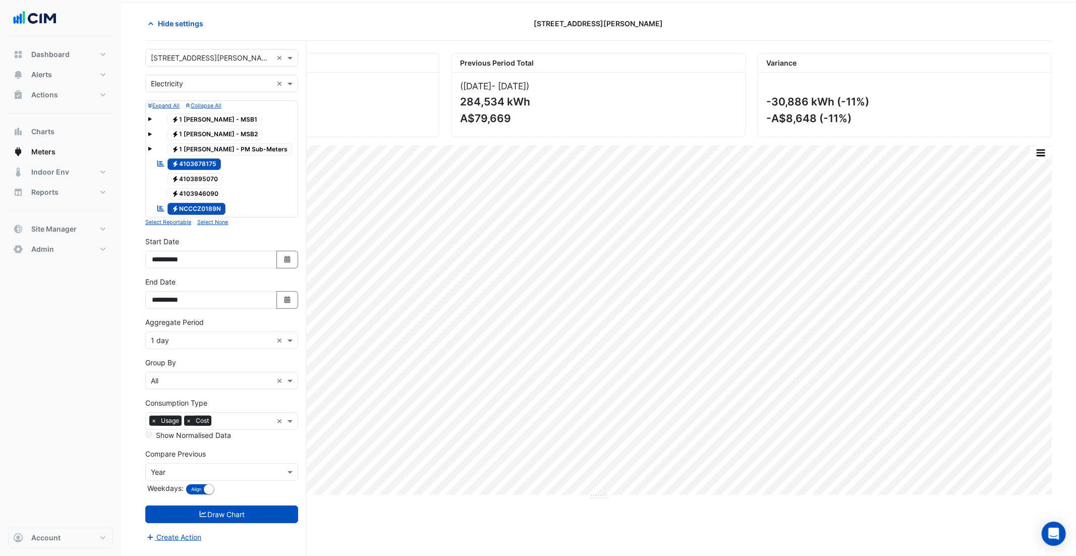
click at [151, 151] on span at bounding box center [150, 149] width 4 height 4
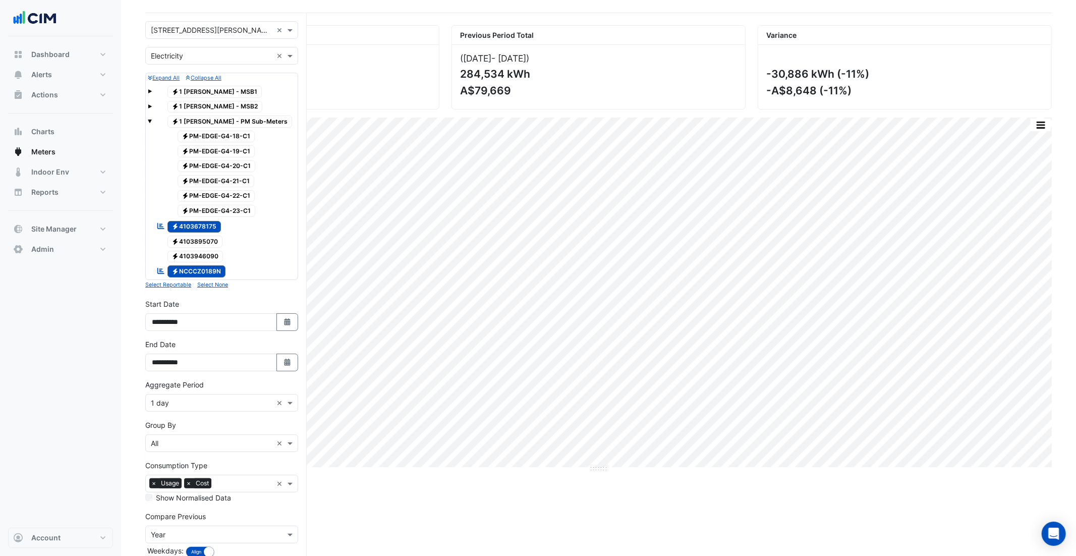
scroll to position [68, 0]
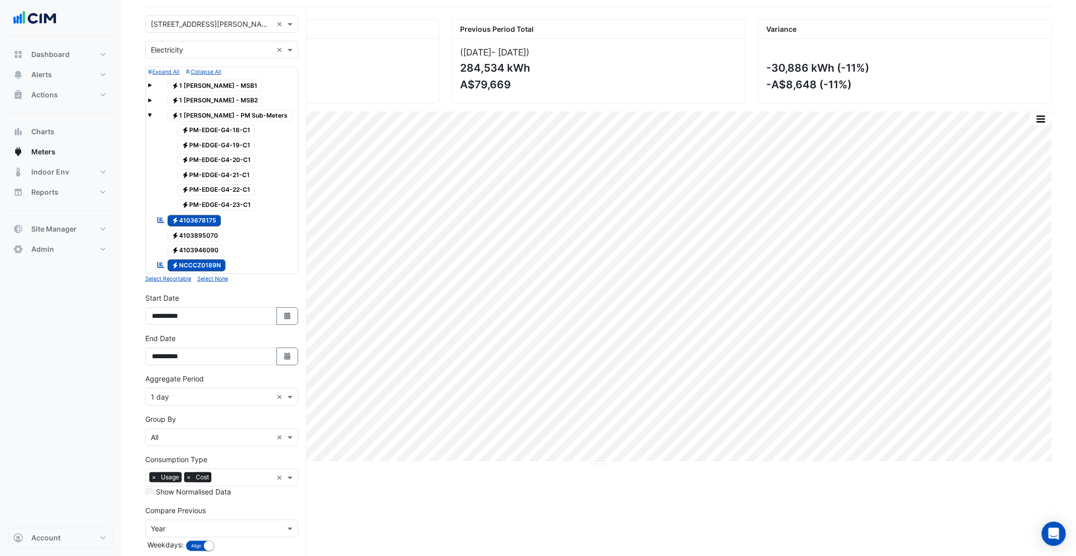
click at [150, 100] on span at bounding box center [150, 100] width 4 height 4
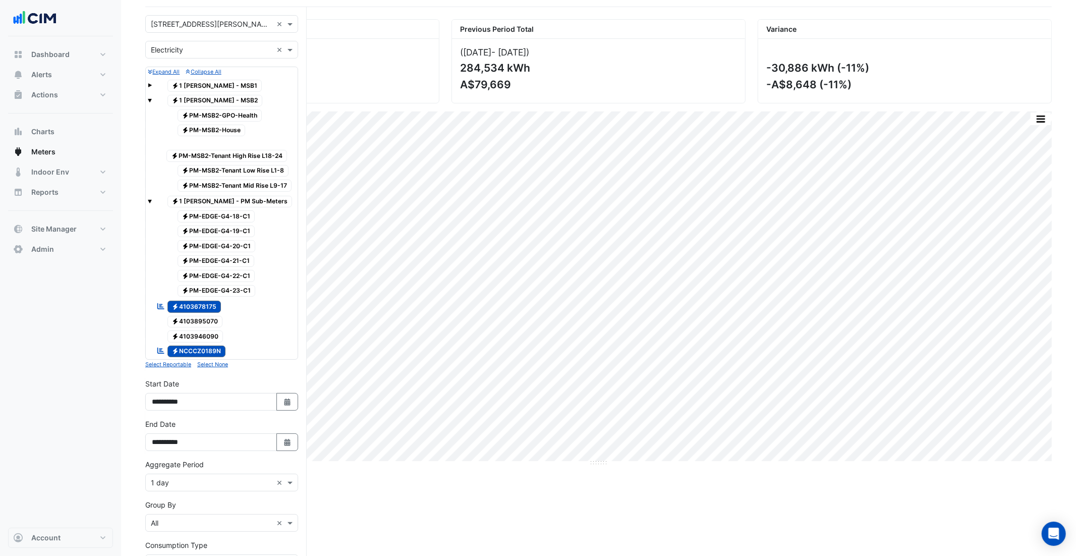
click at [148, 83] on span at bounding box center [150, 85] width 4 height 4
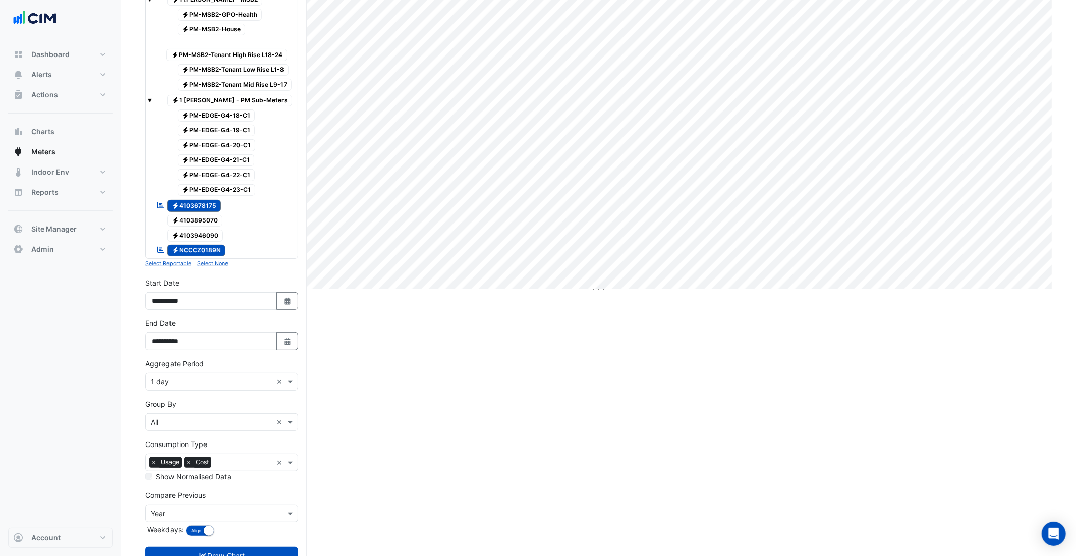
scroll to position [246, 0]
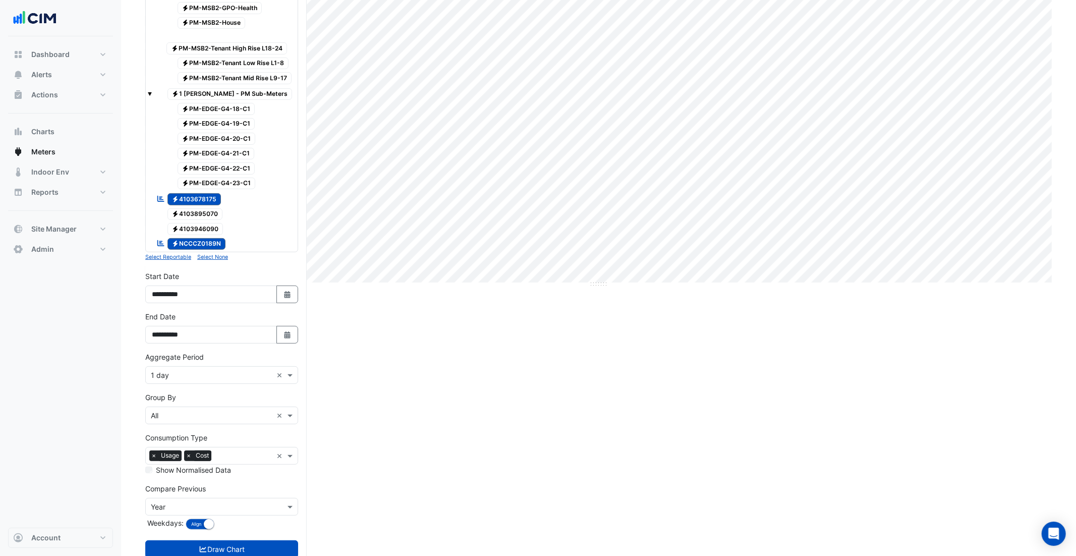
click at [220, 462] on input "text" at bounding box center [243, 457] width 57 height 11
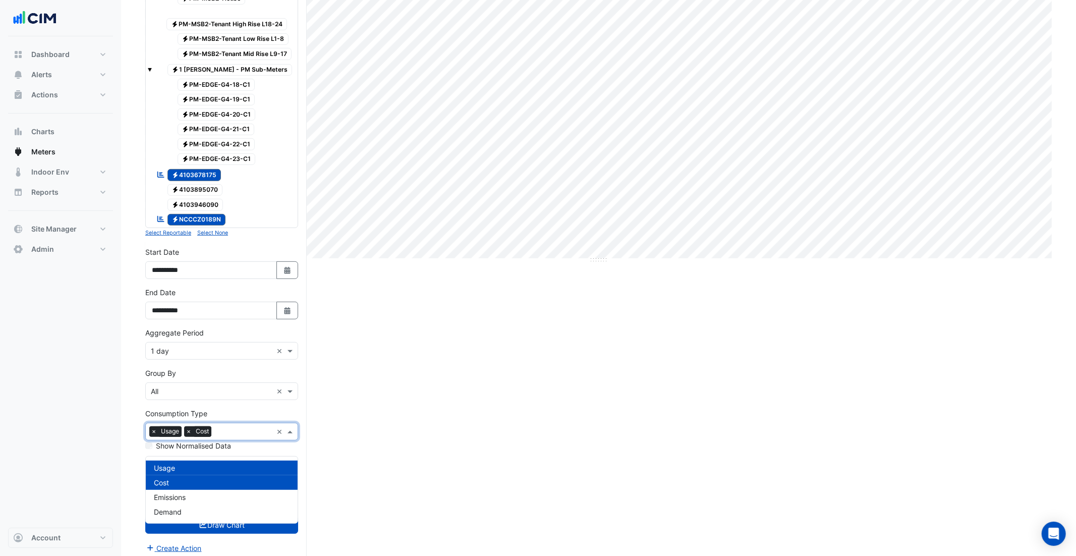
scroll to position [273, 0]
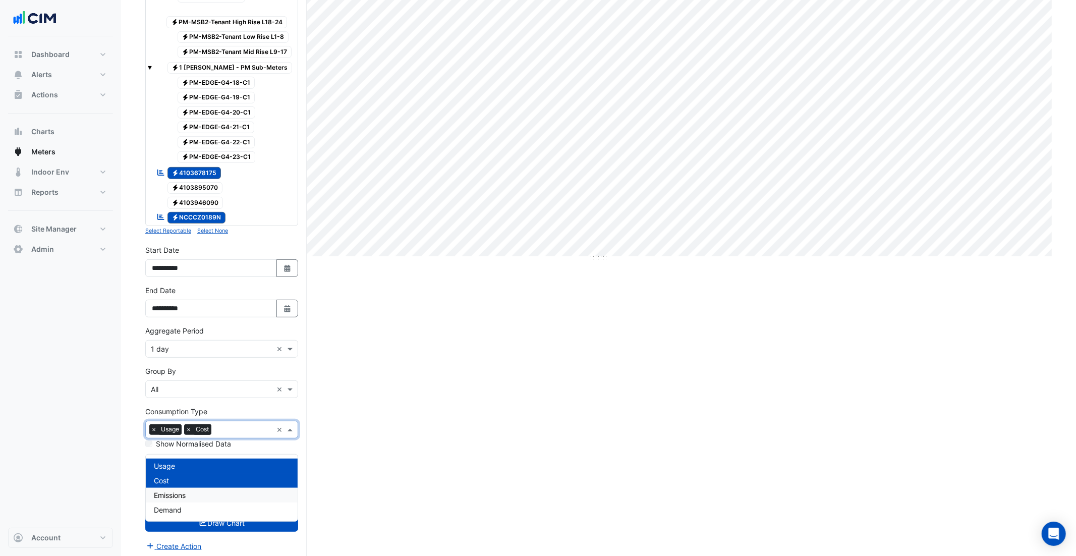
click at [204, 494] on div "Emissions" at bounding box center [222, 495] width 152 height 15
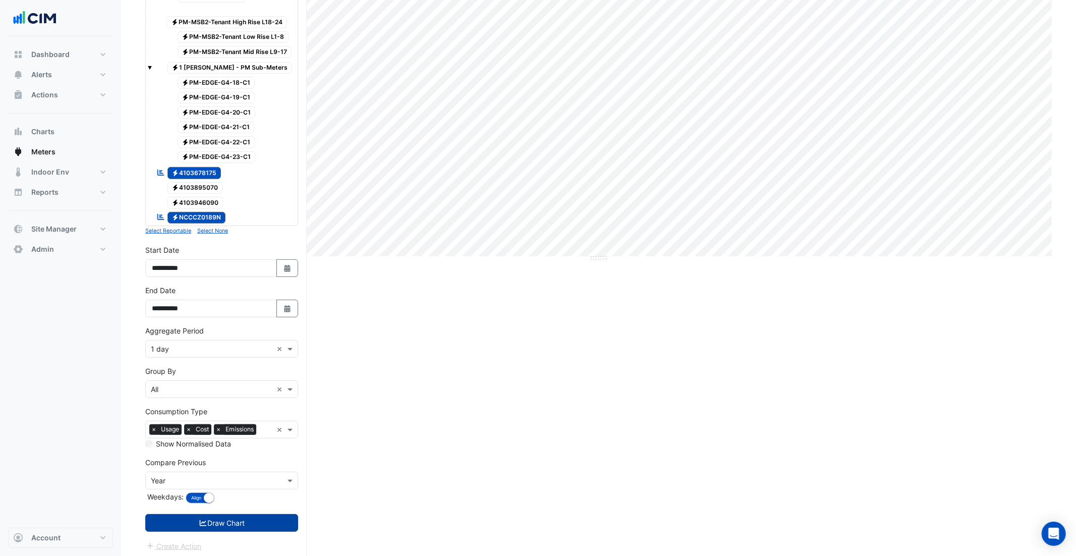
click at [206, 532] on button "Draw Chart" at bounding box center [221, 523] width 153 height 18
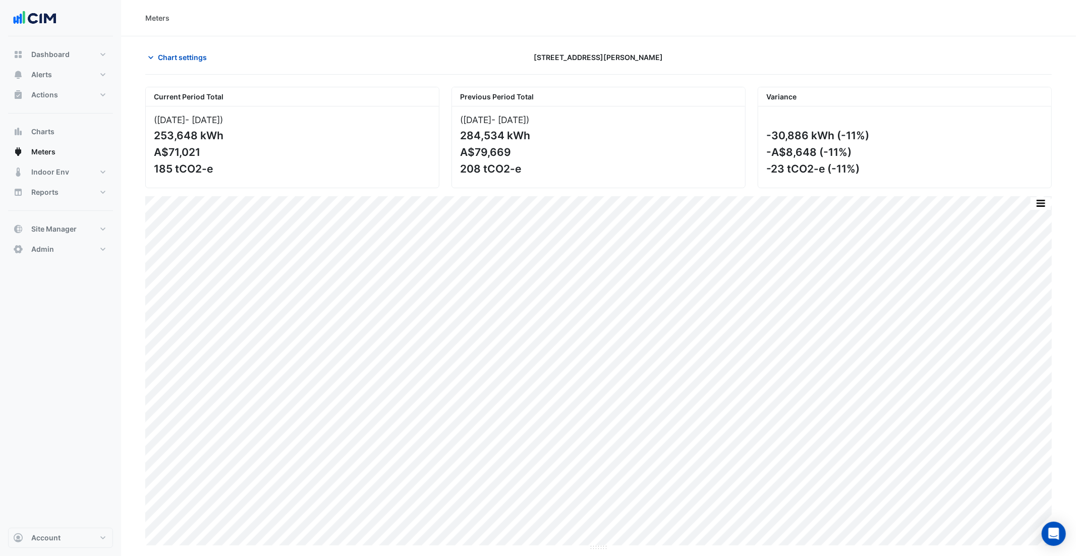
drag, startPoint x: 868, startPoint y: 167, endPoint x: 757, endPoint y: 127, distance: 117.5
click at [758, 129] on div "Variance -30,886 kWh (-11%) -A$8,648 (-11%) -23 tCO2-e (-11%)" at bounding box center [905, 137] width 294 height 101
click at [178, 56] on span "Chart settings" at bounding box center [182, 57] width 49 height 11
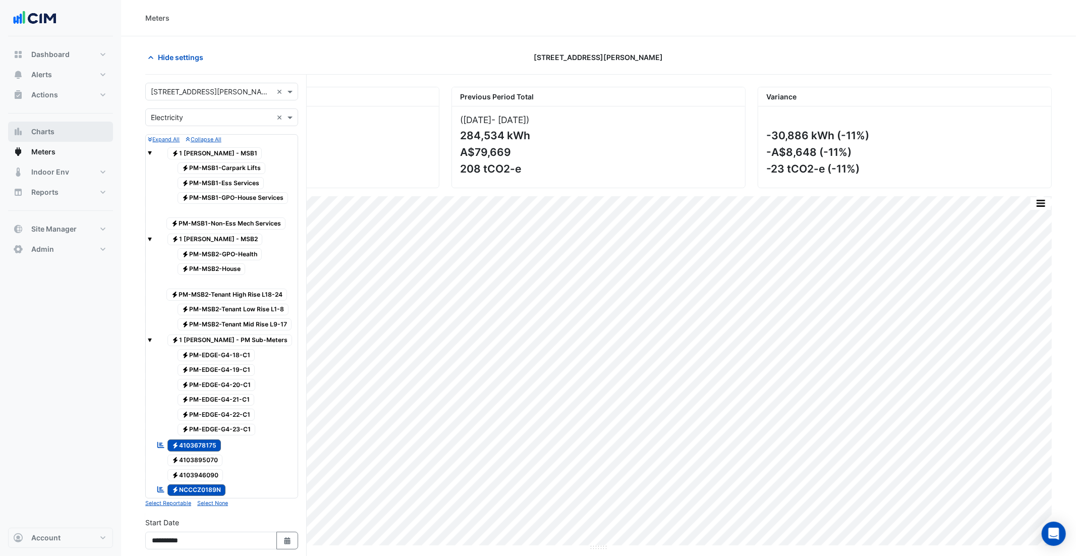
click at [64, 133] on button "Charts" at bounding box center [60, 132] width 105 height 20
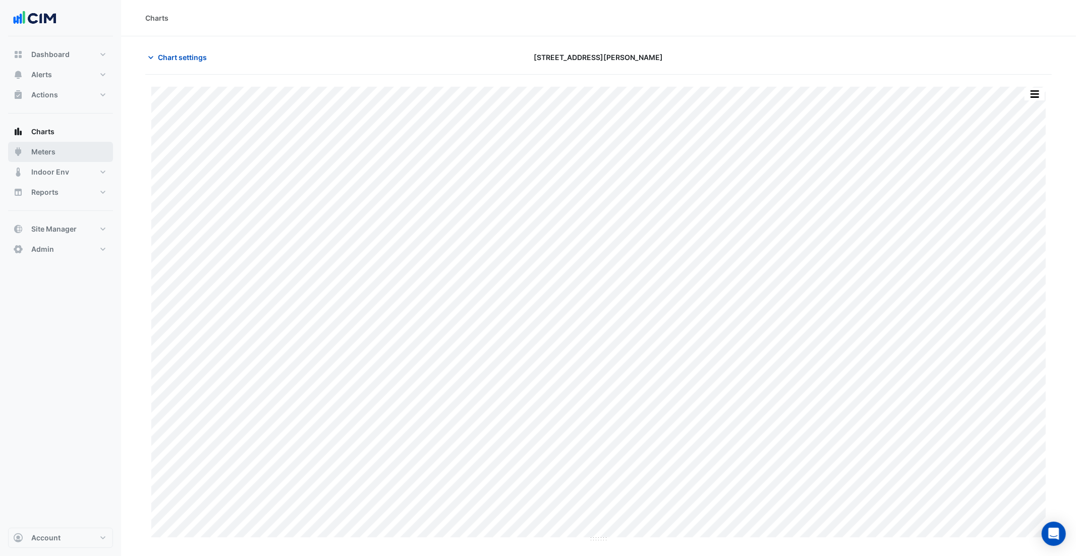
click at [58, 147] on button "Meters" at bounding box center [60, 152] width 105 height 20
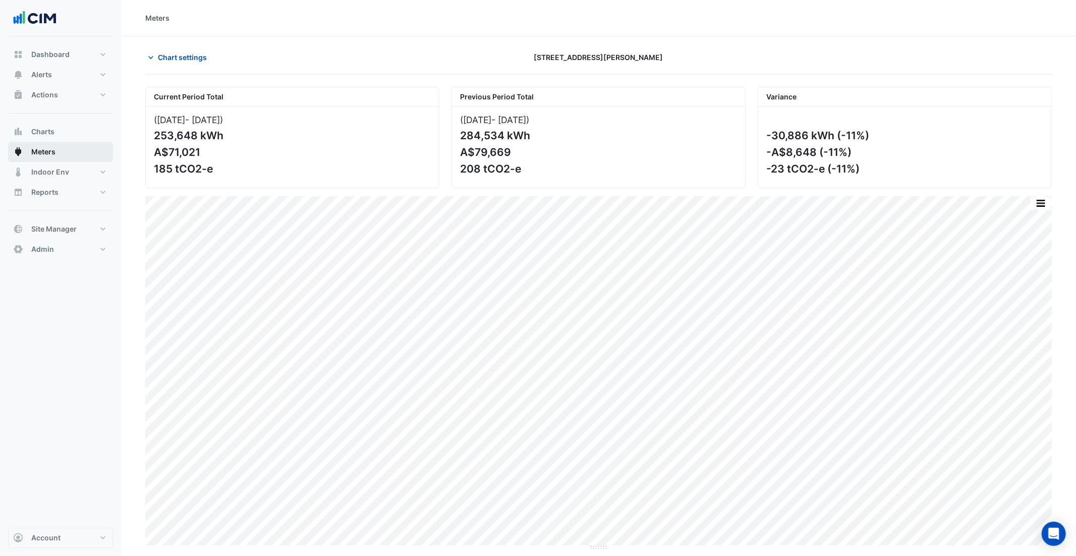
click at [68, 155] on button "Meters" at bounding box center [60, 152] width 105 height 20
click at [174, 52] on span "Chart settings" at bounding box center [182, 57] width 49 height 11
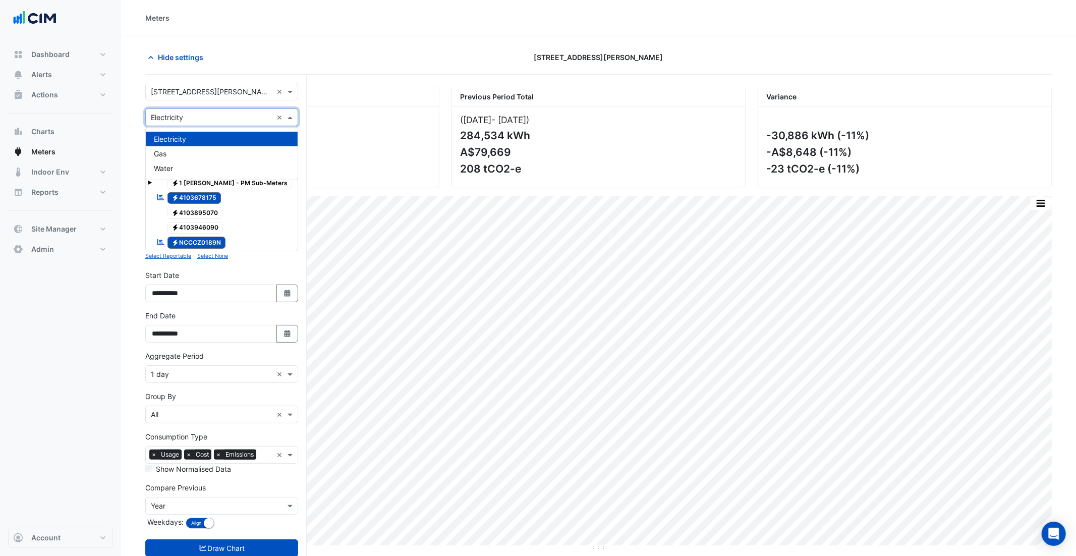
click at [204, 115] on input "text" at bounding box center [212, 118] width 122 height 11
click at [329, 126] on div "(01 Aug 25 - 31 Aug 25 ) 253,648 kWh A$71,021 185 tCO2-e" at bounding box center [292, 146] width 293 height 81
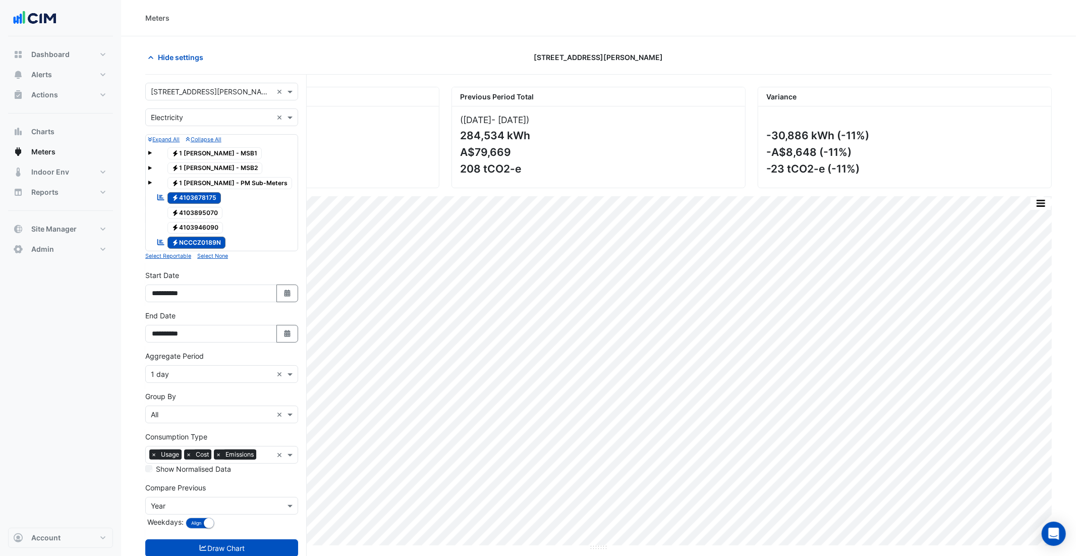
click at [150, 182] on span at bounding box center [150, 183] width 4 height 4
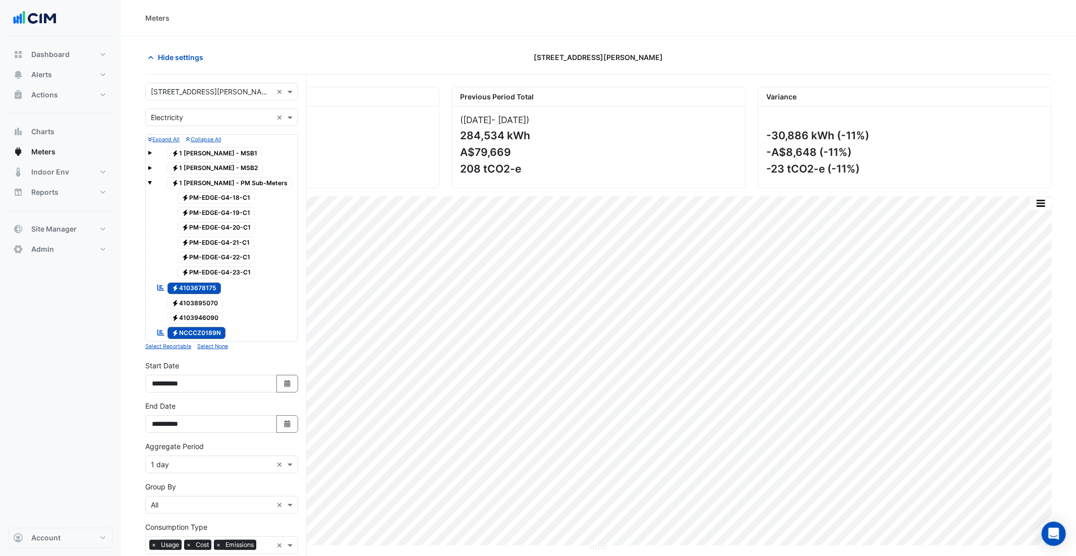
click at [151, 168] on span at bounding box center [150, 168] width 4 height 4
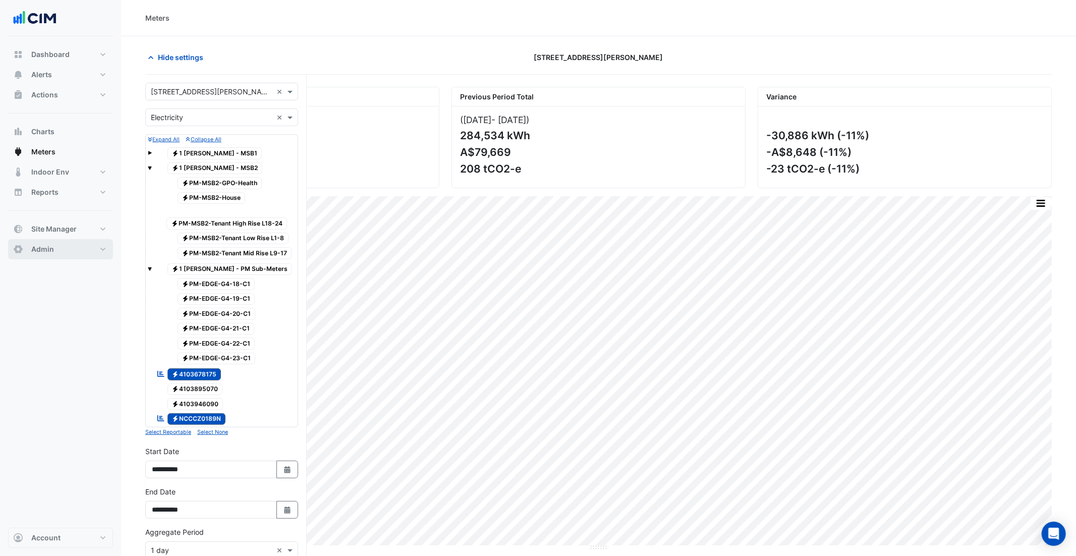
click at [70, 251] on button "Admin" at bounding box center [60, 249] width 105 height 20
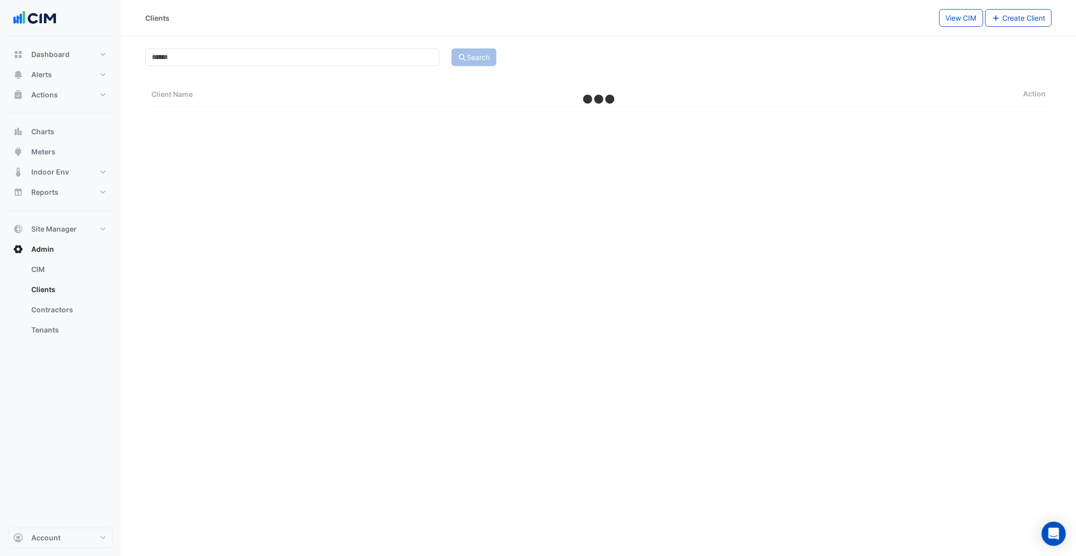
select select "***"
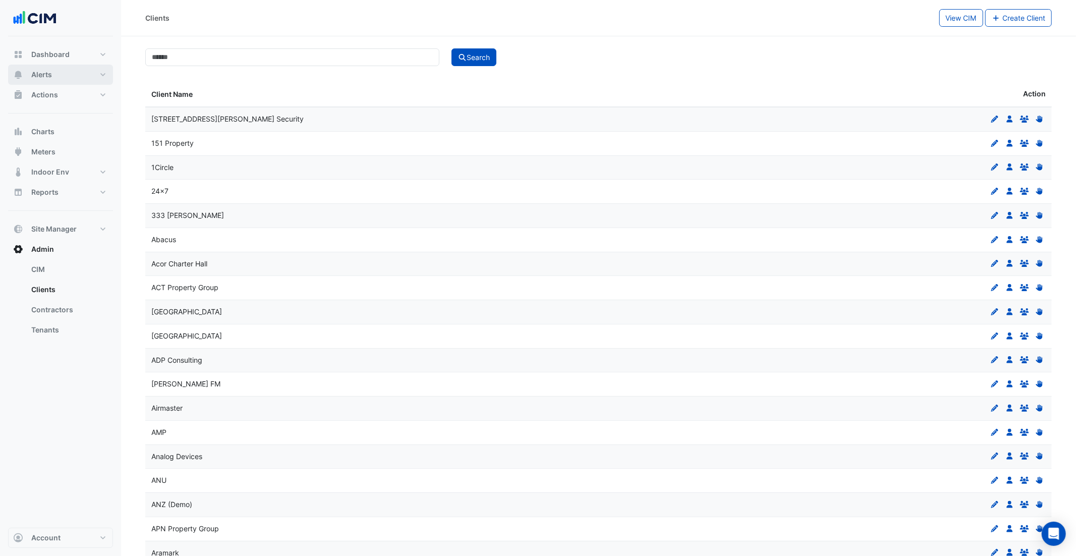
click at [71, 76] on button "Alerts" at bounding box center [60, 75] width 105 height 20
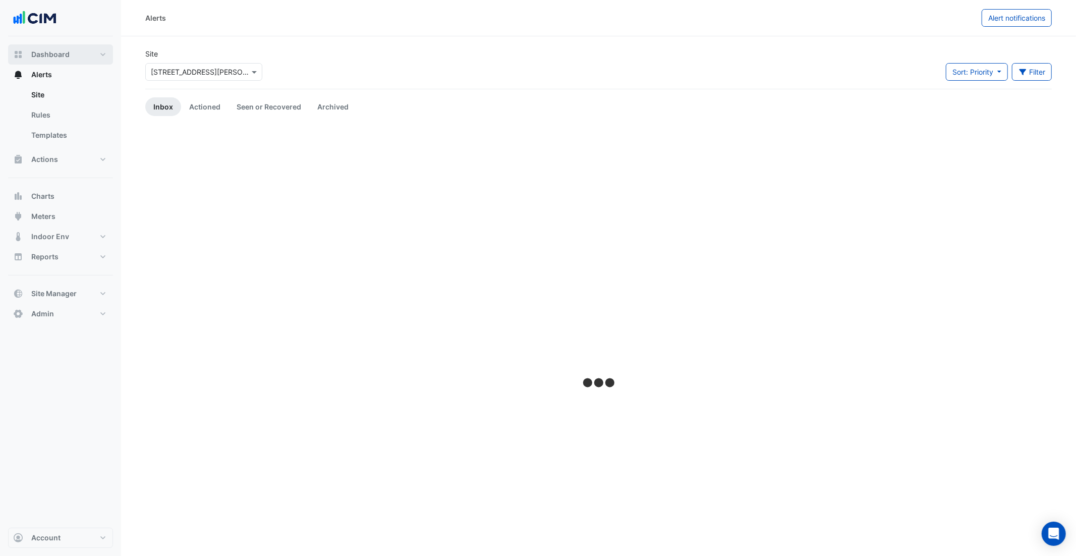
click at [72, 48] on button "Dashboard" at bounding box center [60, 54] width 105 height 20
select select "***"
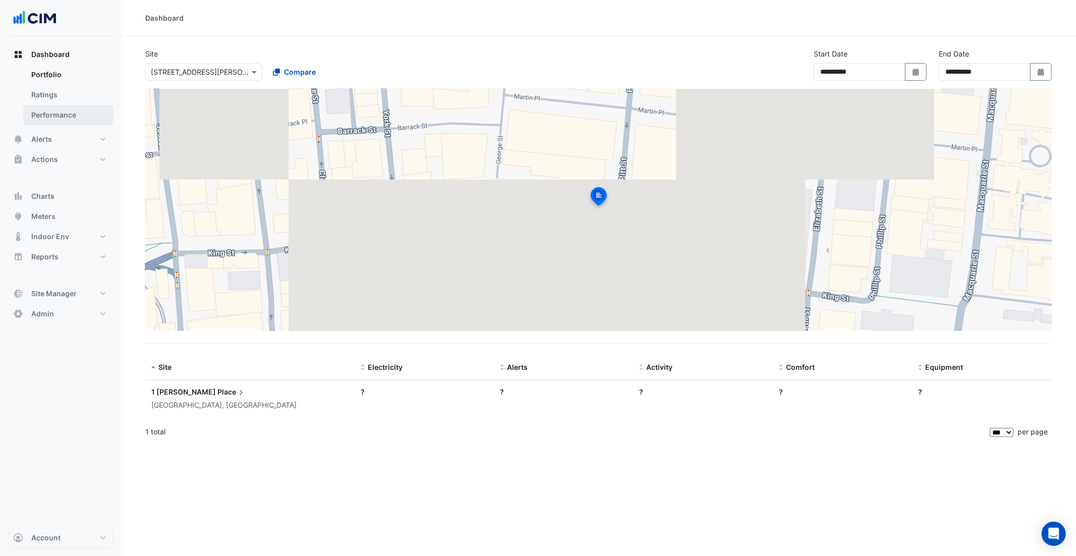
click at [70, 117] on link "Performance" at bounding box center [68, 115] width 90 height 20
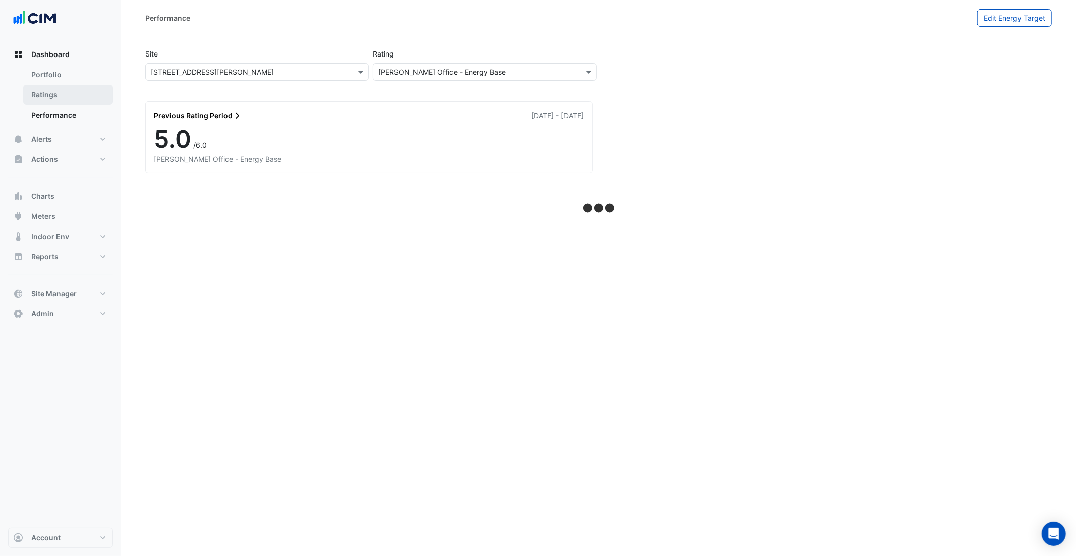
click at [61, 94] on link "Ratings" at bounding box center [68, 95] width 90 height 20
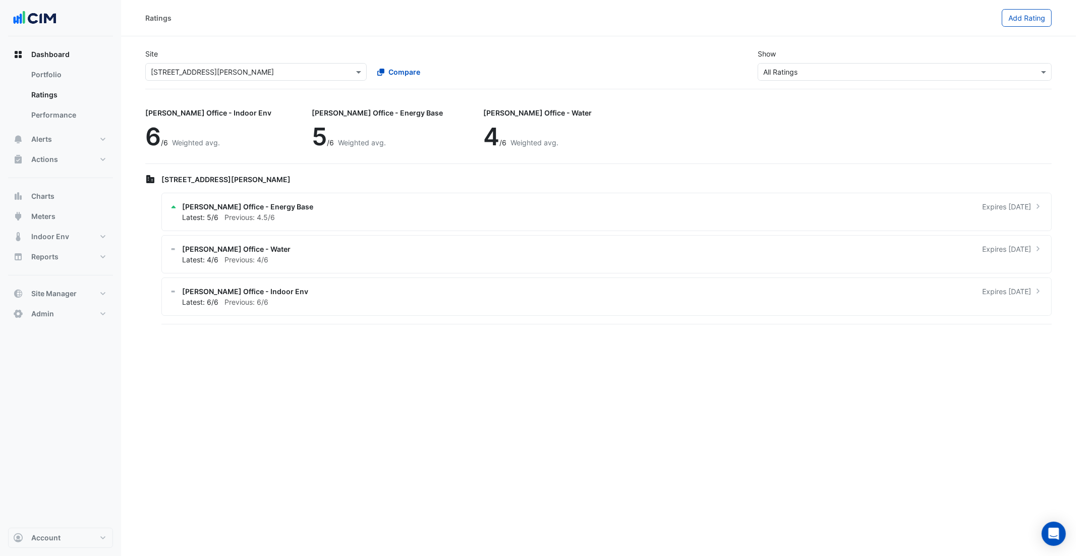
click at [822, 73] on input "text" at bounding box center [895, 72] width 263 height 11
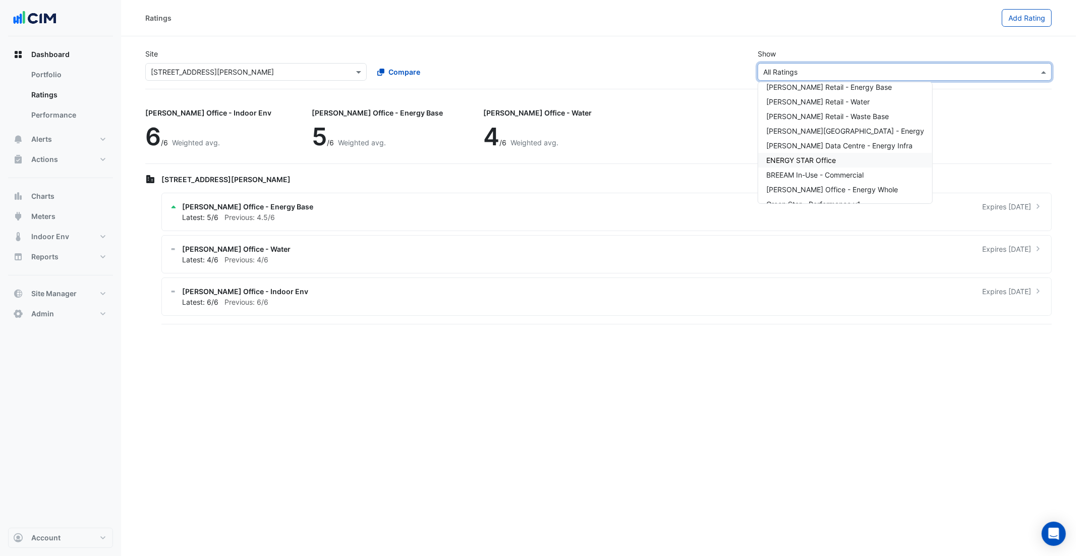
scroll to position [106, 0]
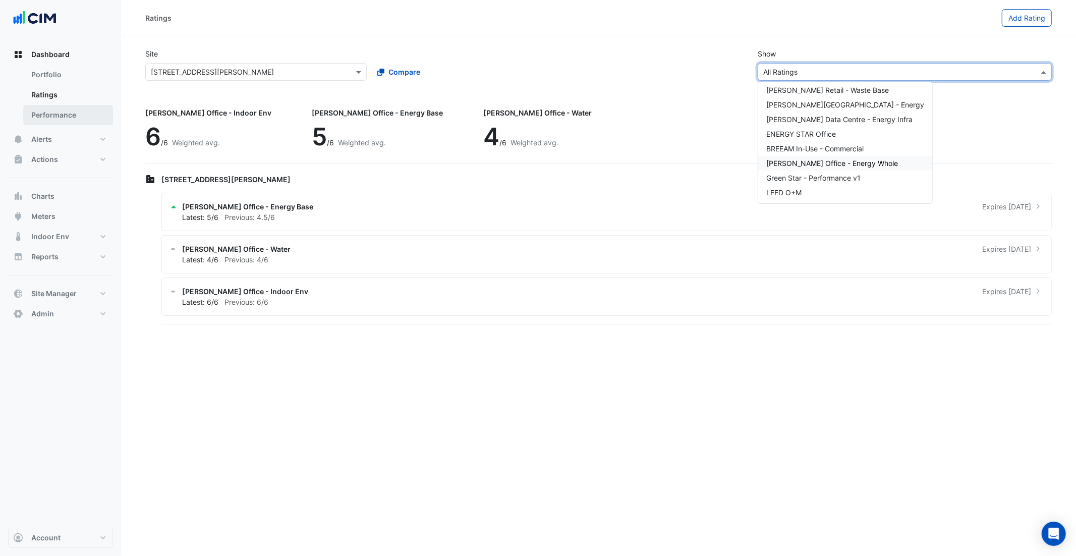
click at [80, 111] on link "Performance" at bounding box center [68, 115] width 90 height 20
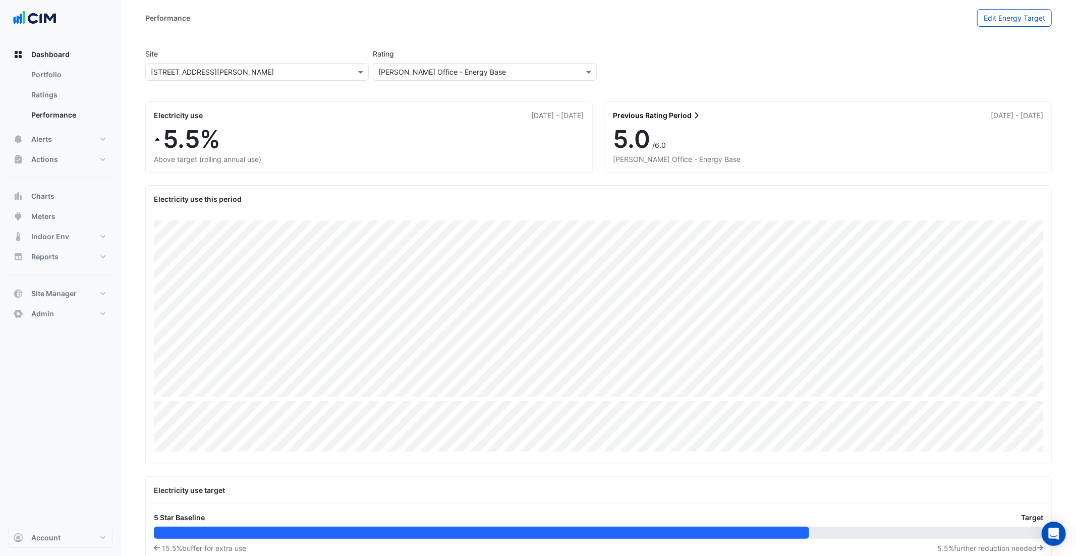
scroll to position [105, 0]
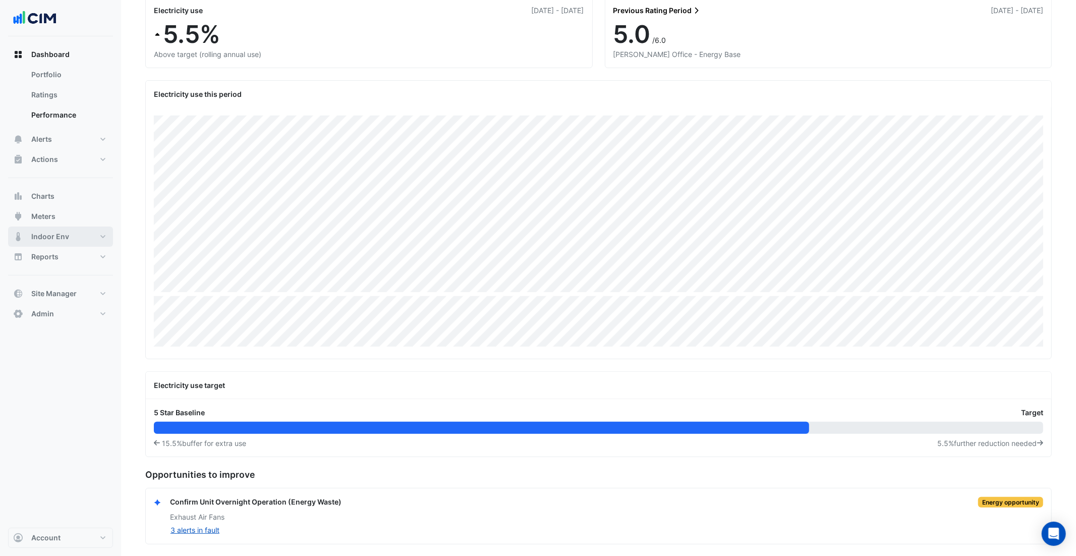
click at [61, 232] on span "Indoor Env" at bounding box center [50, 237] width 38 height 10
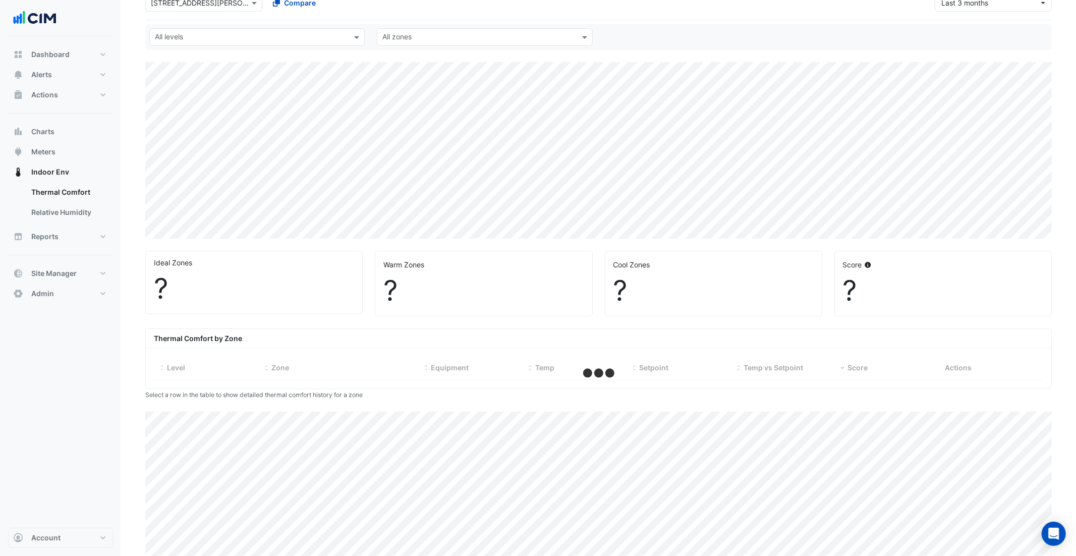
scroll to position [114, 0]
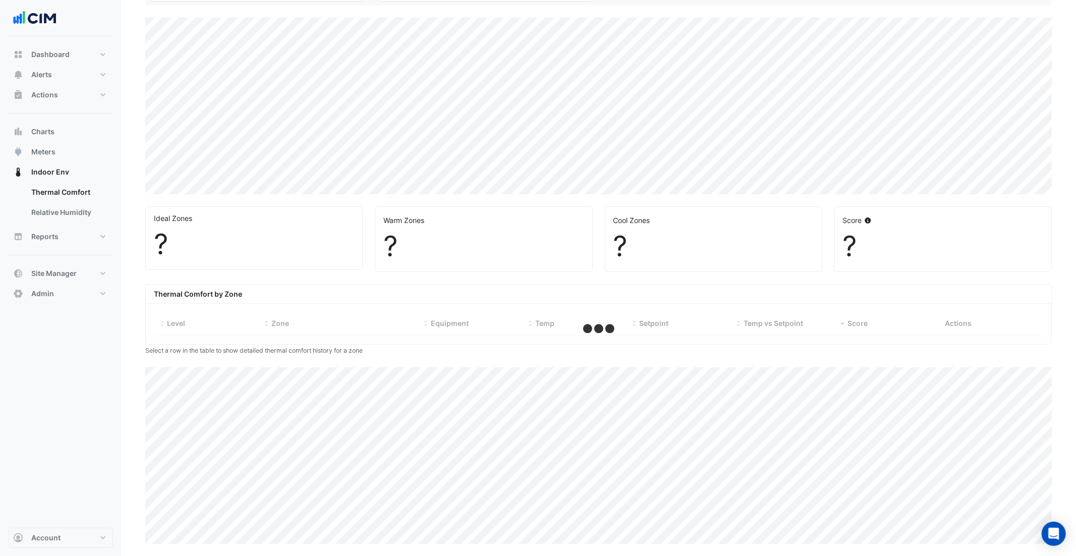
select select "***"
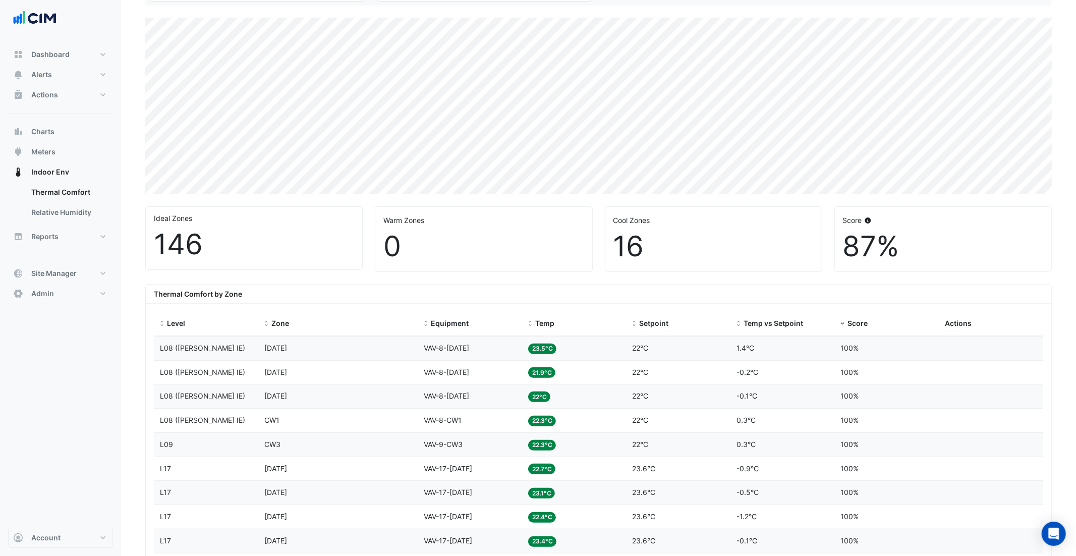
scroll to position [140, 0]
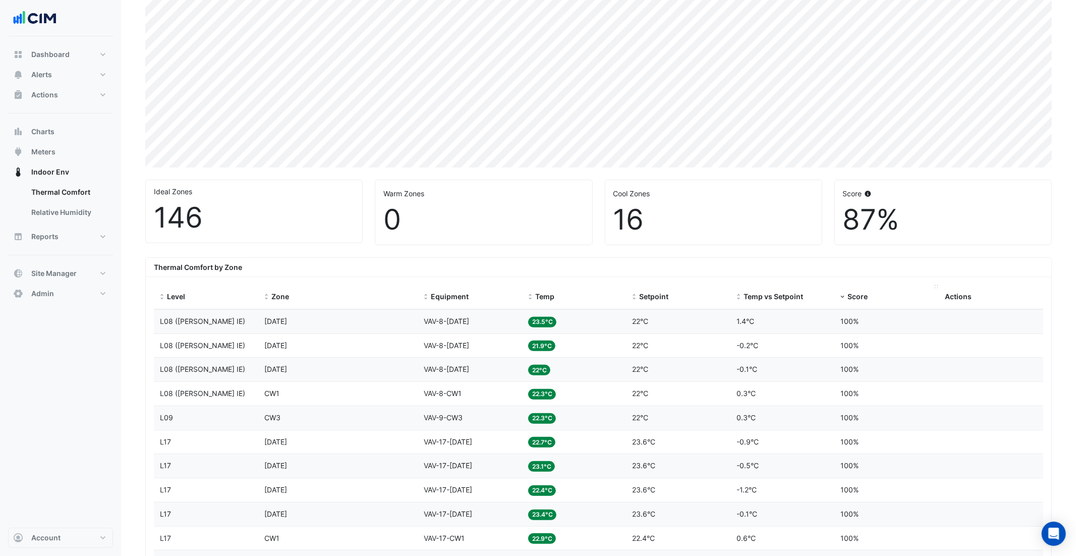
click at [846, 294] on div "Score" at bounding box center [887, 297] width 92 height 12
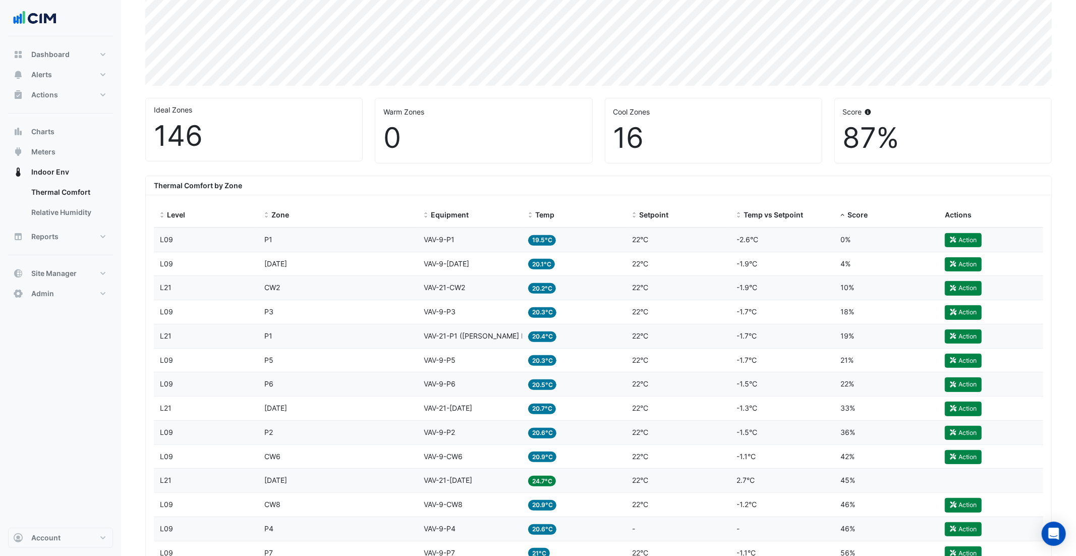
scroll to position [230, 0]
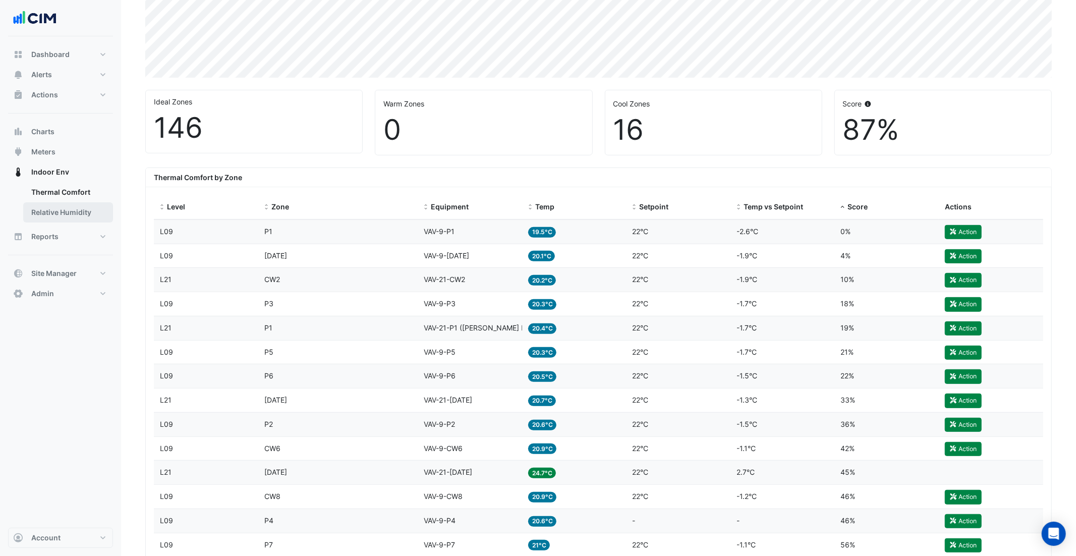
click at [72, 214] on link "Relative Humidity" at bounding box center [68, 212] width 90 height 20
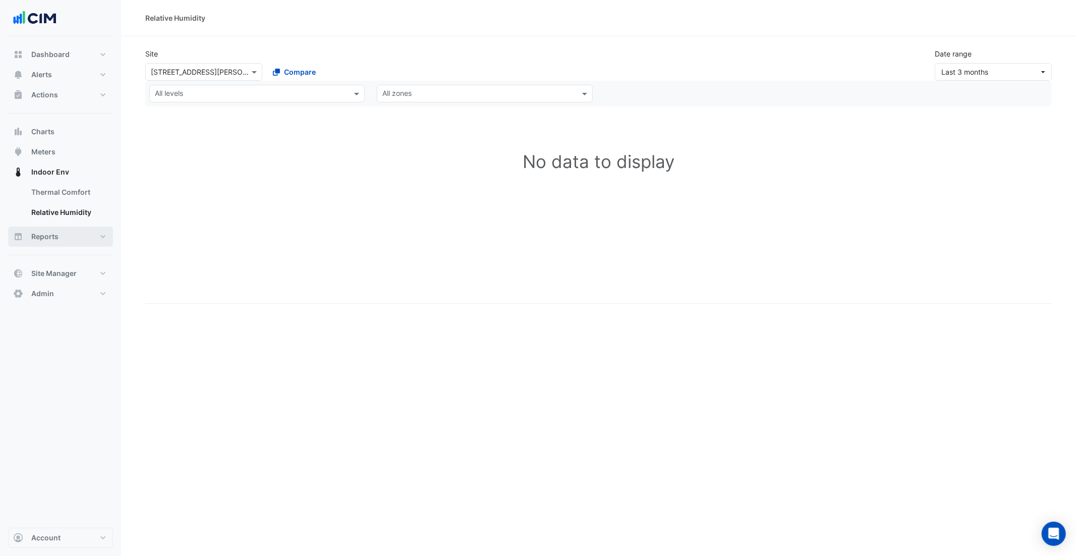
click at [64, 238] on button "Reports" at bounding box center [60, 237] width 105 height 20
select select "***"
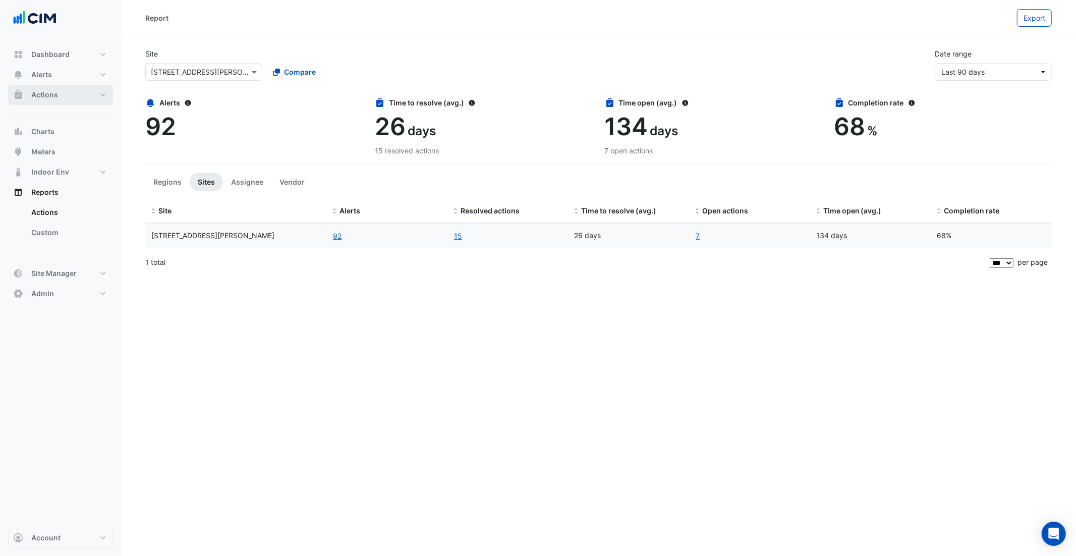
click at [60, 95] on button "Actions" at bounding box center [60, 95] width 105 height 20
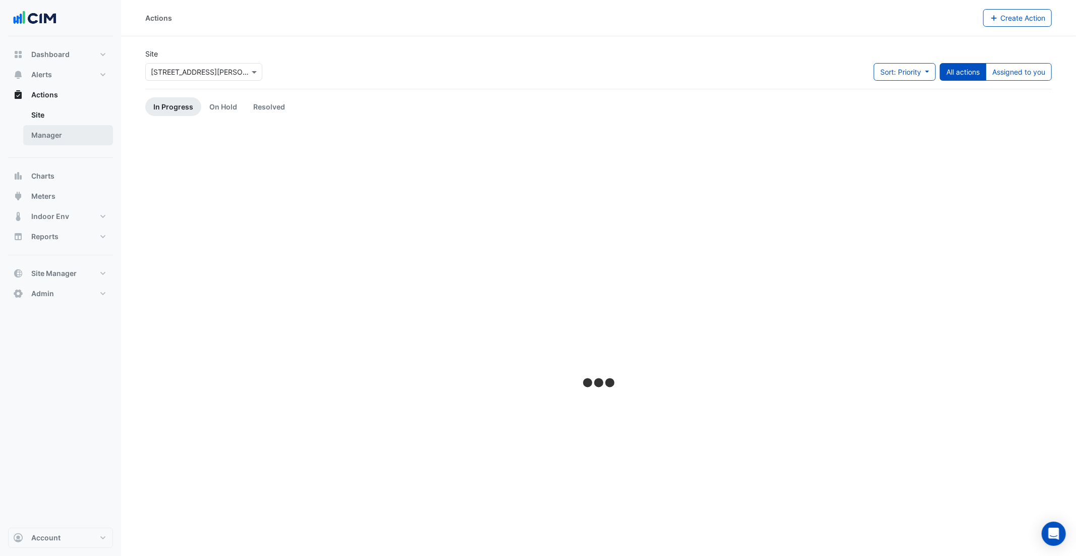
click at [75, 135] on link "Manager" at bounding box center [68, 135] width 90 height 20
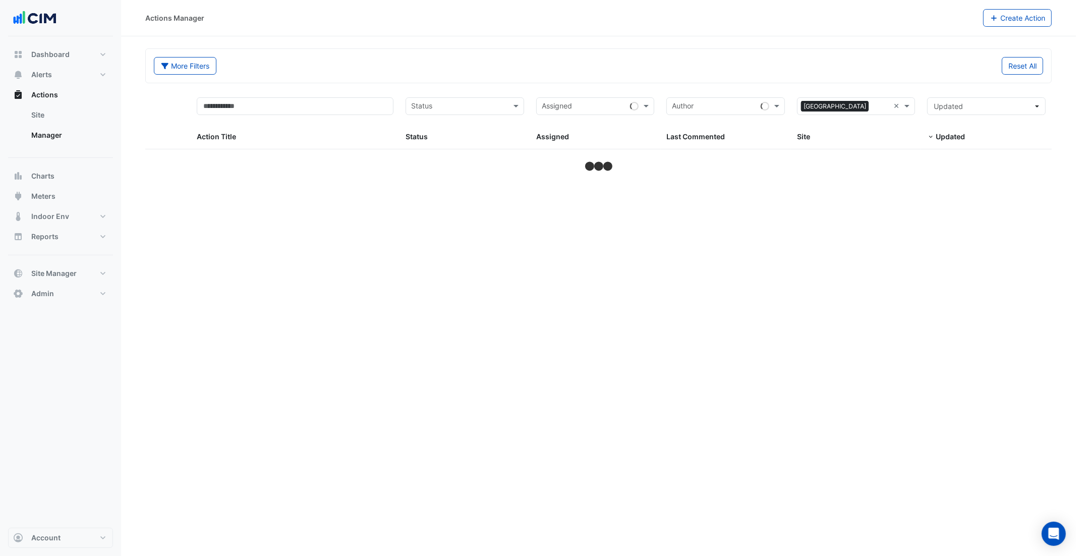
select select "***"
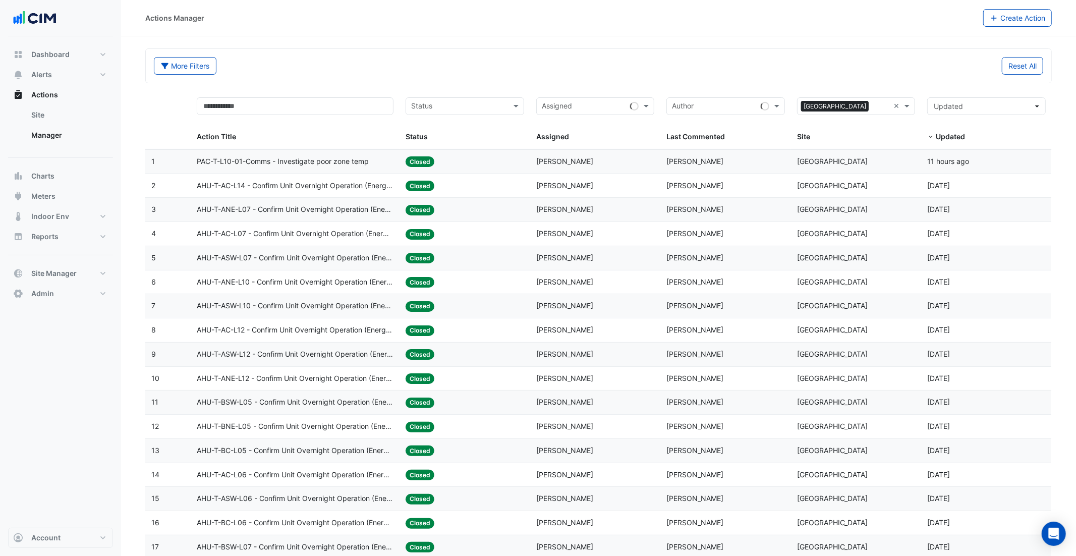
click at [338, 154] on datatable-body-cell "Action Title: PAC-T-L10-01-Comms - Investigate poor zone temp" at bounding box center [295, 162] width 209 height 24
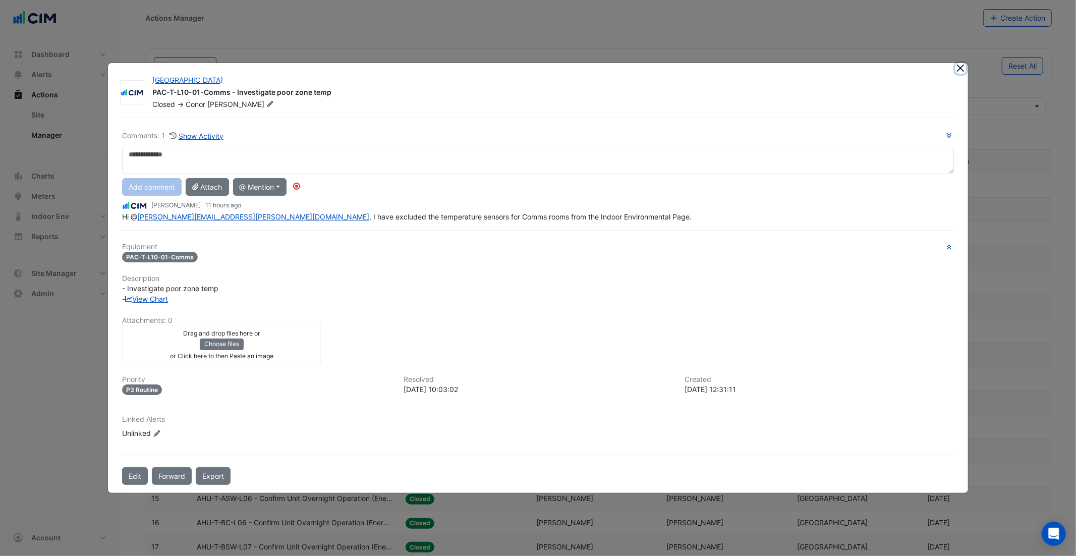
click at [959, 72] on button "Close" at bounding box center [961, 68] width 11 height 11
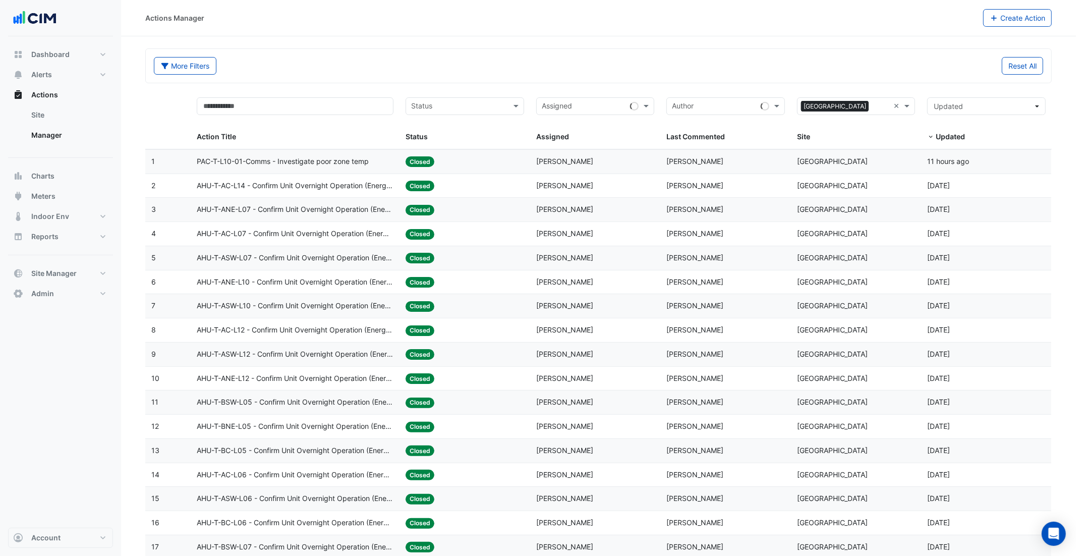
click at [343, 188] on span "AHU-T-AC-L14 - Confirm Unit Overnight Operation (Energy Waste)" at bounding box center [295, 186] width 197 height 12
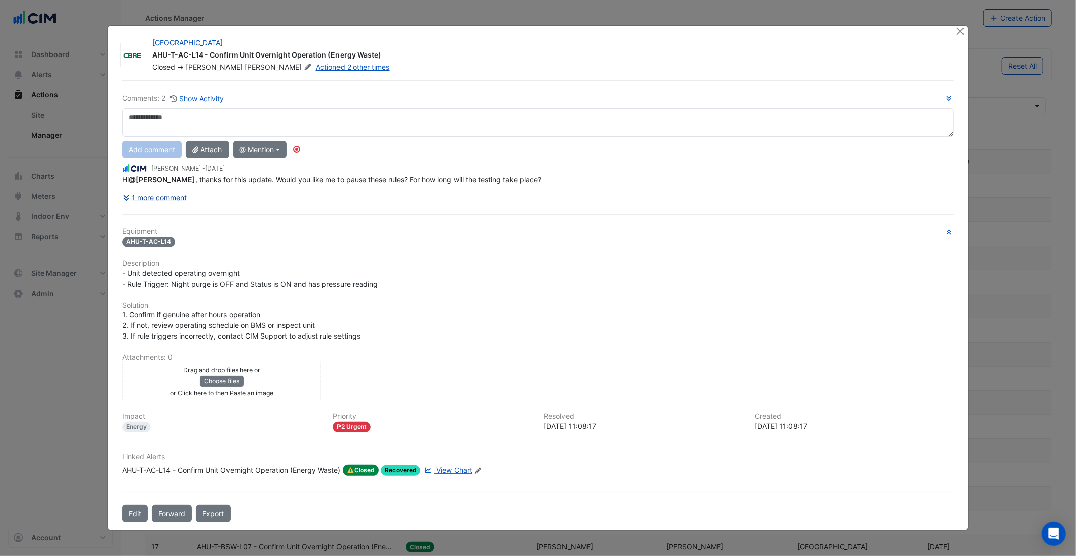
click at [161, 202] on button "1 more comment" at bounding box center [154, 198] width 65 height 18
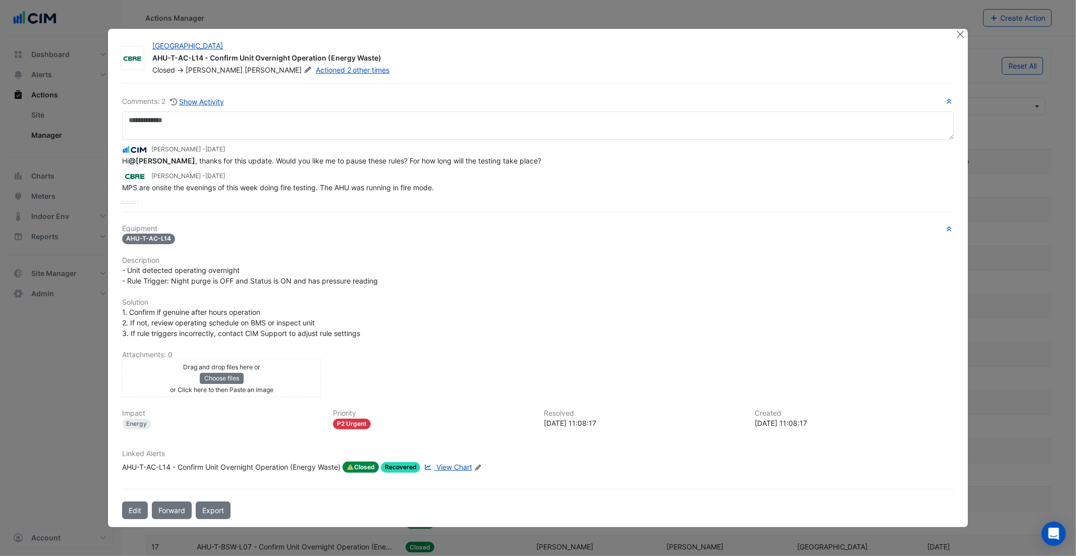
click at [455, 472] on div "Linked Alerts AHU-T-AC-L14 - Confirm Unit Overnight Operation (Energy Waste) Cl…" at bounding box center [538, 465] width 844 height 31
click at [456, 469] on span "View Chart" at bounding box center [455, 467] width 36 height 9
